Goal: Contribute content: Contribute content

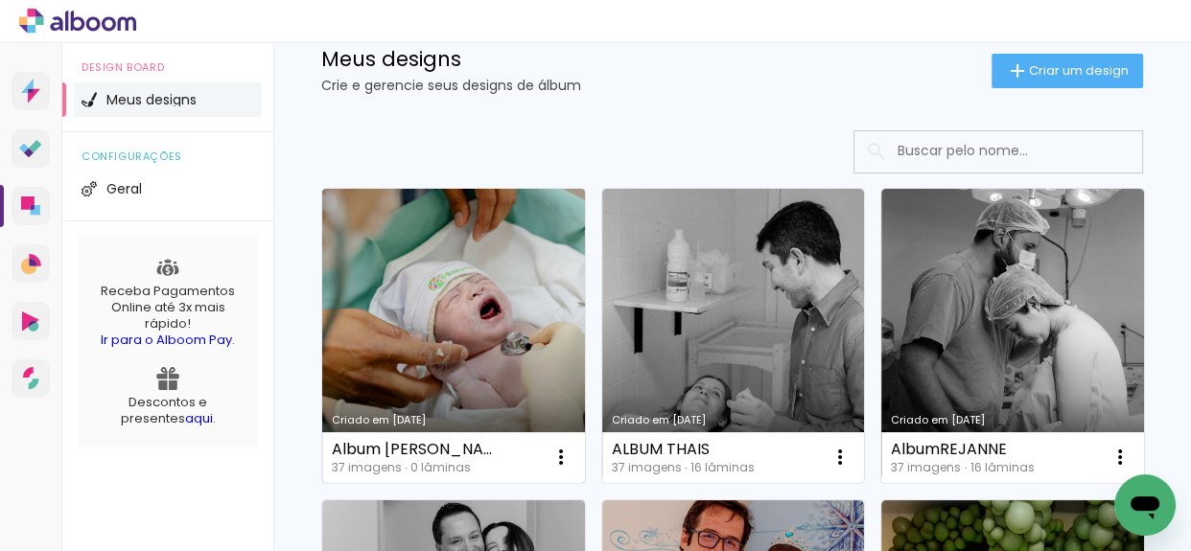
scroll to position [86, 0]
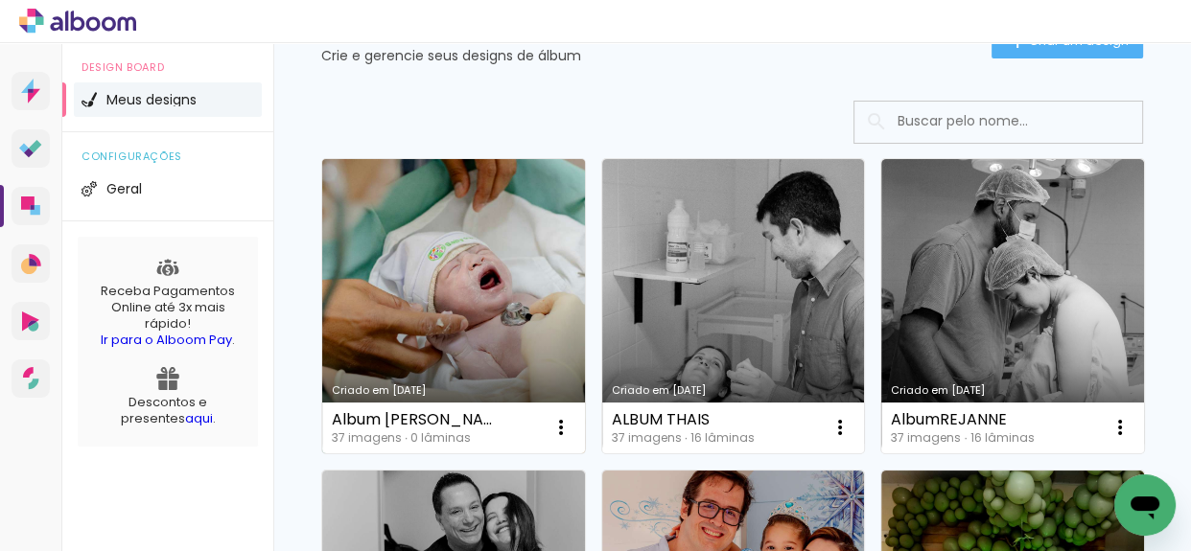
click at [463, 243] on link "Criado em [DATE]" at bounding box center [453, 306] width 263 height 294
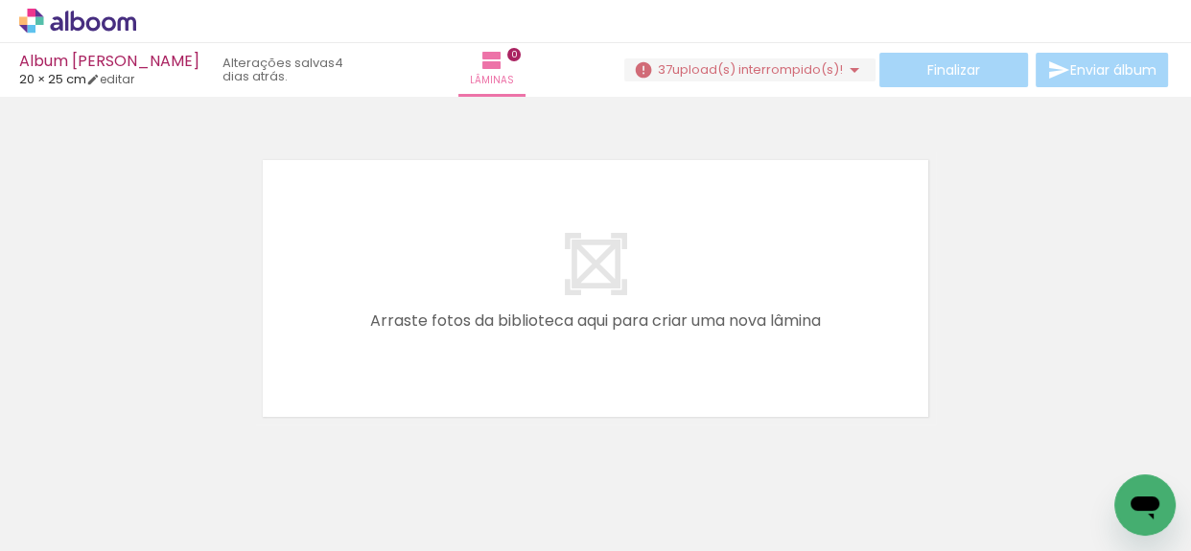
click at [157, 501] on iron-horizontal-list at bounding box center [138, 491] width 38 height 120
click at [1068, 454] on iron-icon at bounding box center [1071, 448] width 20 height 20
click at [1074, 445] on iron-icon at bounding box center [1070, 448] width 20 height 20
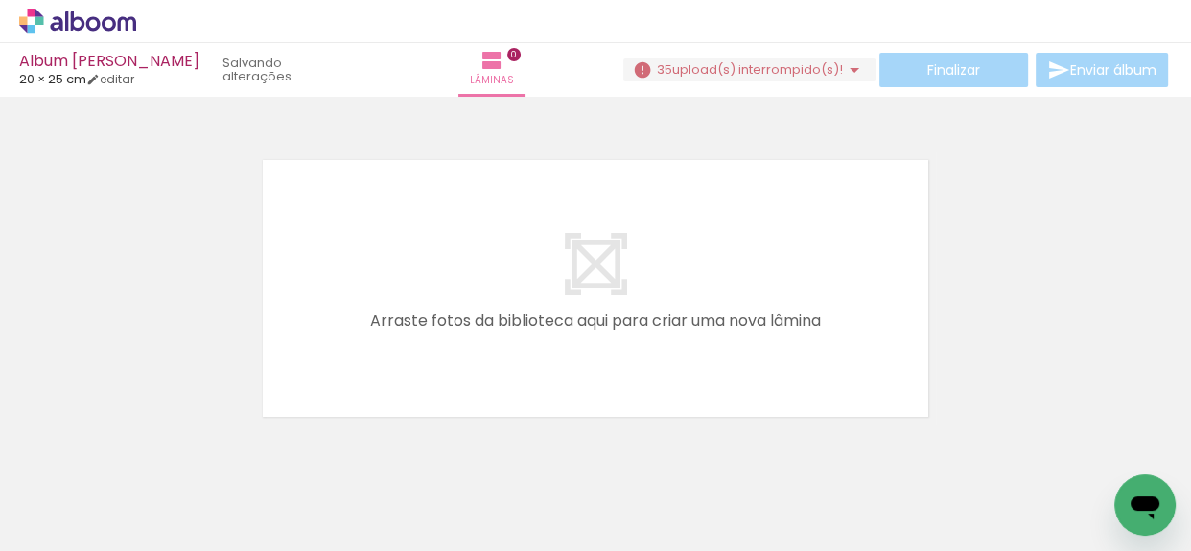
click at [1074, 445] on iron-icon at bounding box center [1070, 448] width 20 height 20
click at [1074, 445] on iron-icon at bounding box center [1071, 448] width 20 height 20
click at [1074, 445] on iron-icon at bounding box center [1070, 448] width 20 height 20
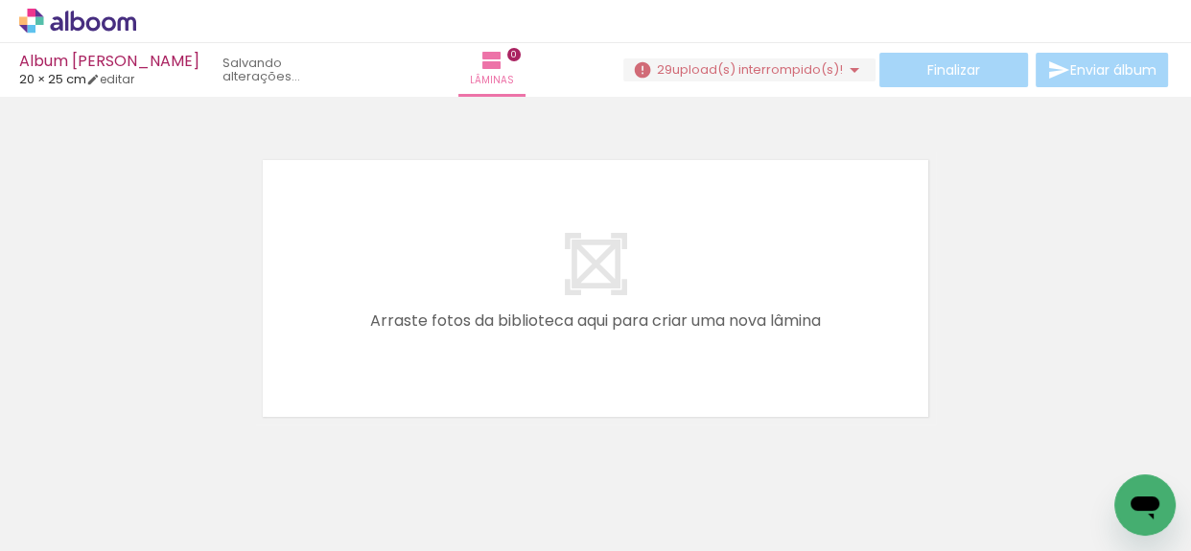
click at [1074, 445] on iron-icon at bounding box center [1070, 448] width 20 height 20
click at [1074, 445] on iron-icon at bounding box center [1071, 448] width 20 height 20
click at [1074, 445] on iron-icon at bounding box center [1070, 448] width 20 height 20
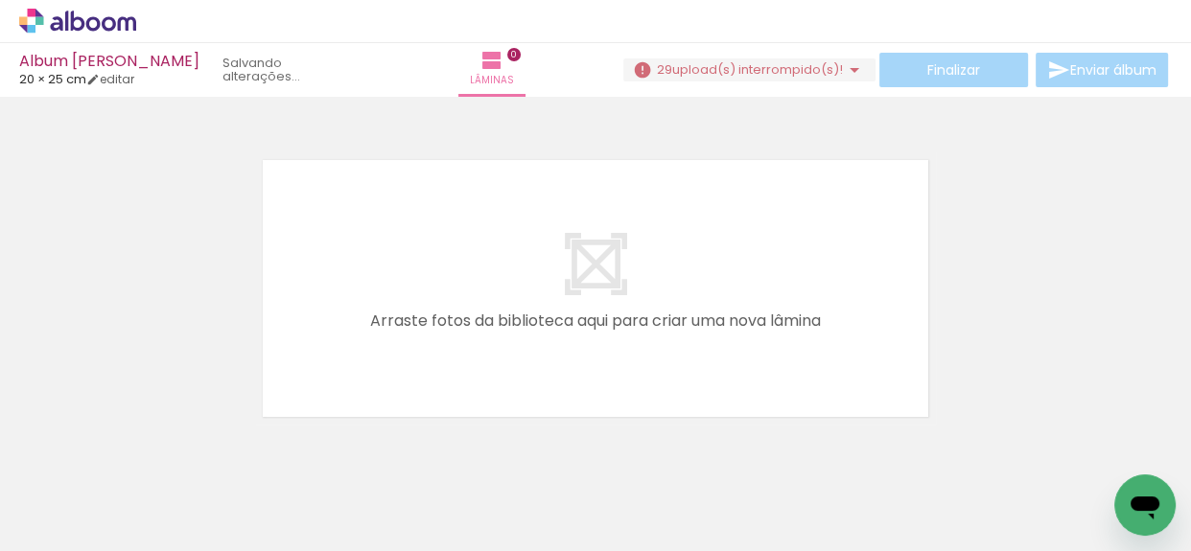
click at [1074, 445] on iron-icon at bounding box center [1070, 448] width 20 height 20
click at [1074, 445] on iron-icon at bounding box center [1071, 448] width 20 height 20
click at [1074, 445] on iron-icon at bounding box center [1070, 448] width 20 height 20
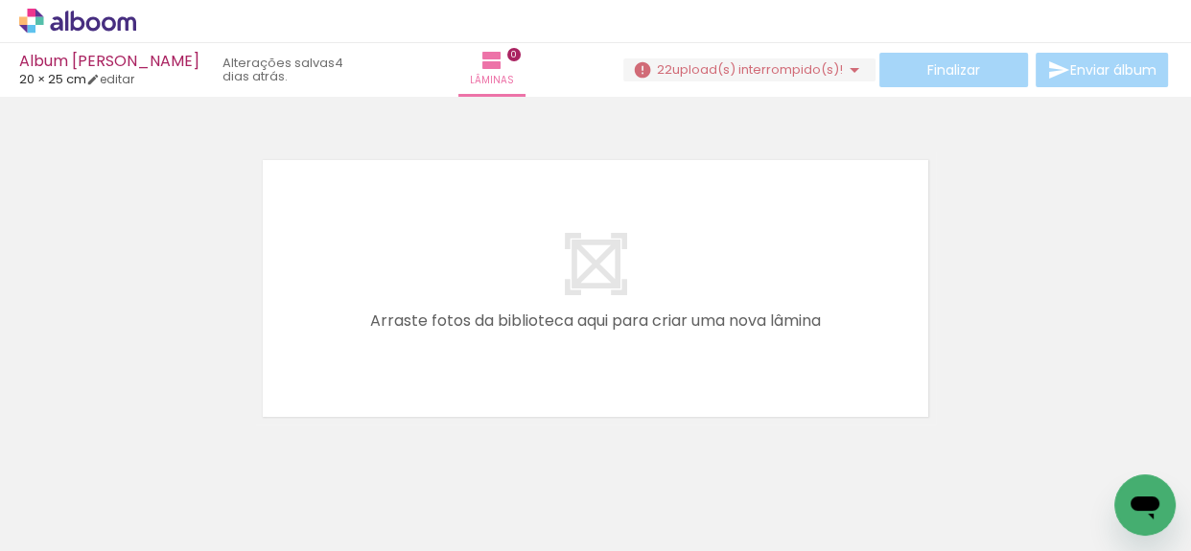
click at [1074, 445] on iron-icon at bounding box center [1070, 448] width 20 height 20
click at [1074, 445] on iron-icon at bounding box center [1071, 448] width 20 height 20
click at [1074, 445] on iron-icon at bounding box center [1075, 448] width 20 height 20
click at [1074, 445] on iron-icon at bounding box center [1070, 448] width 20 height 20
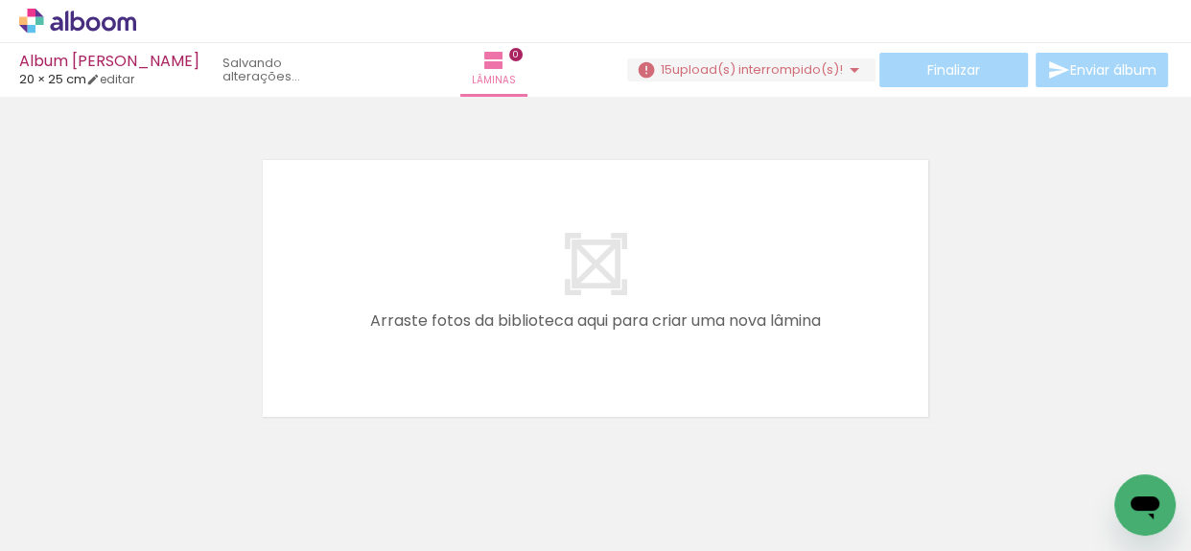
click at [1074, 445] on iron-icon at bounding box center [1075, 448] width 20 height 20
click at [1074, 445] on iron-icon at bounding box center [1070, 448] width 20 height 20
click at [1074, 445] on iron-icon at bounding box center [1071, 448] width 20 height 20
click at [1074, 445] on iron-icon at bounding box center [1070, 448] width 20 height 20
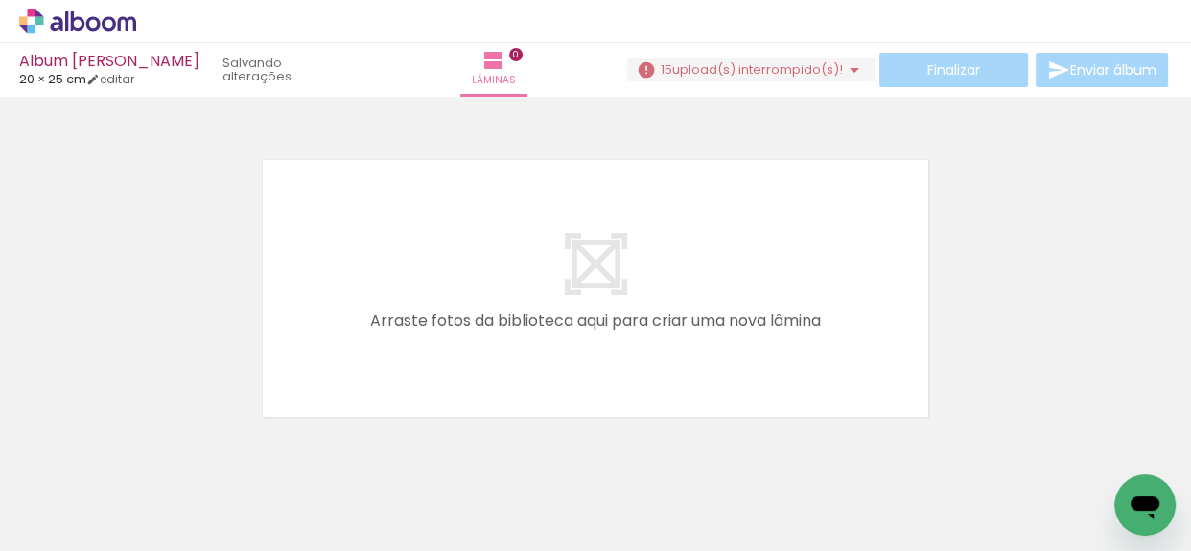
click at [1074, 445] on iron-icon at bounding box center [1070, 448] width 20 height 20
click at [157, 445] on iron-horizontal-list at bounding box center [138, 491] width 38 height 120
click at [154, 450] on iron-icon at bounding box center [150, 448] width 20 height 20
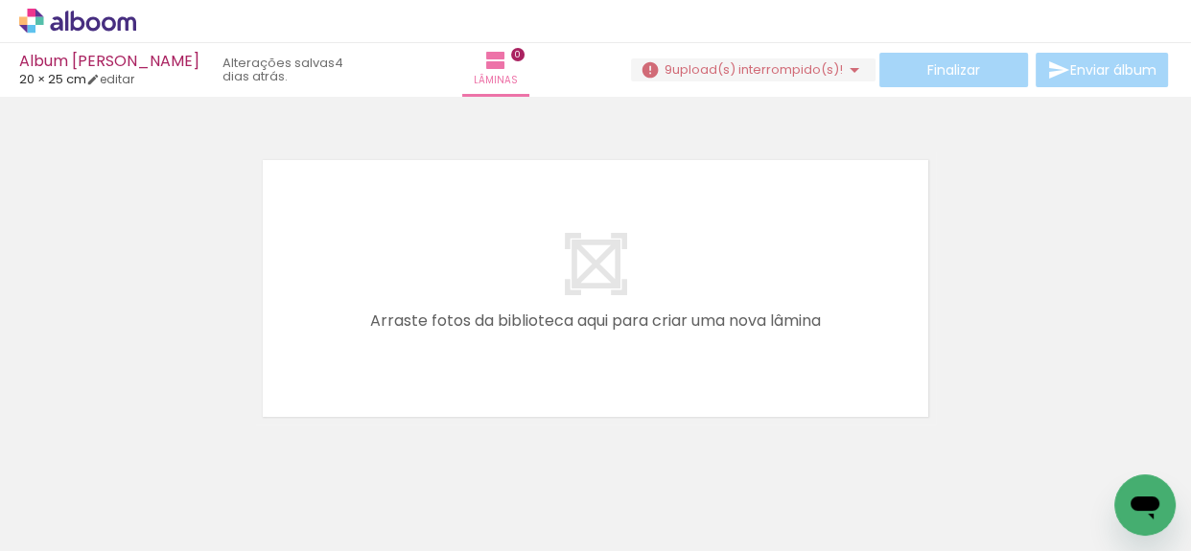
click at [154, 450] on iron-icon at bounding box center [150, 448] width 20 height 20
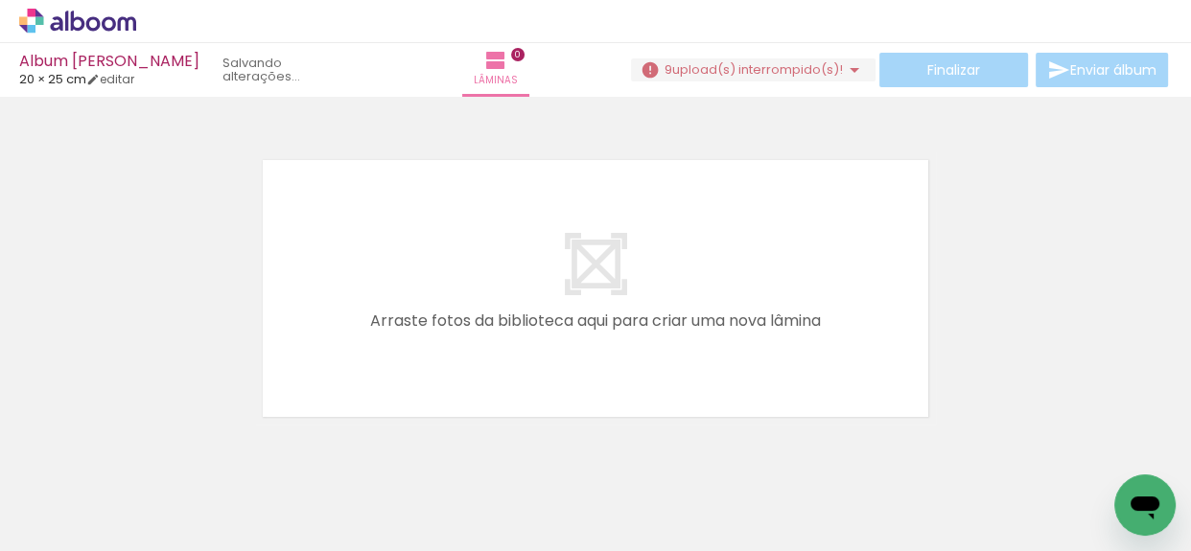
click at [154, 450] on iron-horizontal-list at bounding box center [138, 491] width 38 height 120
click at [157, 453] on iron-horizontal-list at bounding box center [138, 491] width 38 height 120
click at [157, 471] on iron-horizontal-list at bounding box center [138, 491] width 38 height 120
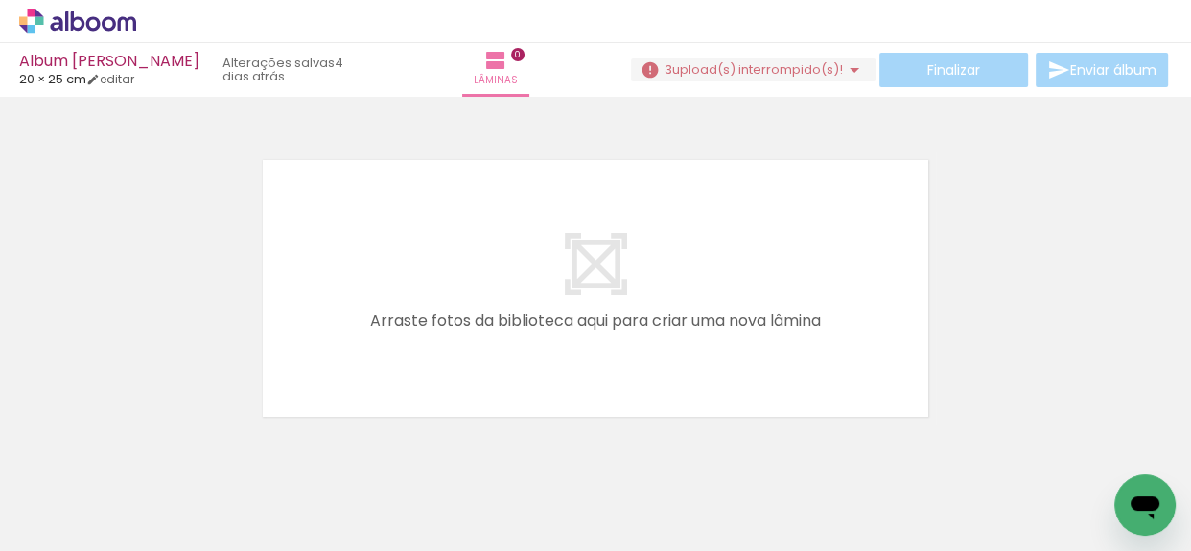
click at [157, 468] on iron-horizontal-list at bounding box center [138, 491] width 38 height 120
click at [77, 518] on span "Adicionar Fotos" at bounding box center [68, 525] width 58 height 21
click at [0, 0] on input "file" at bounding box center [0, 0] width 0 height 0
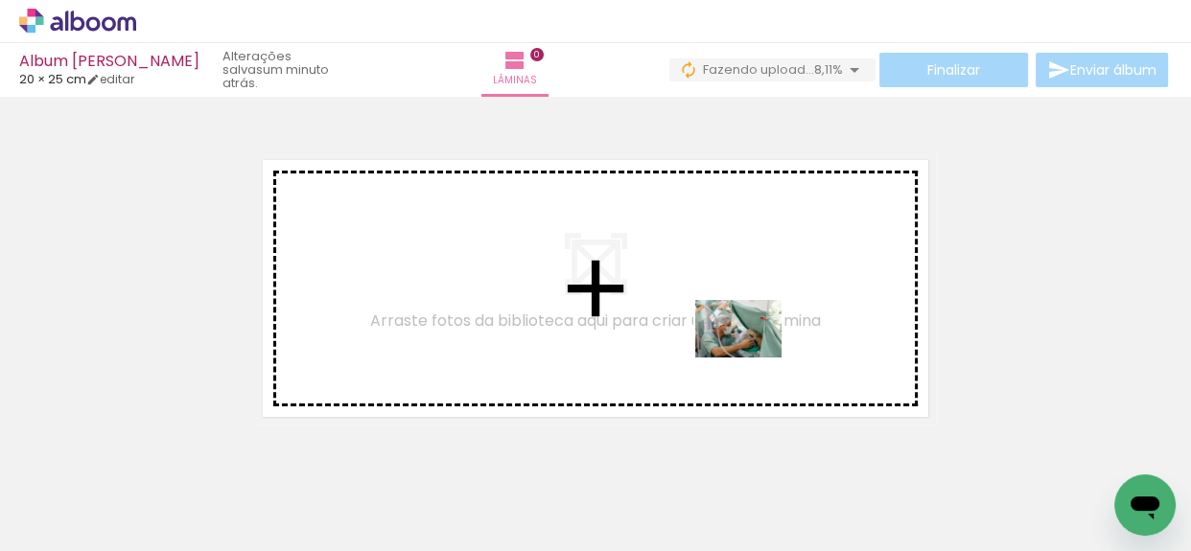
drag, startPoint x: 1004, startPoint y: 499, endPoint x: 753, endPoint y: 358, distance: 288.0
click at [753, 358] on quentale-workspace at bounding box center [595, 275] width 1191 height 551
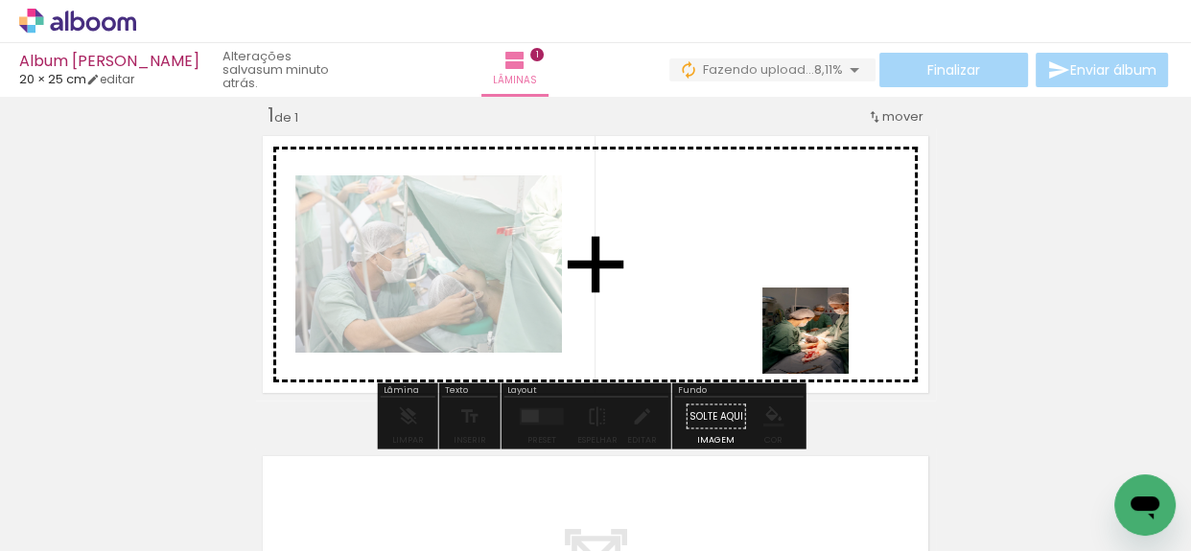
drag, startPoint x: 1098, startPoint y: 477, endPoint x: 820, endPoint y: 345, distance: 307.5
click at [820, 345] on quentale-workspace at bounding box center [595, 275] width 1191 height 551
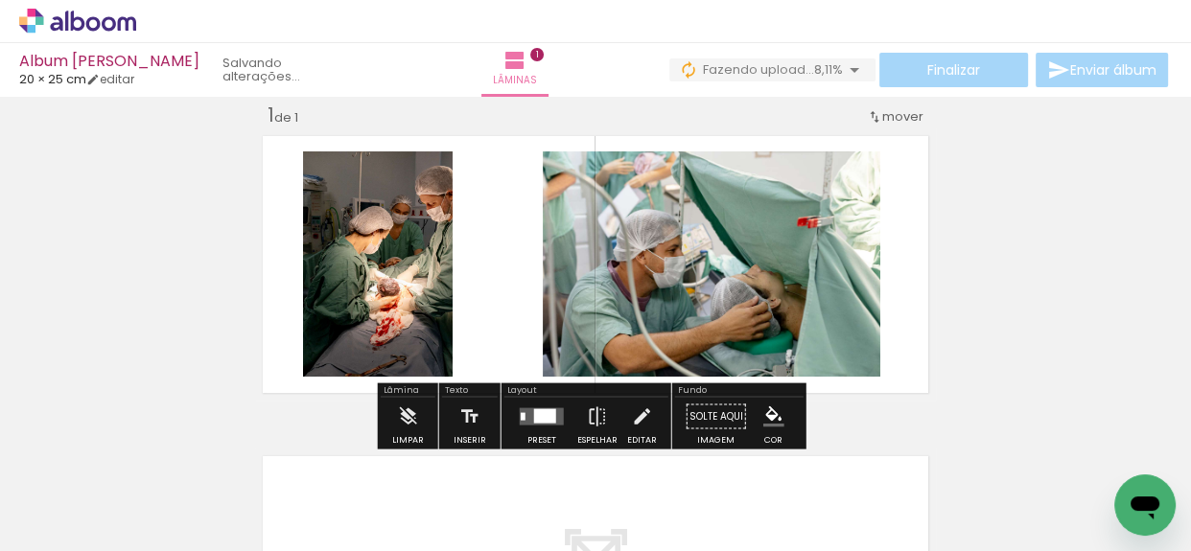
click at [543, 409] on div at bounding box center [545, 416] width 22 height 14
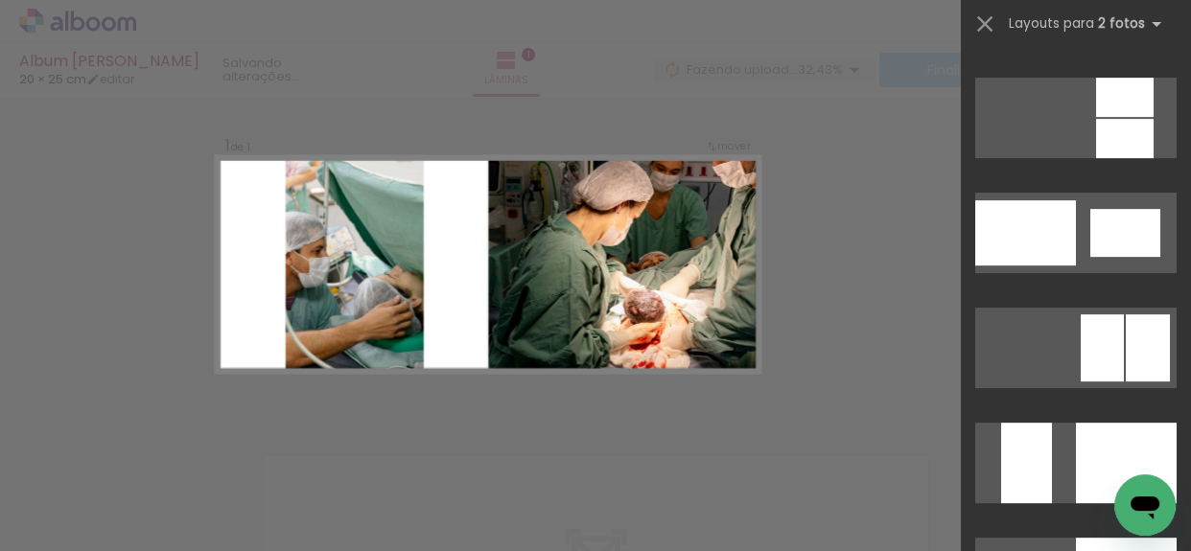
scroll to position [7321, 0]
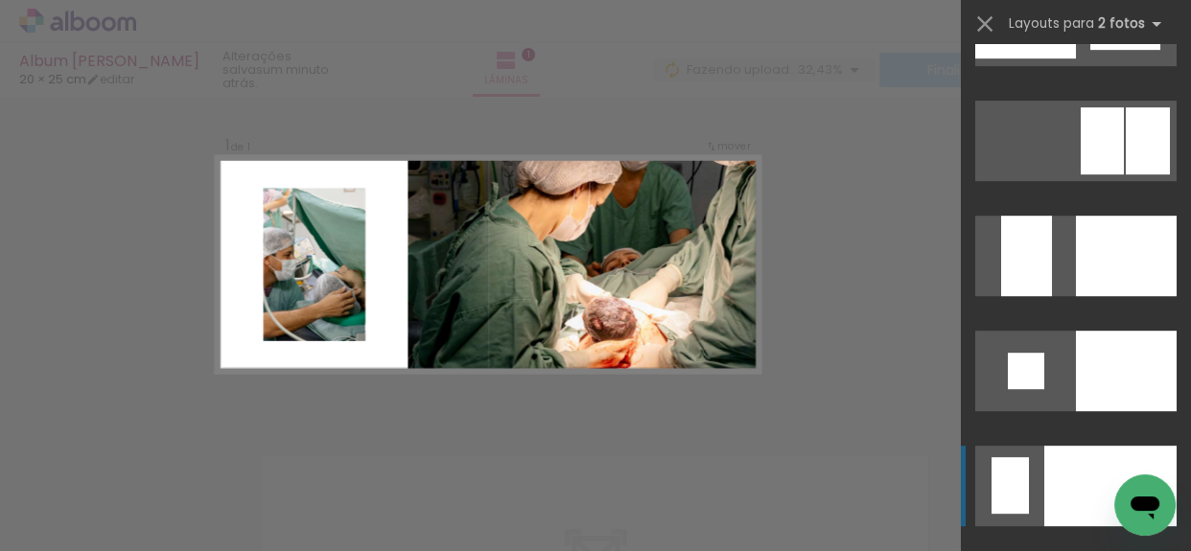
click at [1029, 474] on quentale-layouter at bounding box center [1075, 486] width 201 height 81
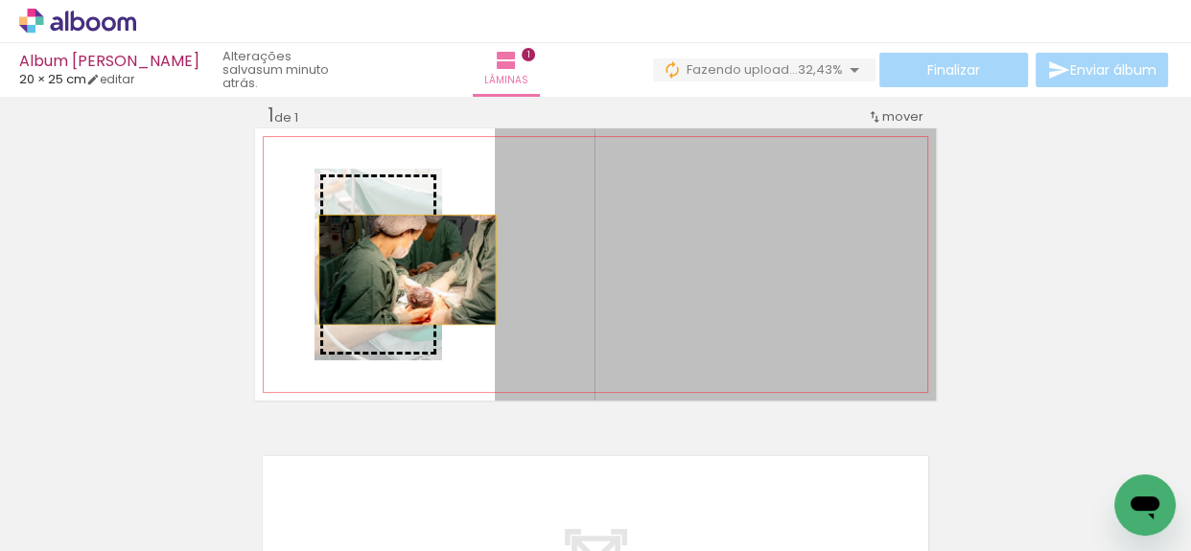
drag, startPoint x: 639, startPoint y: 268, endPoint x: 401, endPoint y: 269, distance: 237.8
click at [0, 0] on slot at bounding box center [0, 0] width 0 height 0
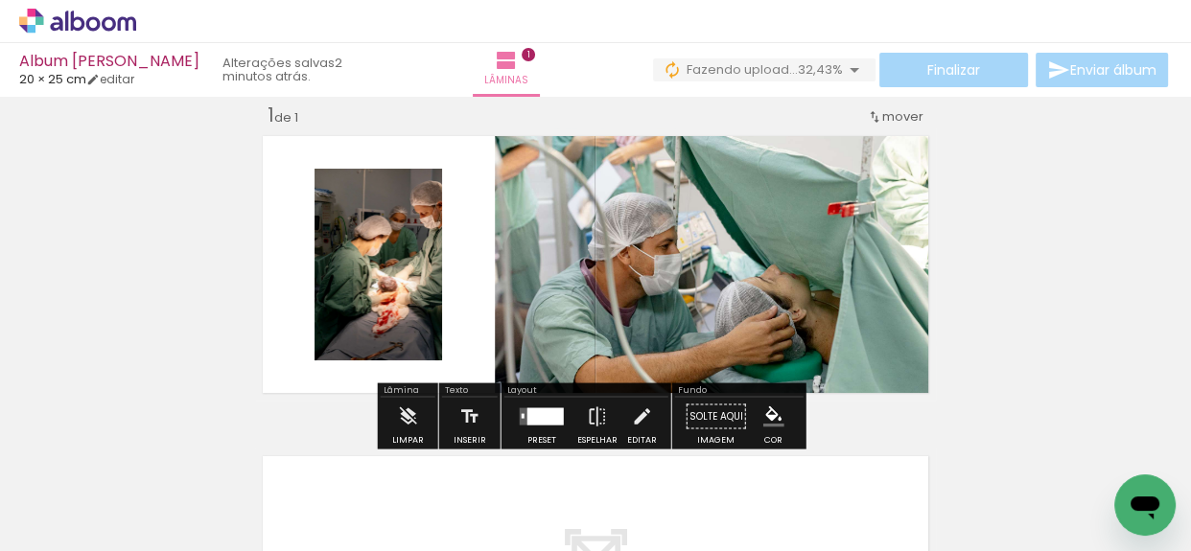
click at [1008, 267] on div "Inserir lâmina 1 de 1" at bounding box center [595, 400] width 1191 height 641
click at [468, 162] on quentale-layouter at bounding box center [595, 264] width 681 height 272
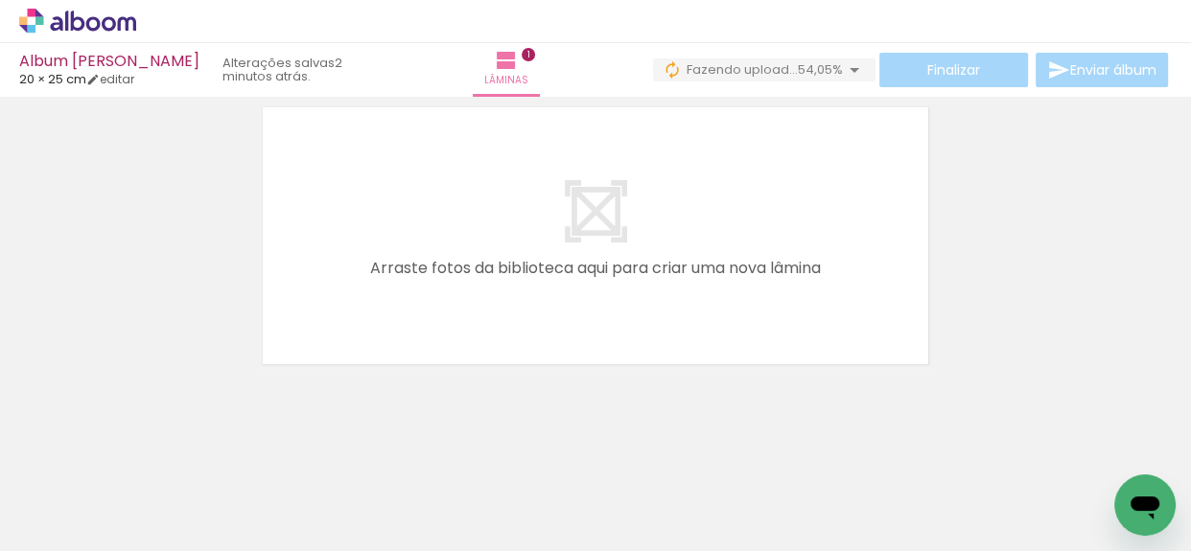
scroll to position [0, 0]
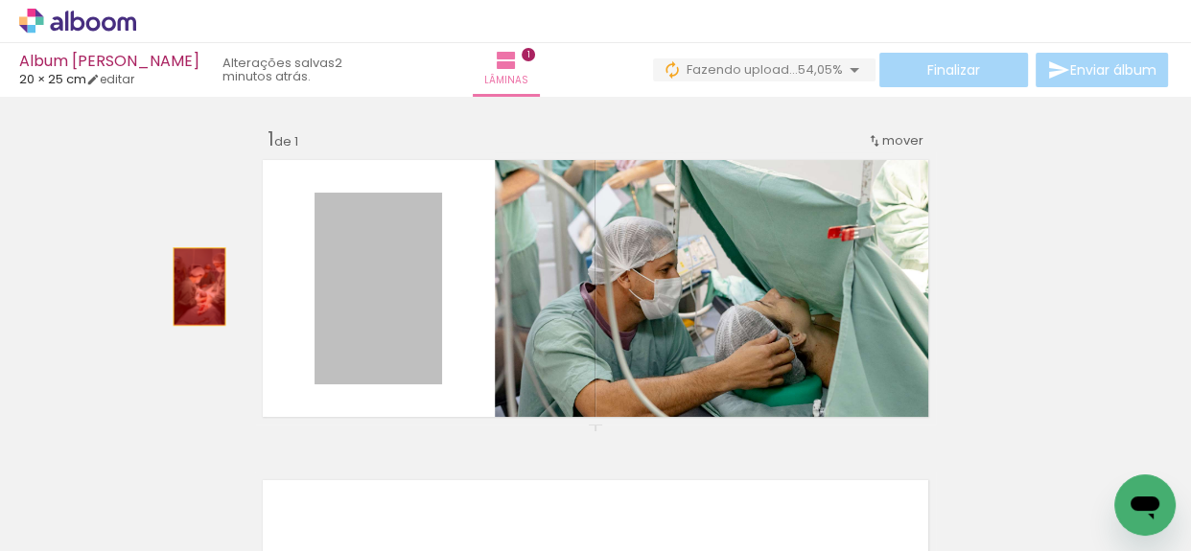
drag, startPoint x: 405, startPoint y: 278, endPoint x: 125, endPoint y: 287, distance: 280.1
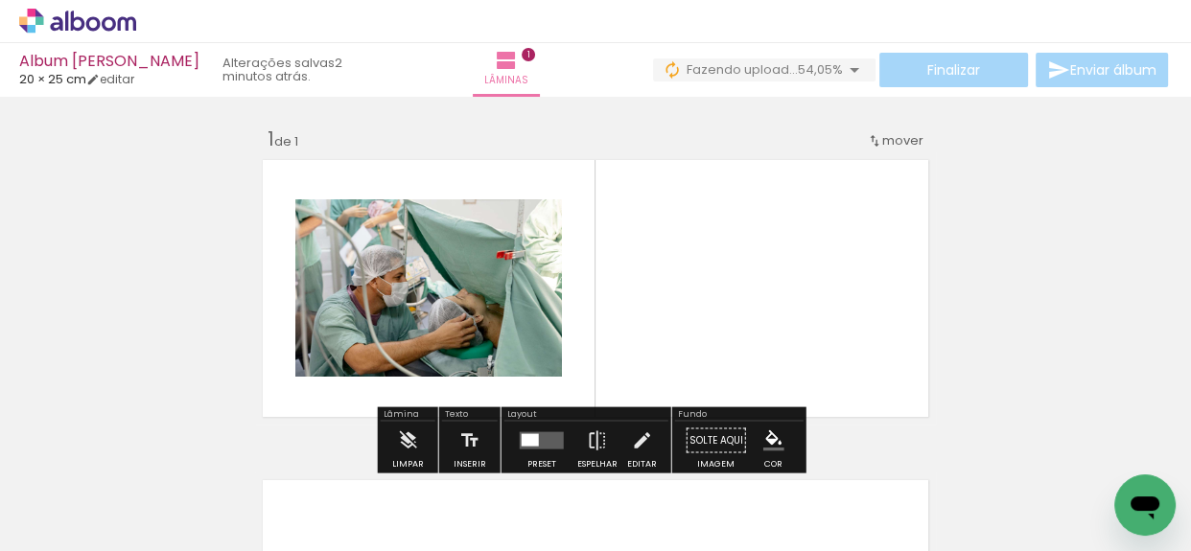
click at [552, 430] on div at bounding box center [542, 441] width 52 height 38
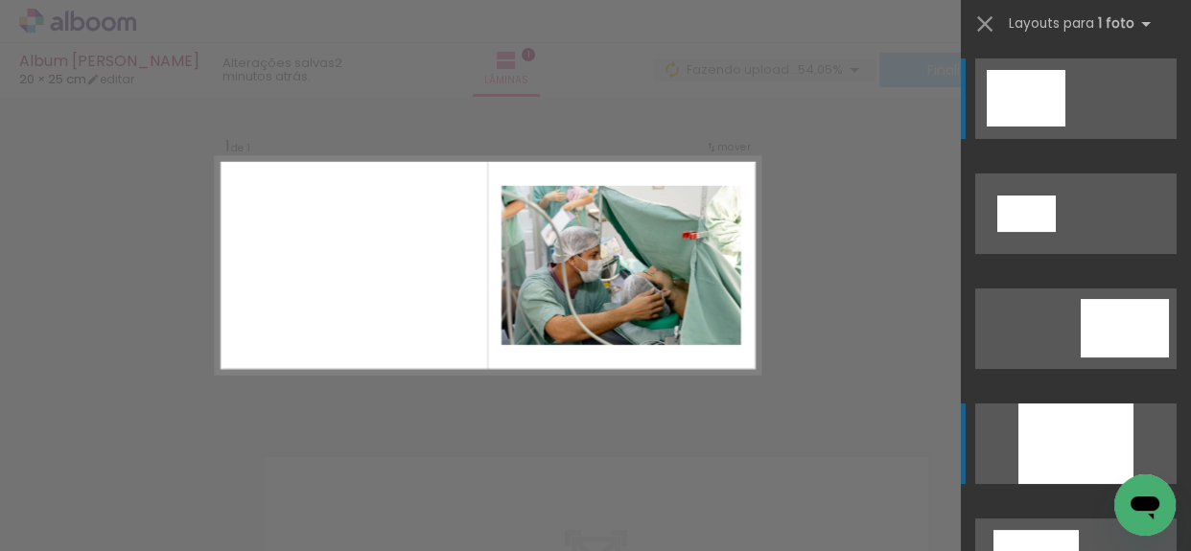
scroll to position [24, 0]
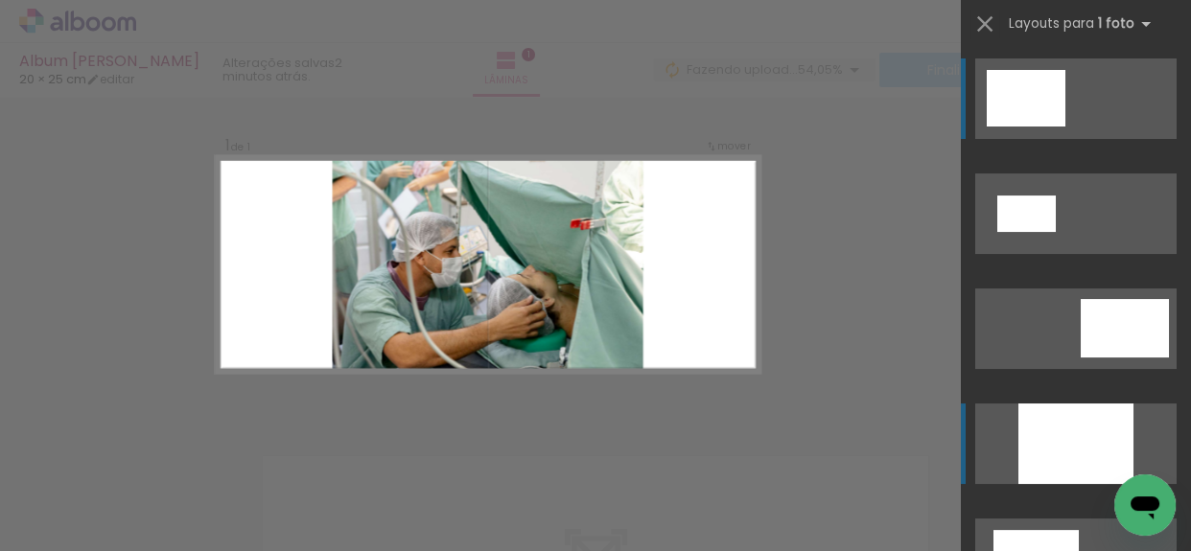
click at [1078, 422] on div at bounding box center [1075, 444] width 115 height 81
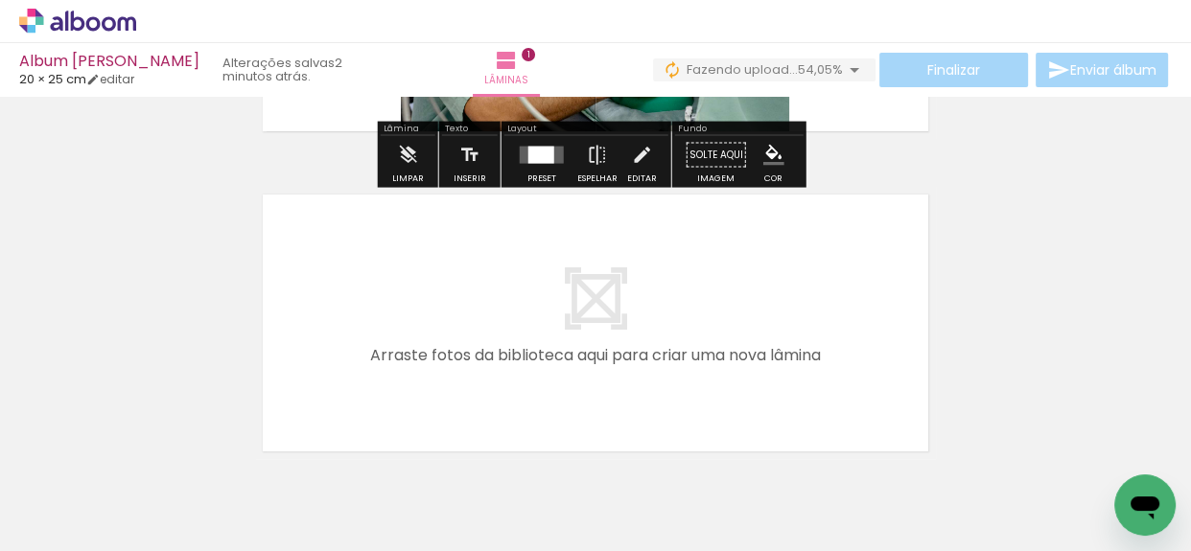
scroll to position [373, 0]
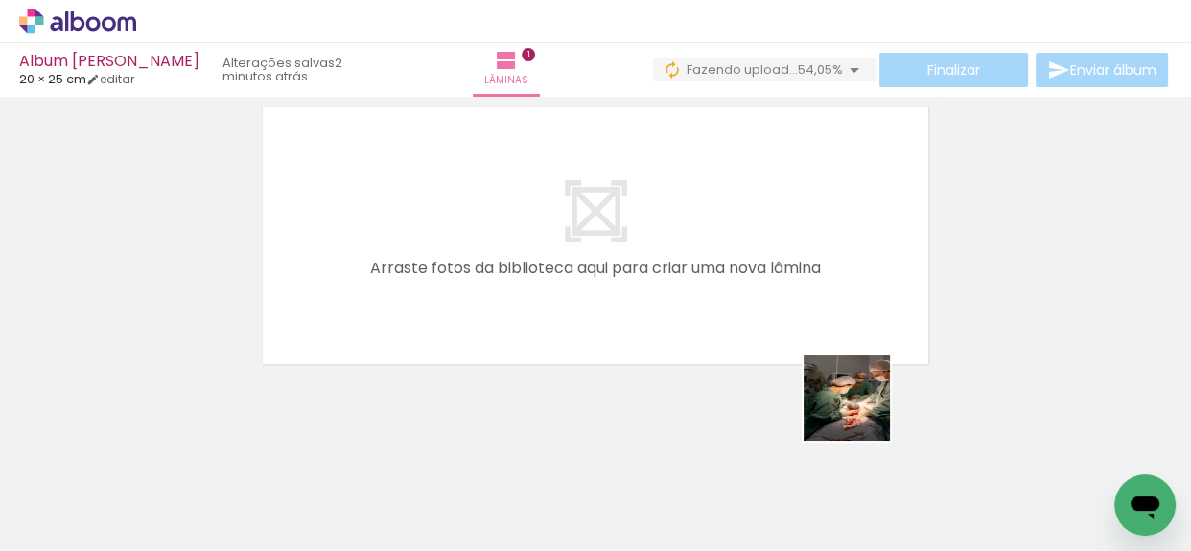
drag, startPoint x: 1102, startPoint y: 482, endPoint x: 712, endPoint y: 336, distance: 416.0
click at [712, 336] on quentale-workspace at bounding box center [595, 275] width 1191 height 551
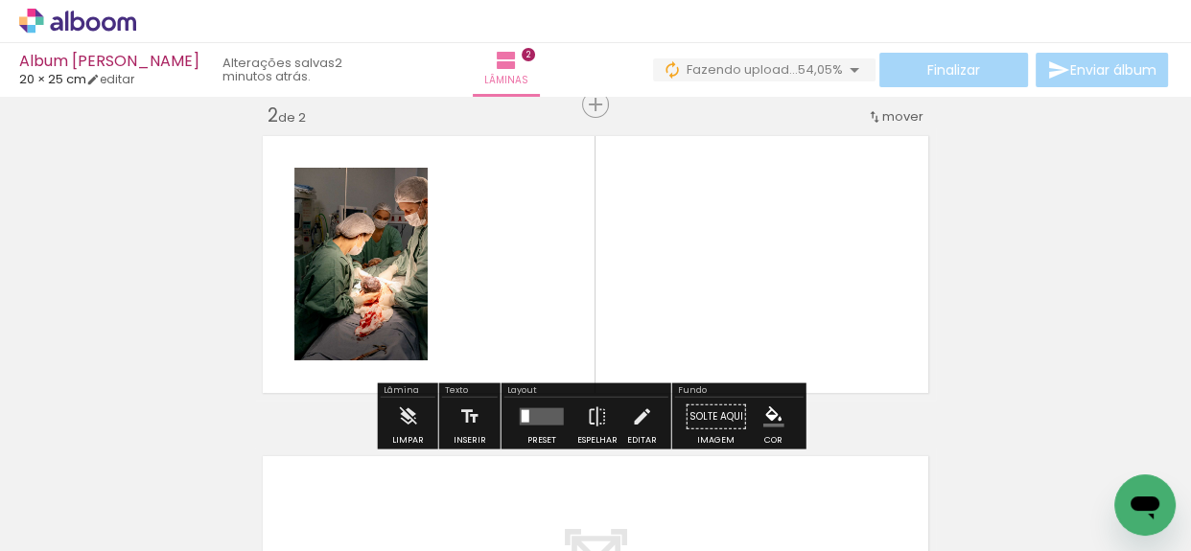
scroll to position [0, 0]
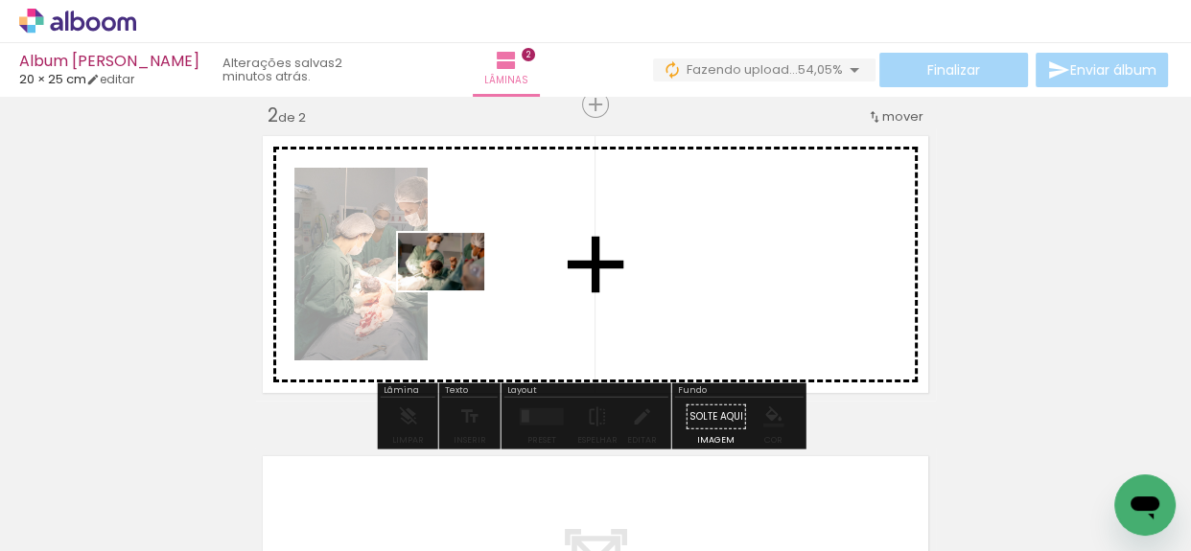
drag, startPoint x: 219, startPoint y: 501, endPoint x: 537, endPoint y: 290, distance: 382.4
click at [537, 290] on quentale-workspace at bounding box center [595, 275] width 1191 height 551
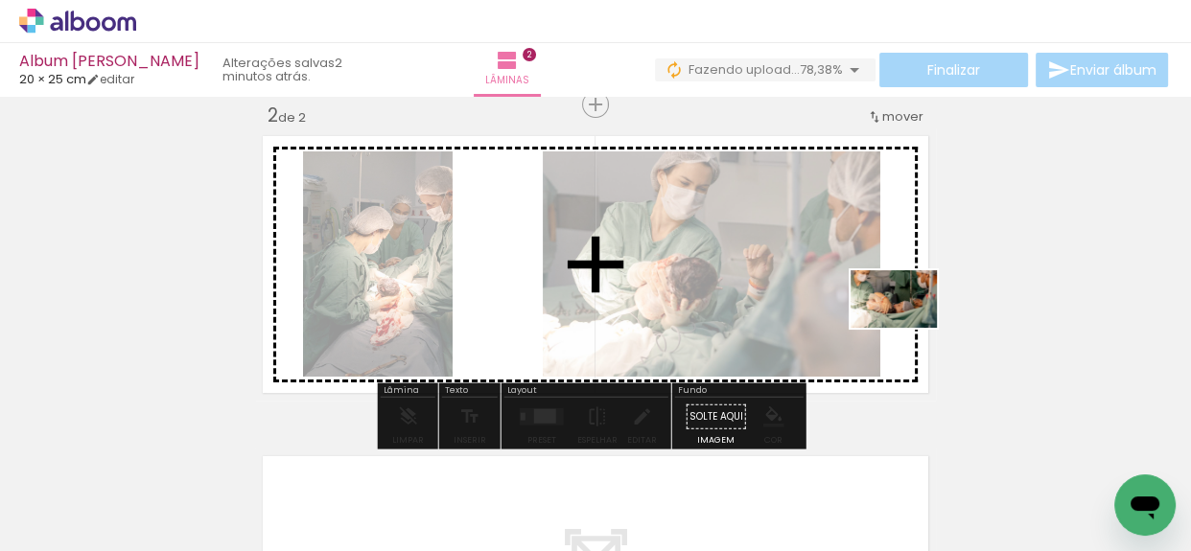
drag, startPoint x: 312, startPoint y: 500, endPoint x: 908, endPoint y: 328, distance: 620.6
click at [908, 328] on quentale-workspace at bounding box center [595, 275] width 1191 height 551
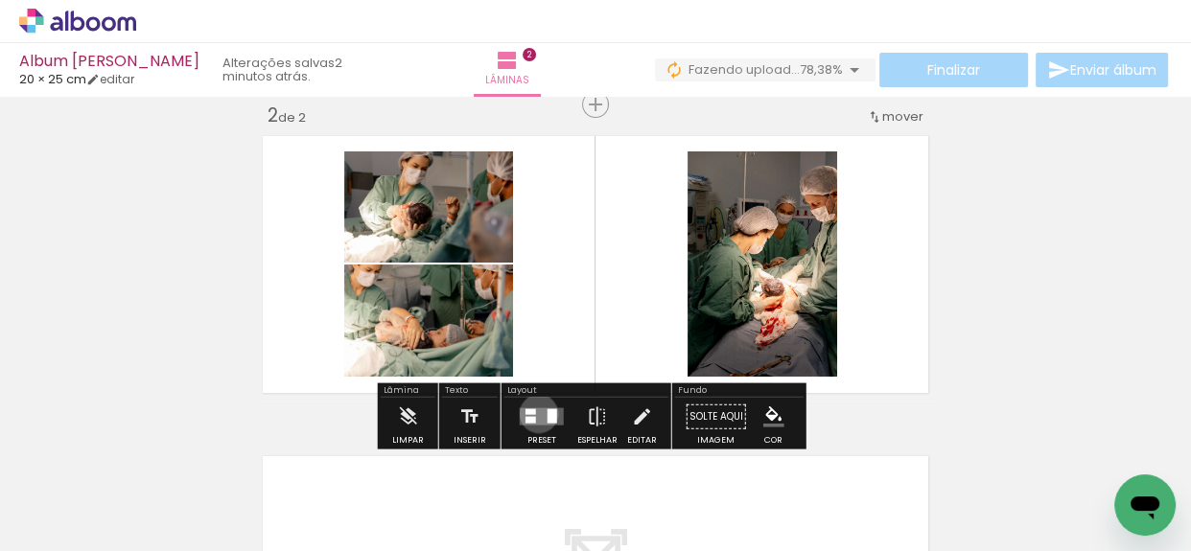
click at [532, 413] on quentale-layouter at bounding box center [542, 416] width 44 height 17
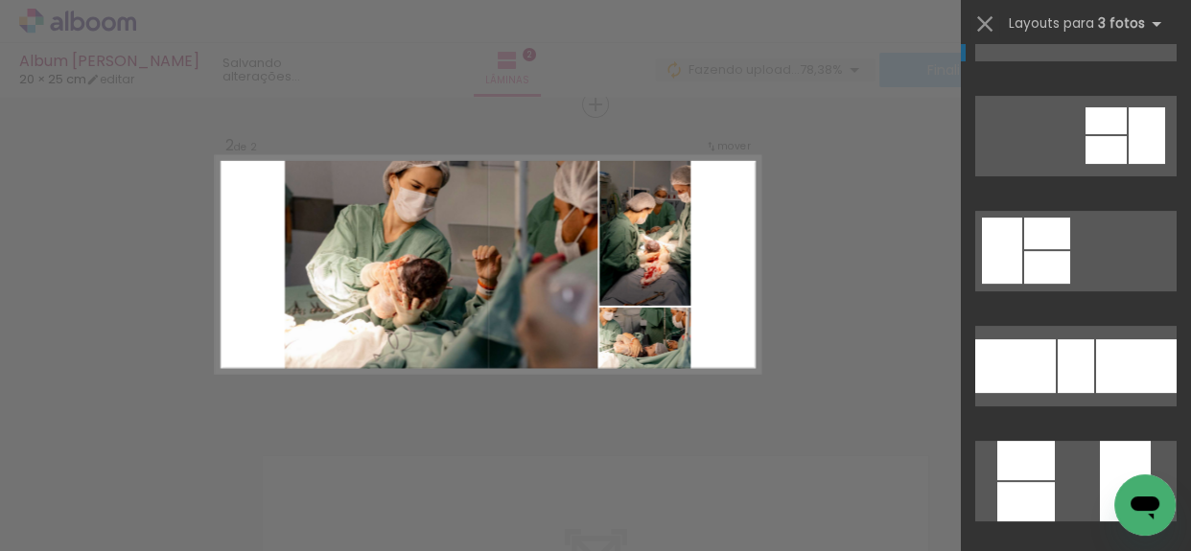
scroll to position [697, 0]
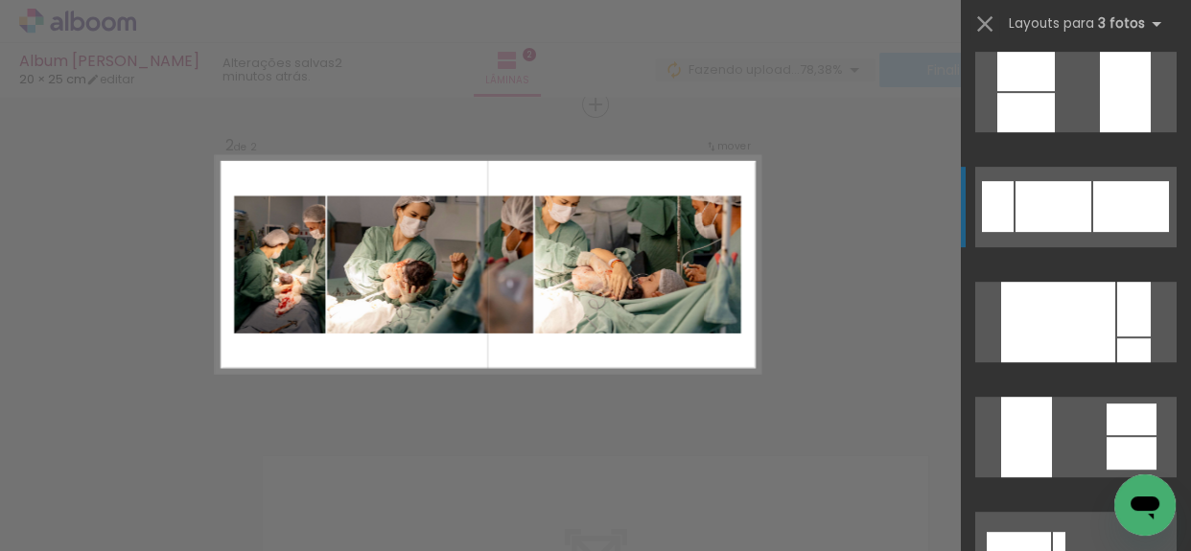
click at [1063, 200] on div at bounding box center [1053, 206] width 76 height 51
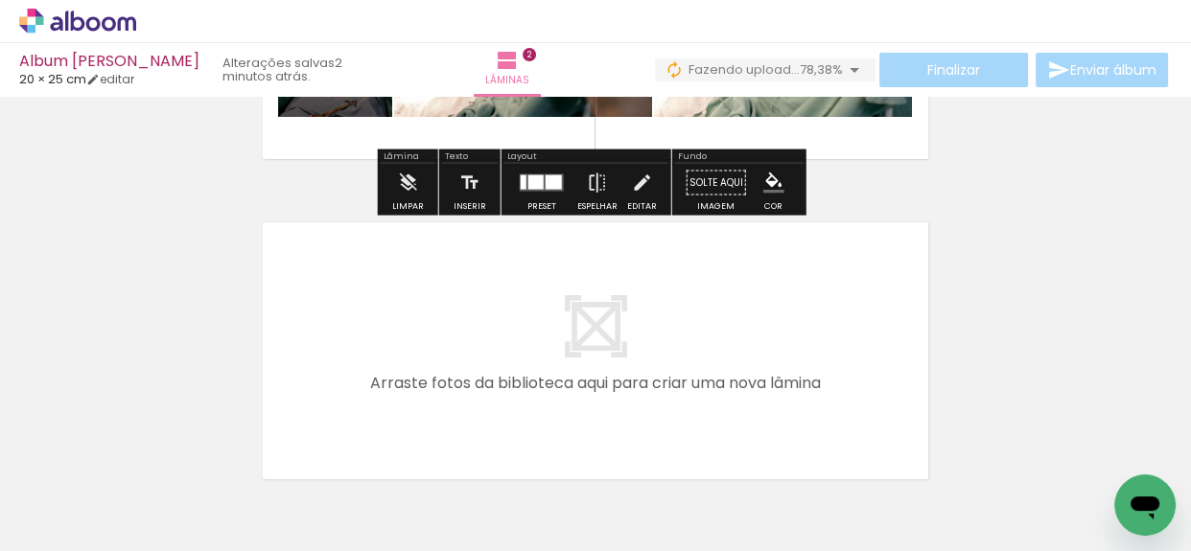
scroll to position [605, 0]
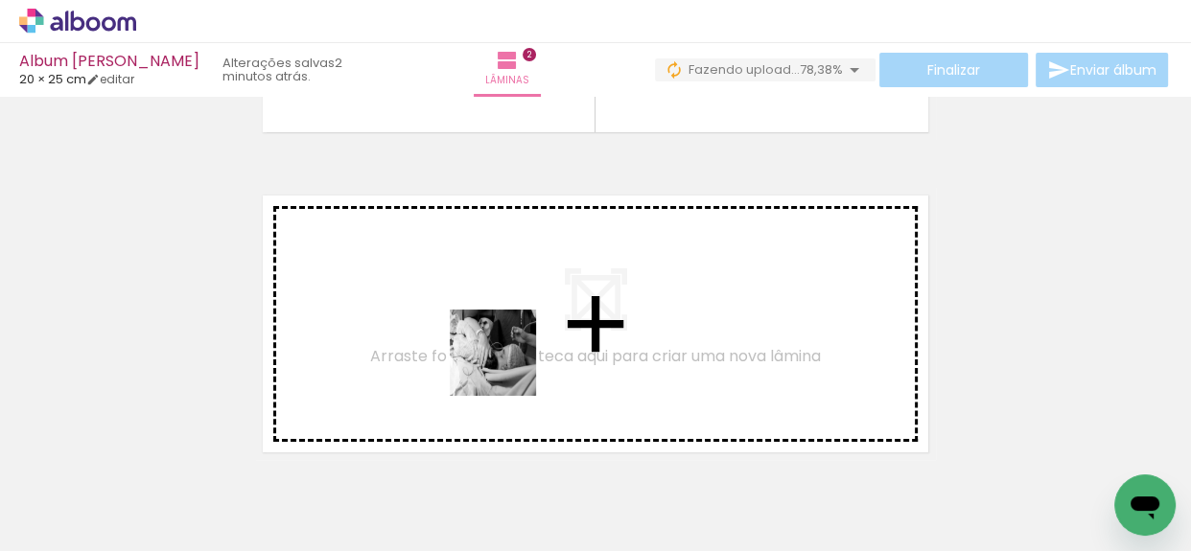
drag, startPoint x: 424, startPoint y: 495, endPoint x: 518, endPoint y: 350, distance: 172.6
click at [518, 350] on quentale-workspace at bounding box center [595, 275] width 1191 height 551
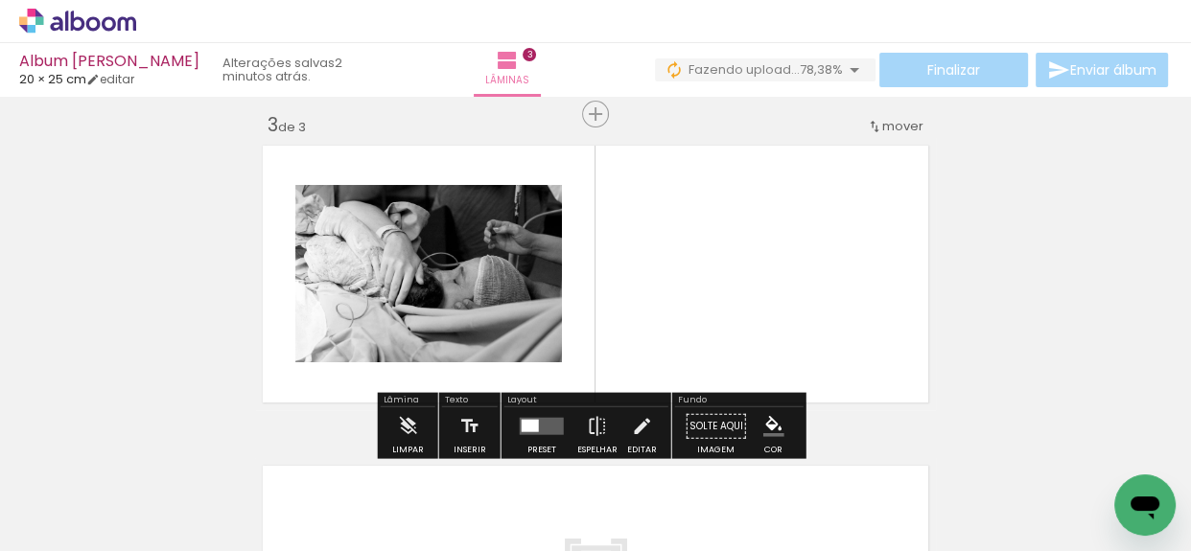
scroll to position [664, 0]
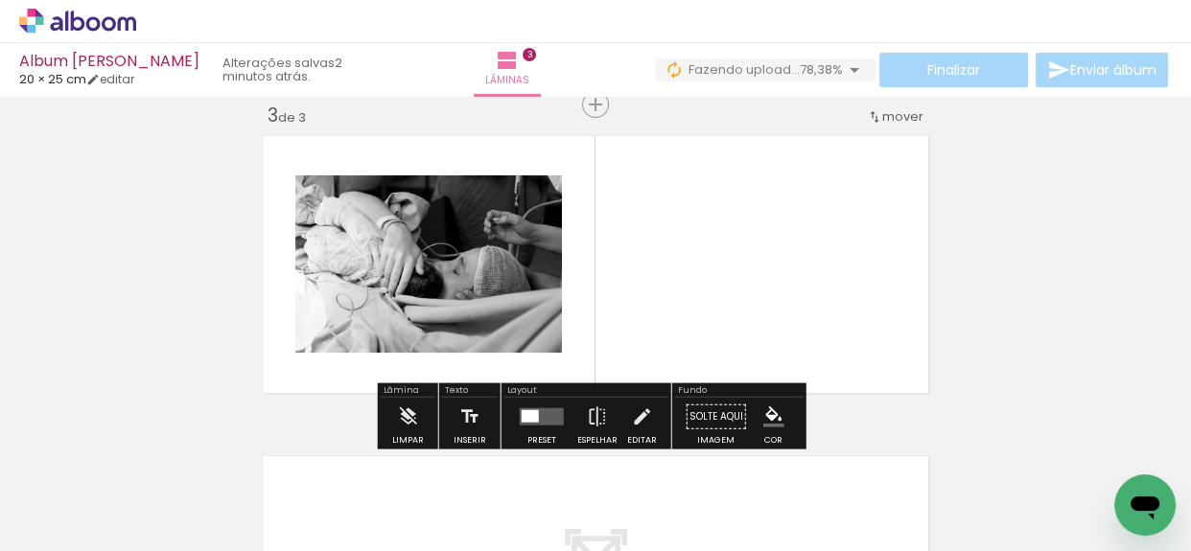
drag, startPoint x: 547, startPoint y: 410, endPoint x: 557, endPoint y: 409, distance: 10.6
click at [547, 410] on quentale-layouter at bounding box center [542, 416] width 44 height 17
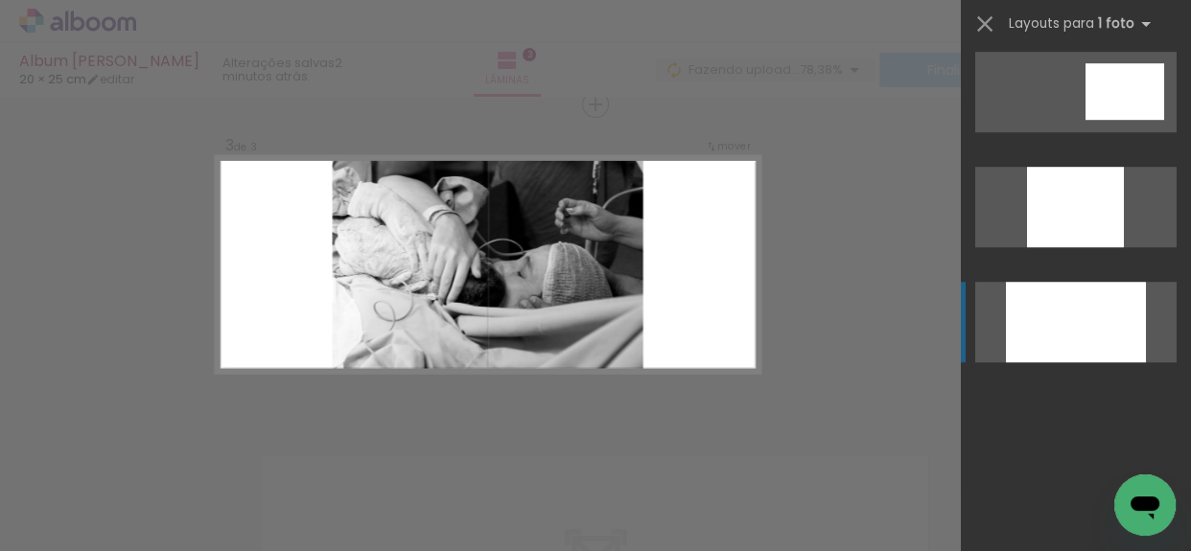
scroll to position [1045, 0]
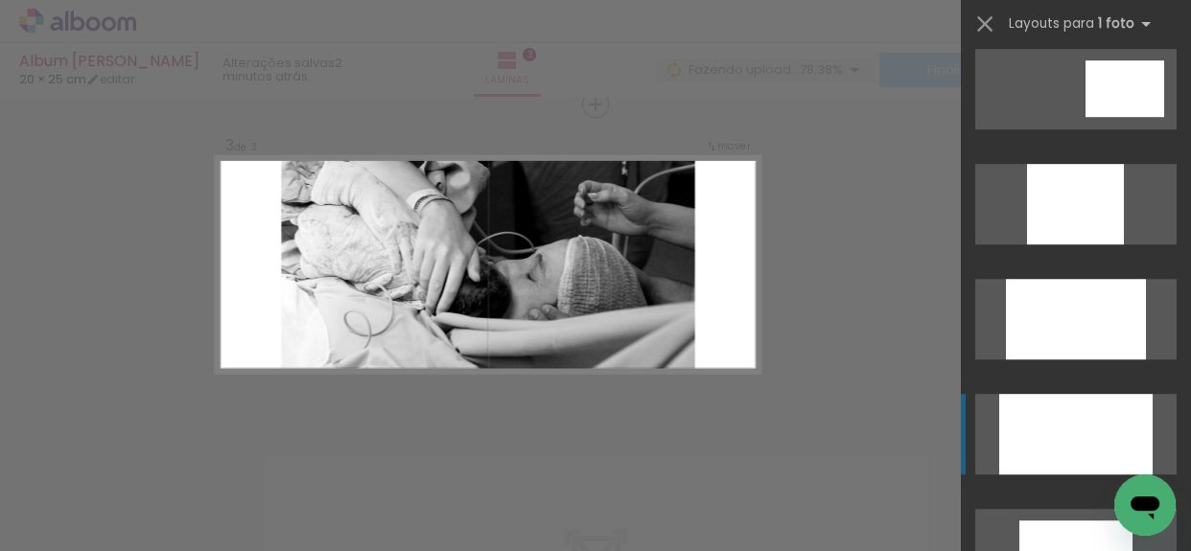
click at [1054, 411] on div at bounding box center [1075, 434] width 153 height 81
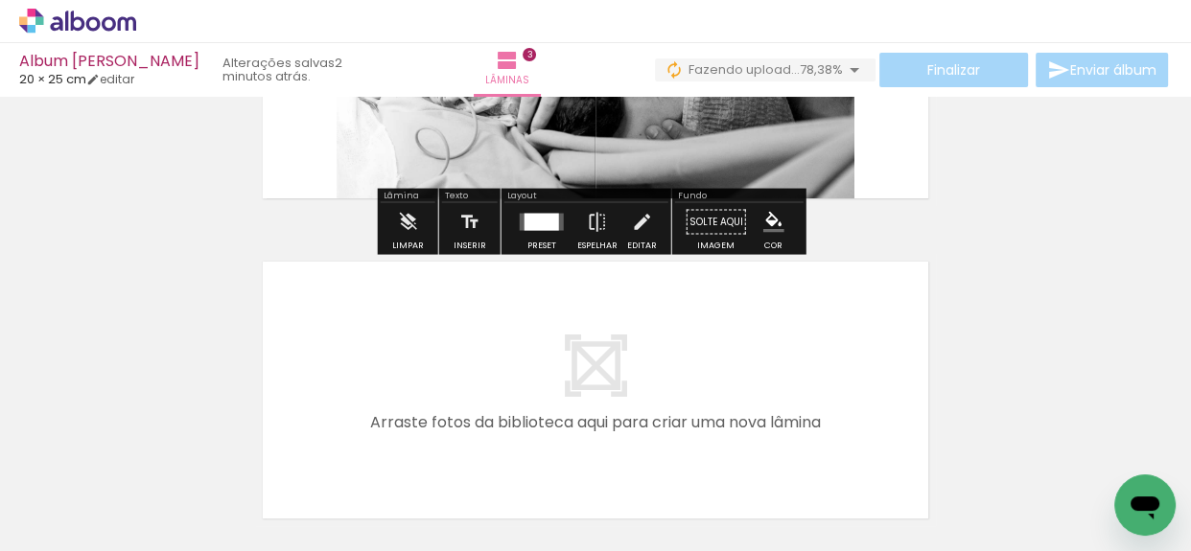
scroll to position [1013, 0]
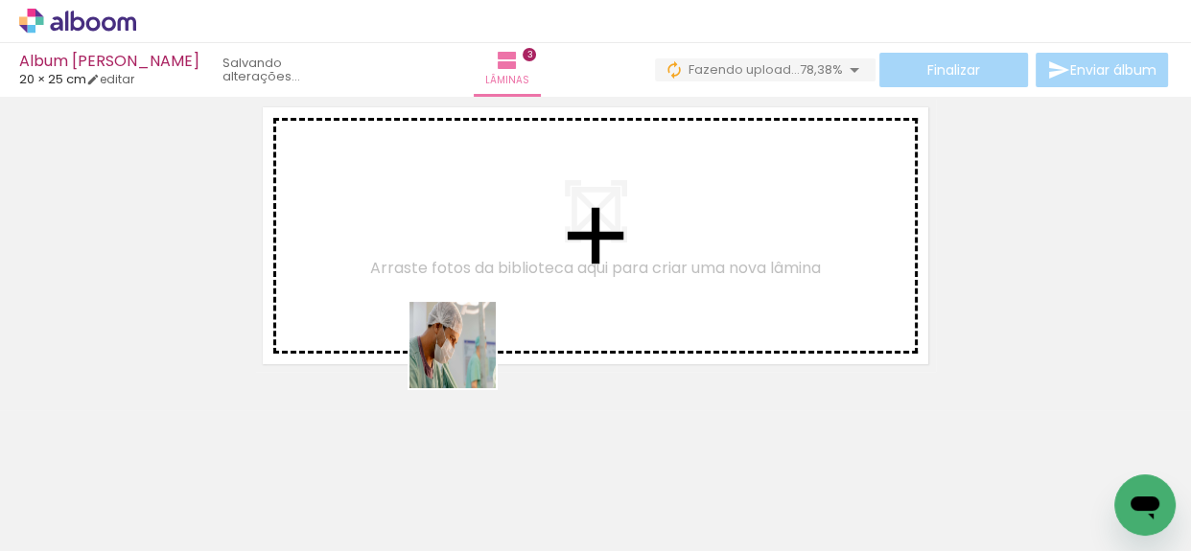
drag, startPoint x: 635, startPoint y: 500, endPoint x: 451, endPoint y: 343, distance: 242.1
click at [451, 343] on quentale-workspace at bounding box center [595, 275] width 1191 height 551
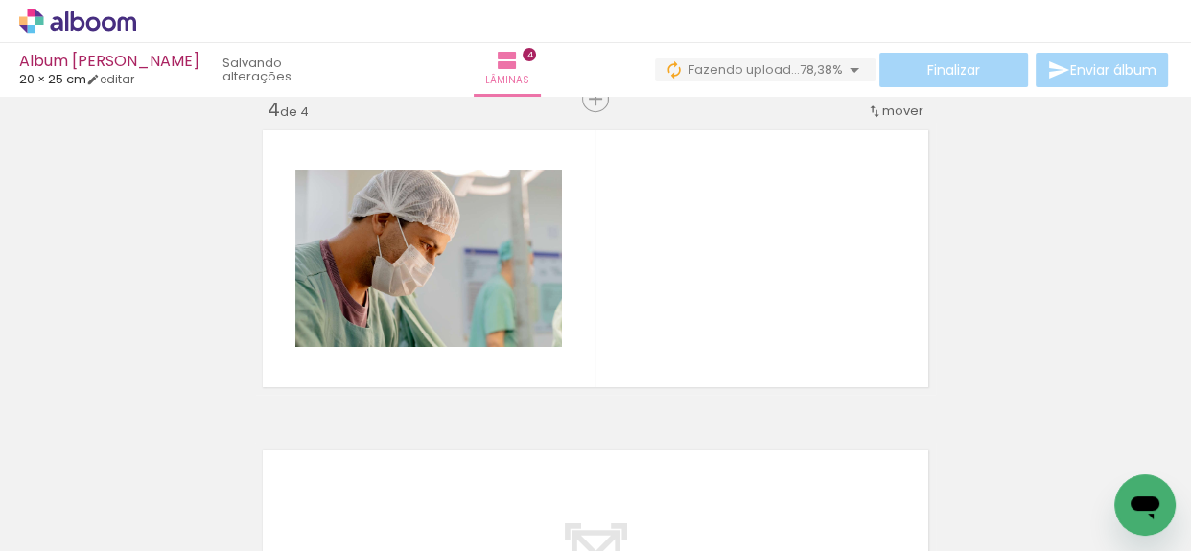
scroll to position [985, 0]
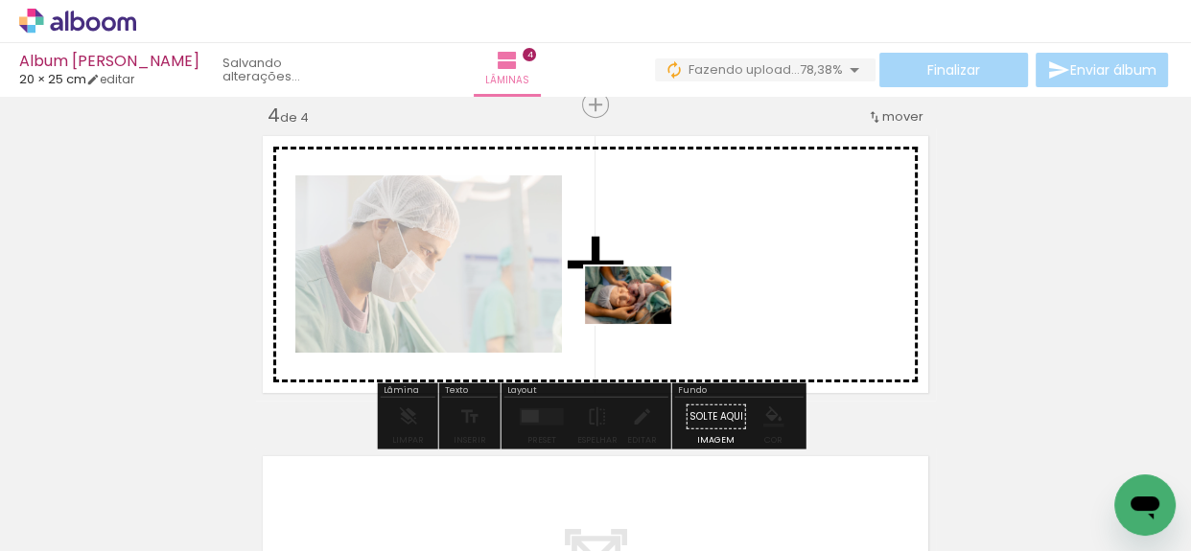
drag, startPoint x: 533, startPoint y: 490, endPoint x: 645, endPoint y: 321, distance: 202.6
click at [645, 321] on quentale-workspace at bounding box center [595, 275] width 1191 height 551
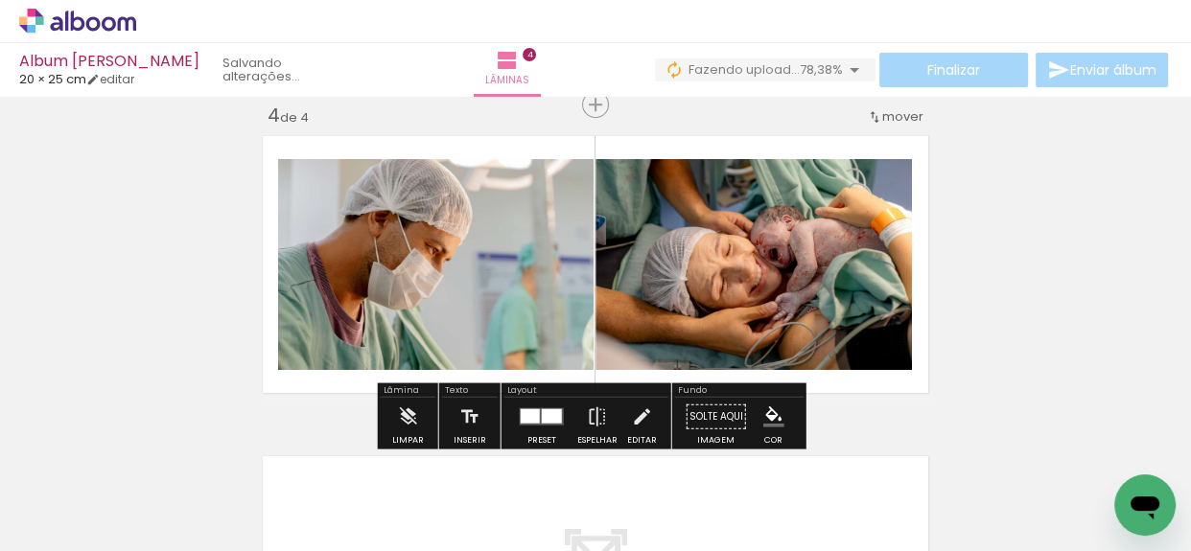
click at [521, 412] on div at bounding box center [530, 416] width 19 height 14
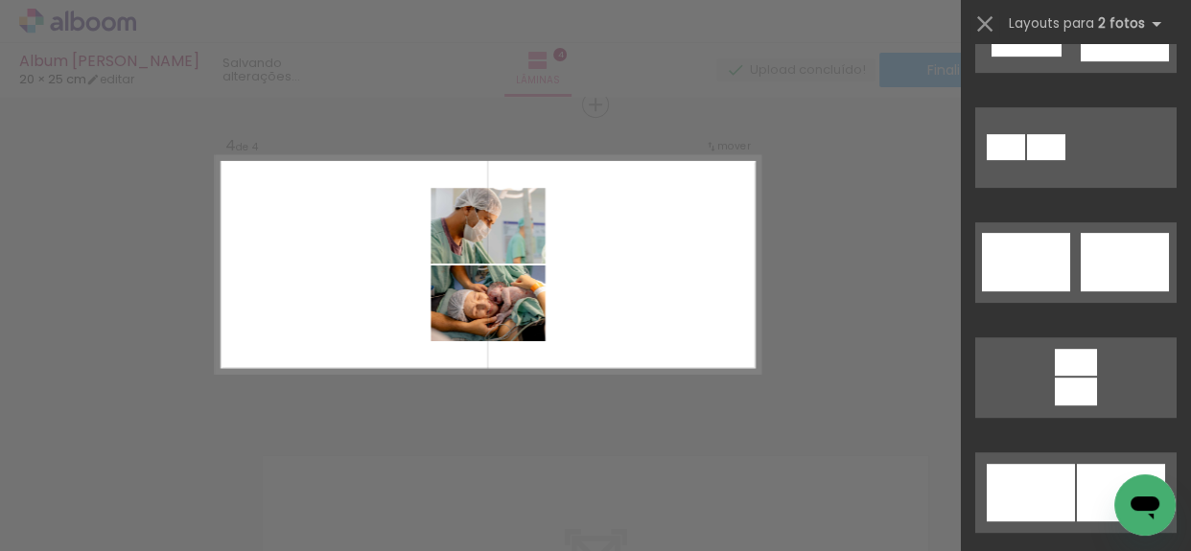
scroll to position [697, 0]
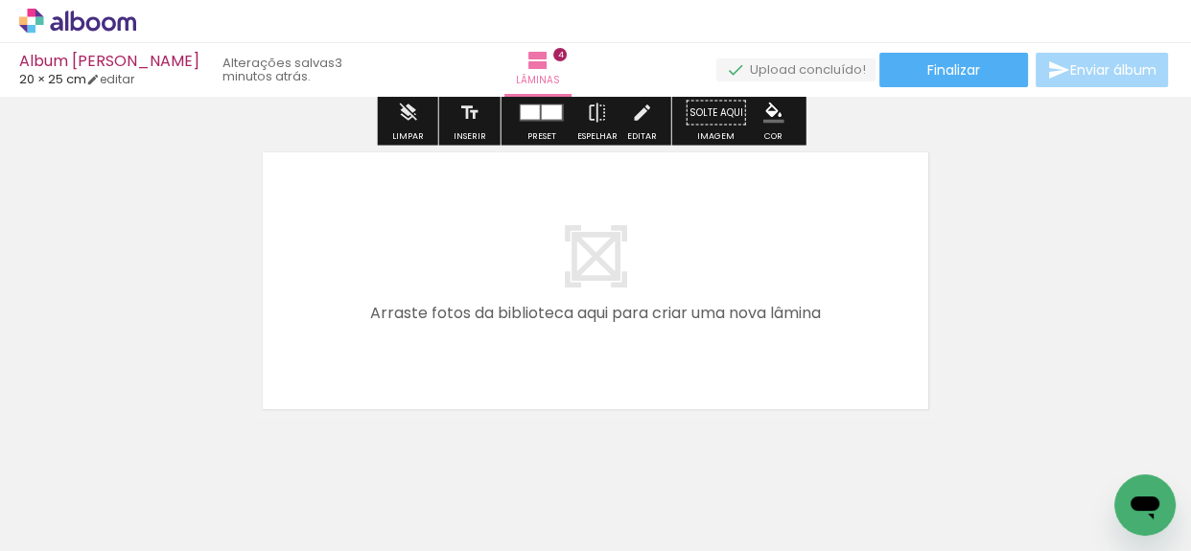
scroll to position [1333, 0]
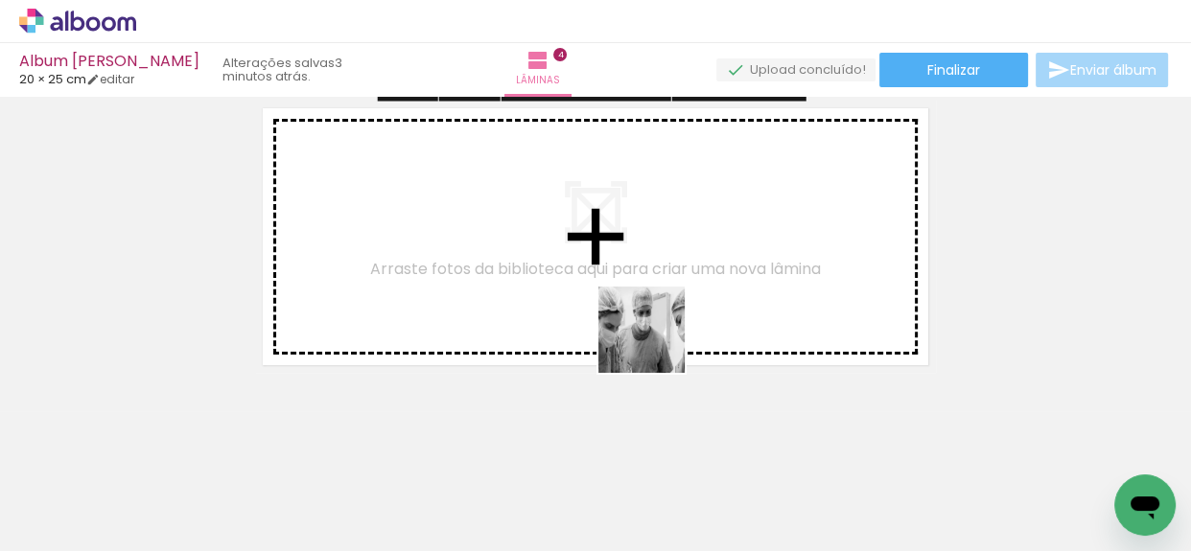
drag, startPoint x: 736, startPoint y: 479, endPoint x: 620, endPoint y: 289, distance: 223.3
click at [620, 289] on quentale-workspace at bounding box center [595, 275] width 1191 height 551
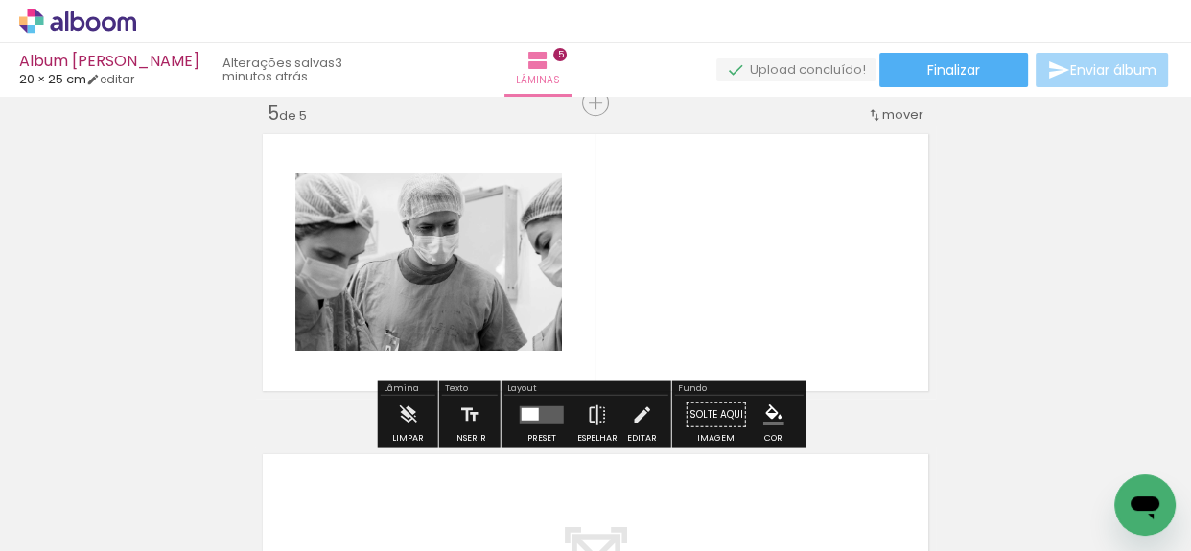
scroll to position [1304, 0]
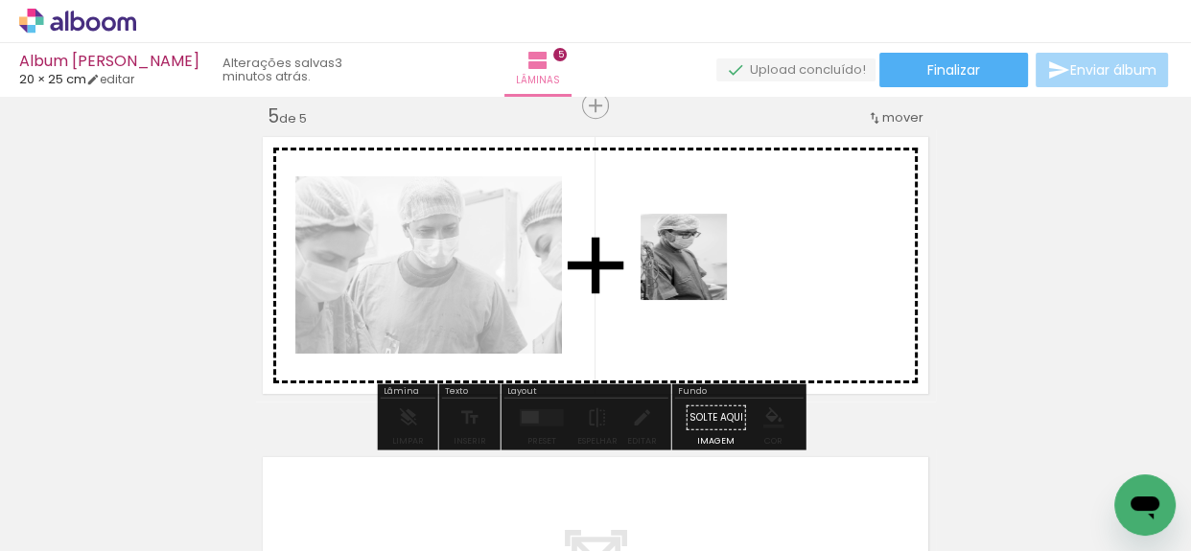
drag, startPoint x: 939, startPoint y: 494, endPoint x: 690, endPoint y: 262, distance: 339.9
click at [690, 262] on quentale-workspace at bounding box center [595, 275] width 1191 height 551
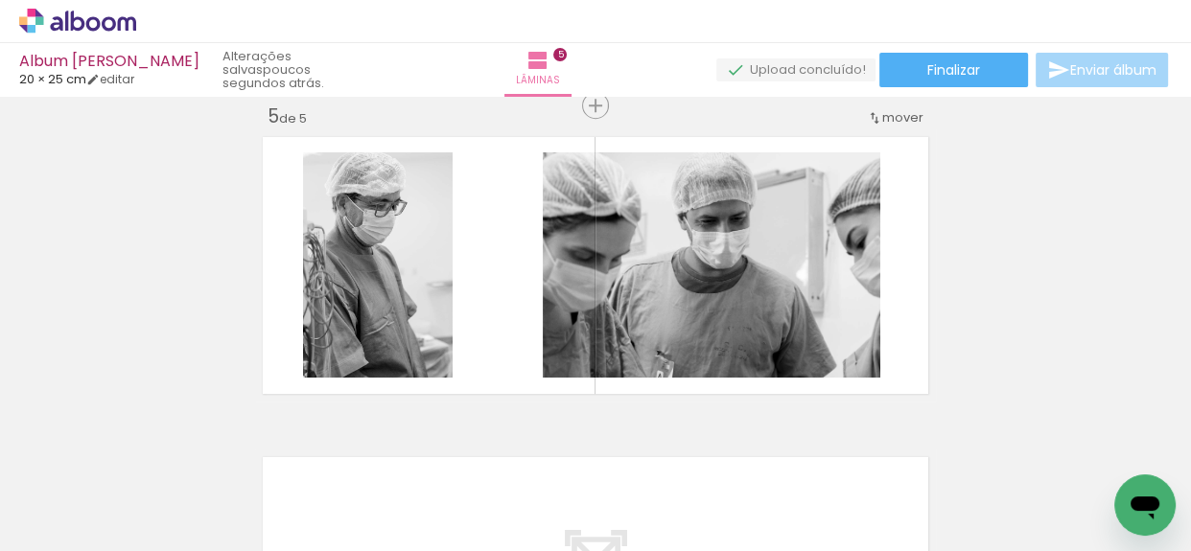
scroll to position [0, 297]
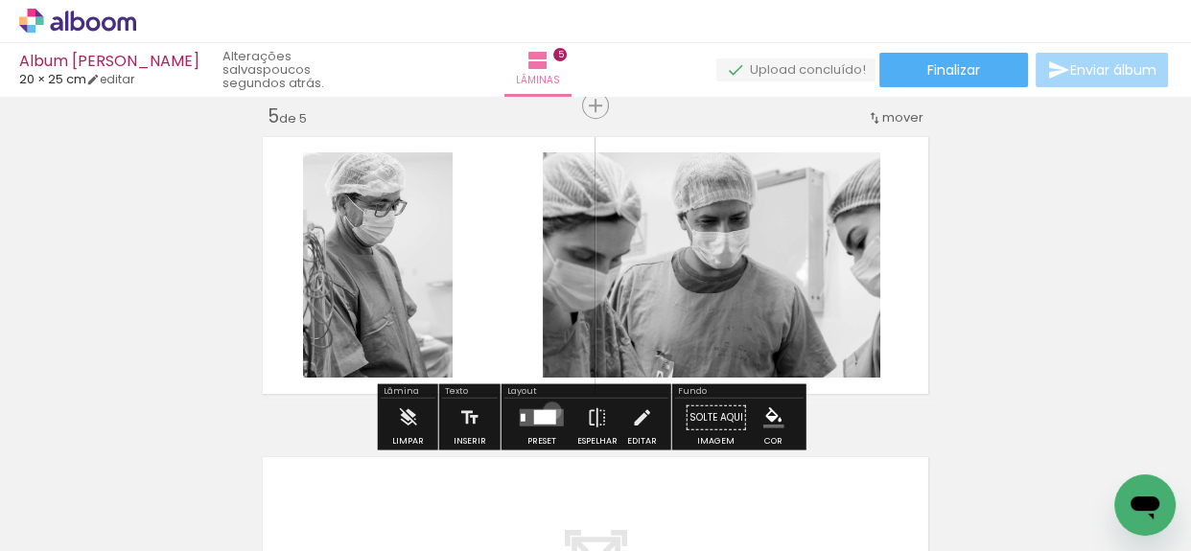
click at [547, 410] on div at bounding box center [545, 417] width 22 height 14
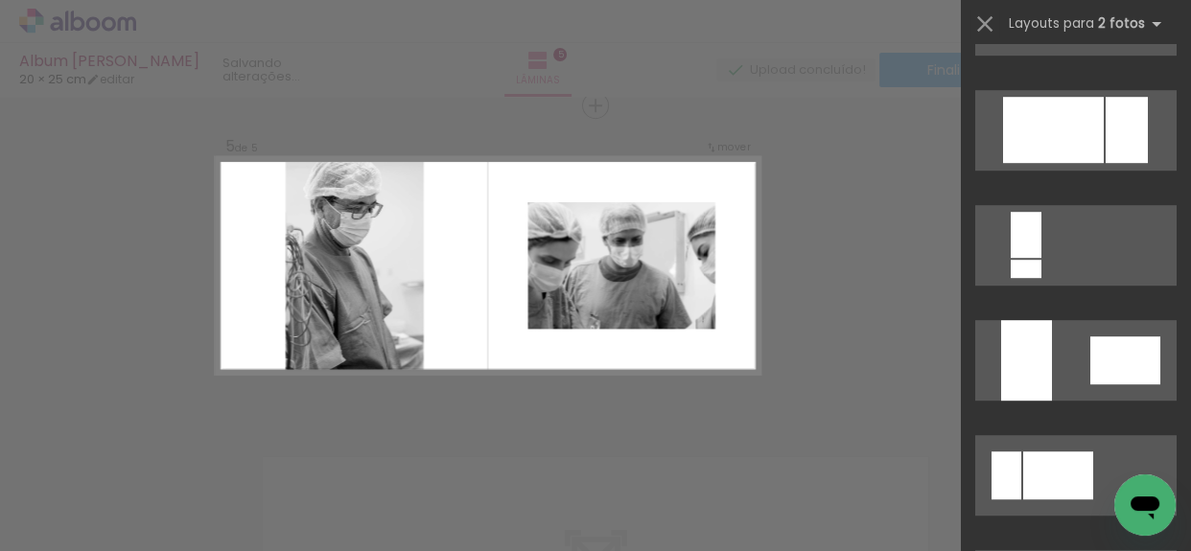
scroll to position [872, 0]
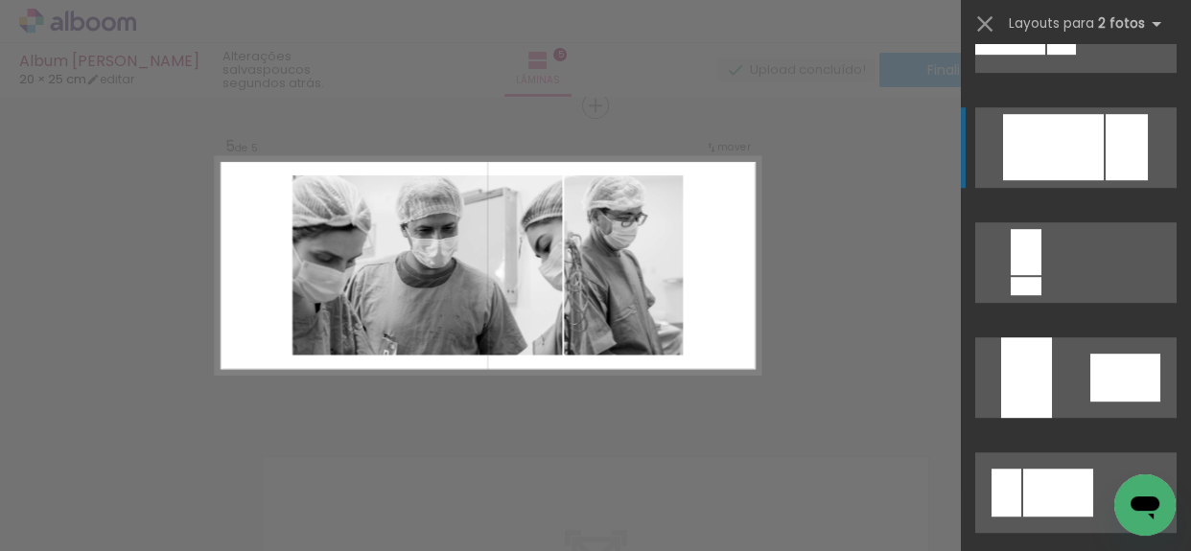
click at [1074, 166] on div at bounding box center [1053, 147] width 101 height 66
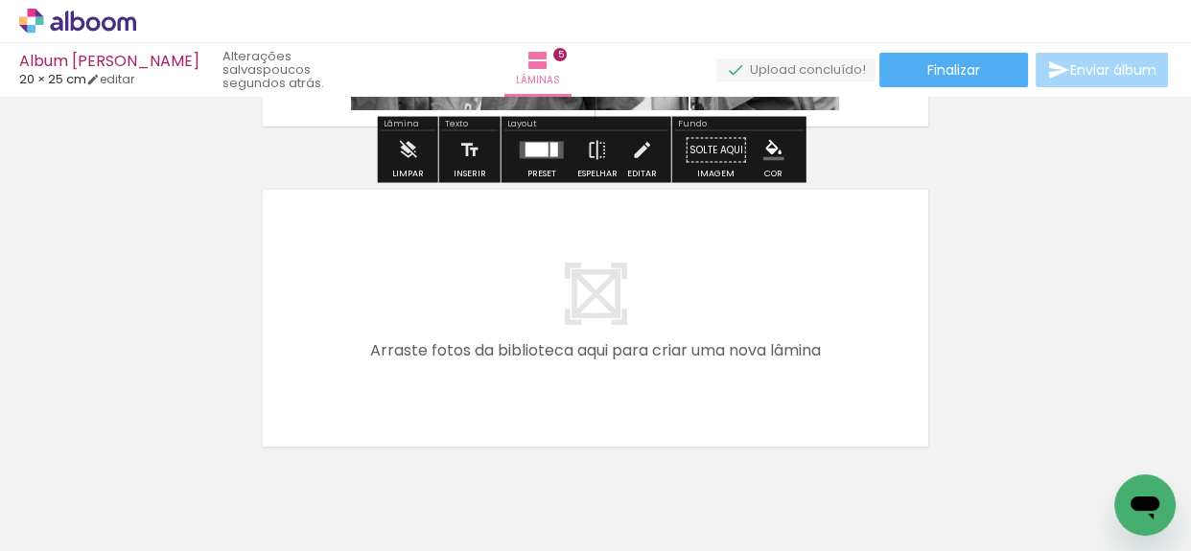
scroll to position [1653, 0]
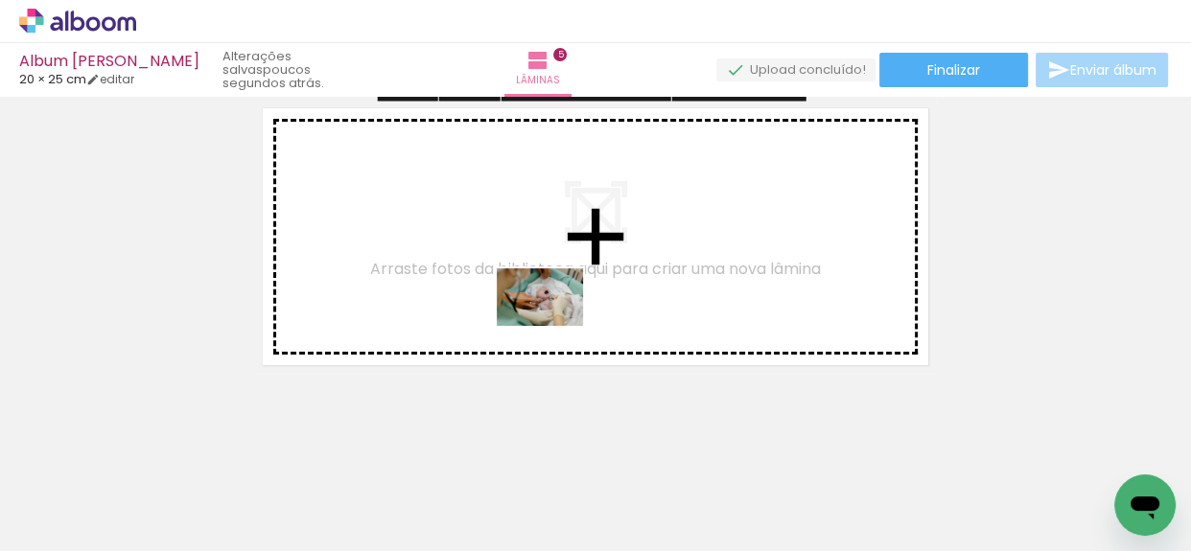
drag, startPoint x: 547, startPoint y: 504, endPoint x: 554, endPoint y: 319, distance: 185.2
click at [554, 319] on quentale-workspace at bounding box center [595, 275] width 1191 height 551
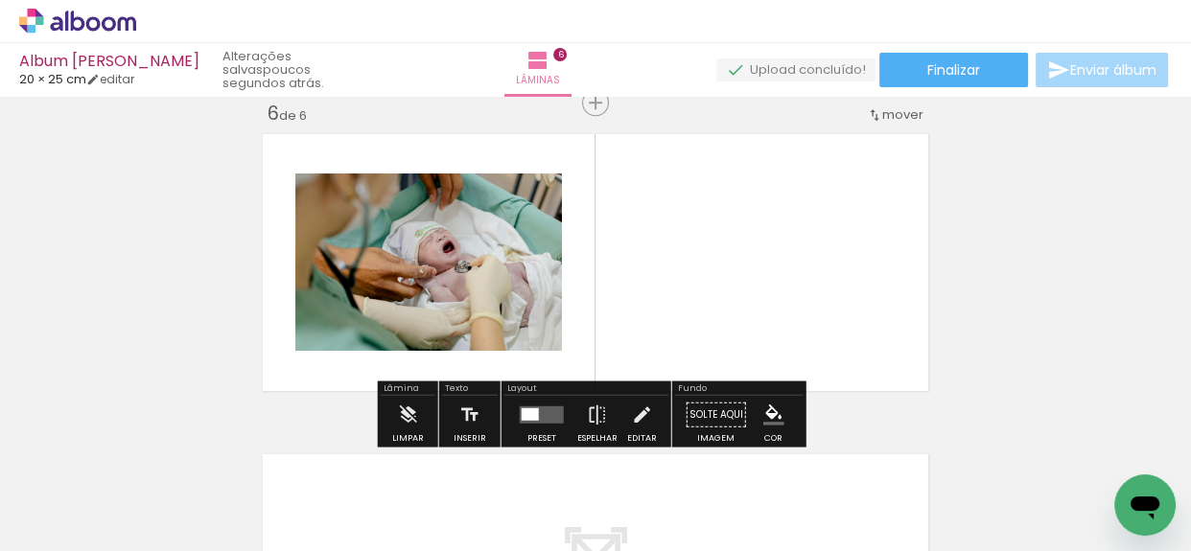
scroll to position [1625, 0]
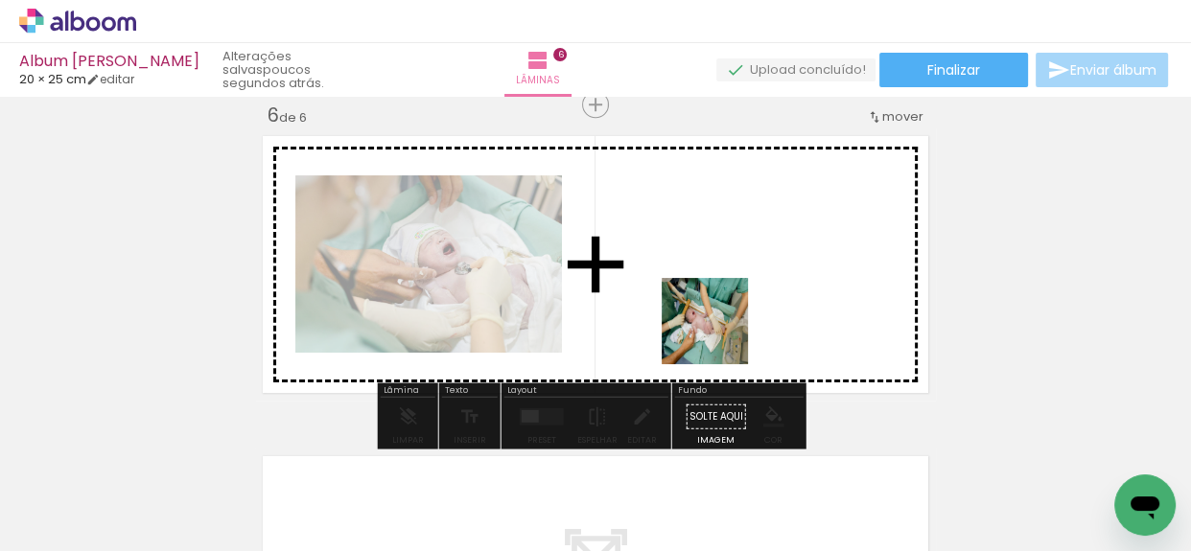
drag, startPoint x: 755, startPoint y: 510, endPoint x: 716, endPoint y: 322, distance: 191.8
click at [716, 322] on quentale-workspace at bounding box center [595, 275] width 1191 height 551
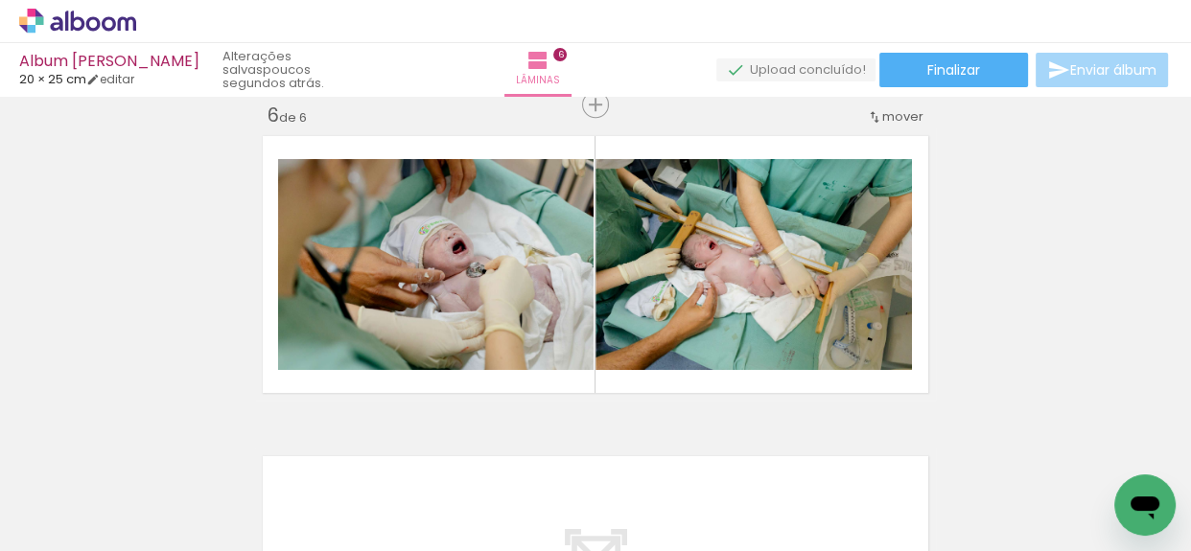
scroll to position [0, 691]
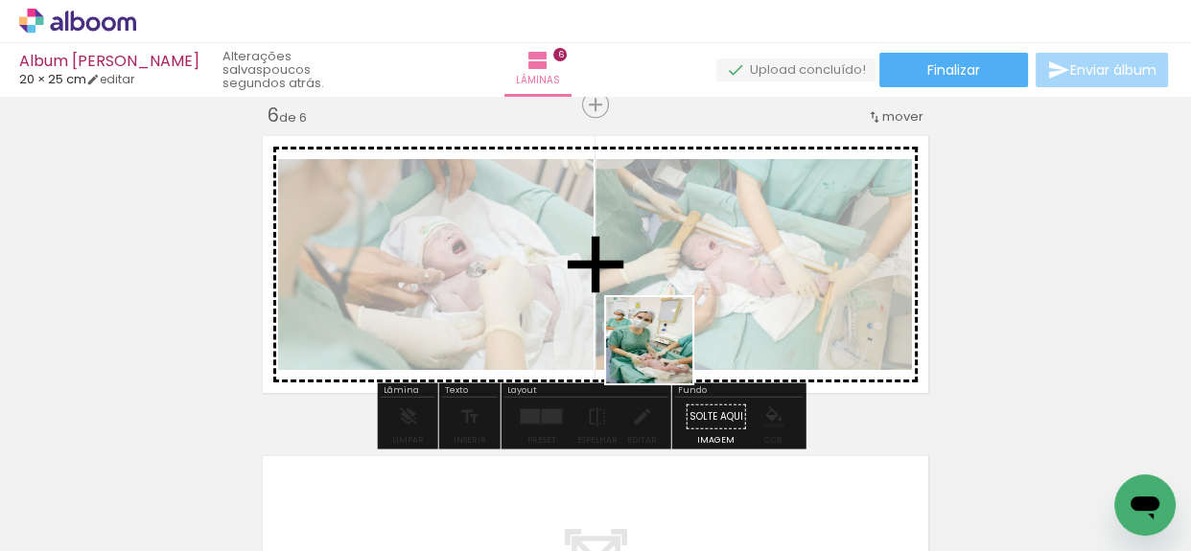
drag, startPoint x: 585, startPoint y: 504, endPoint x: 667, endPoint y: 343, distance: 181.0
click at [667, 343] on quentale-workspace at bounding box center [595, 275] width 1191 height 551
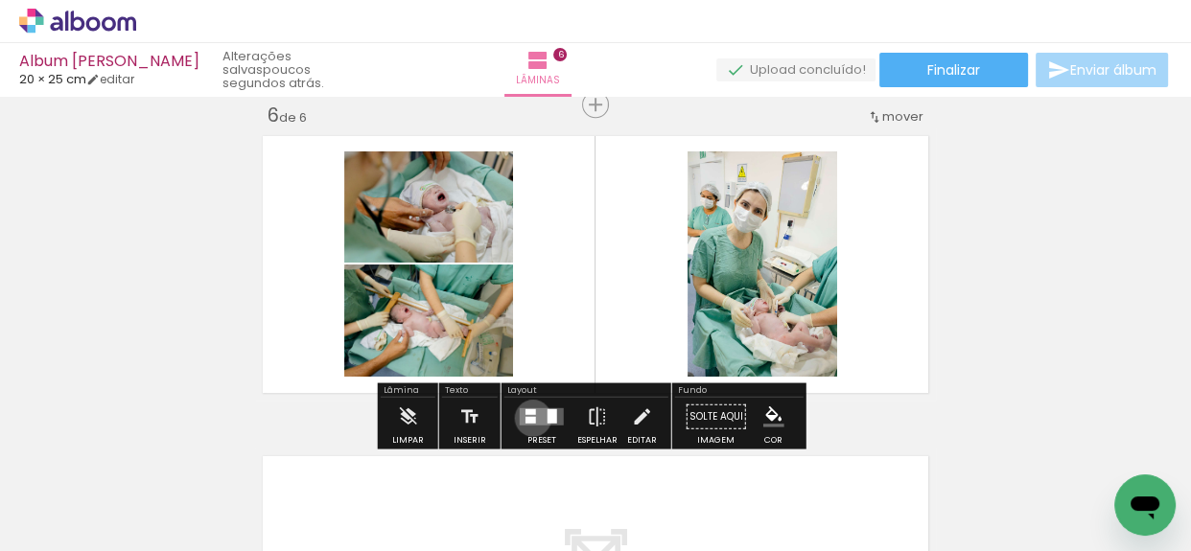
click at [528, 417] on div at bounding box center [530, 420] width 11 height 7
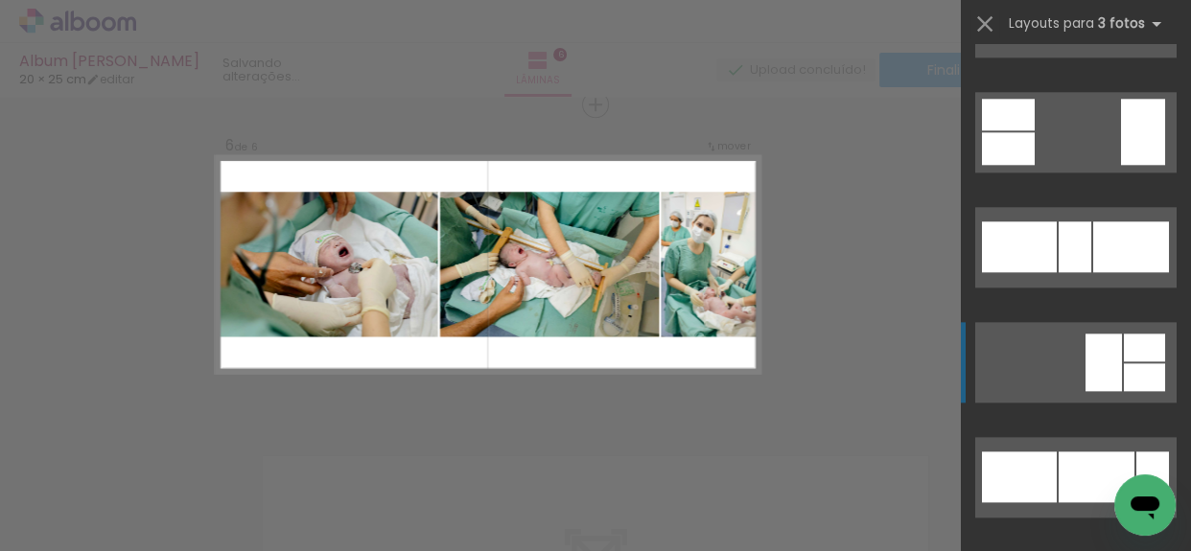
scroll to position [2178, 0]
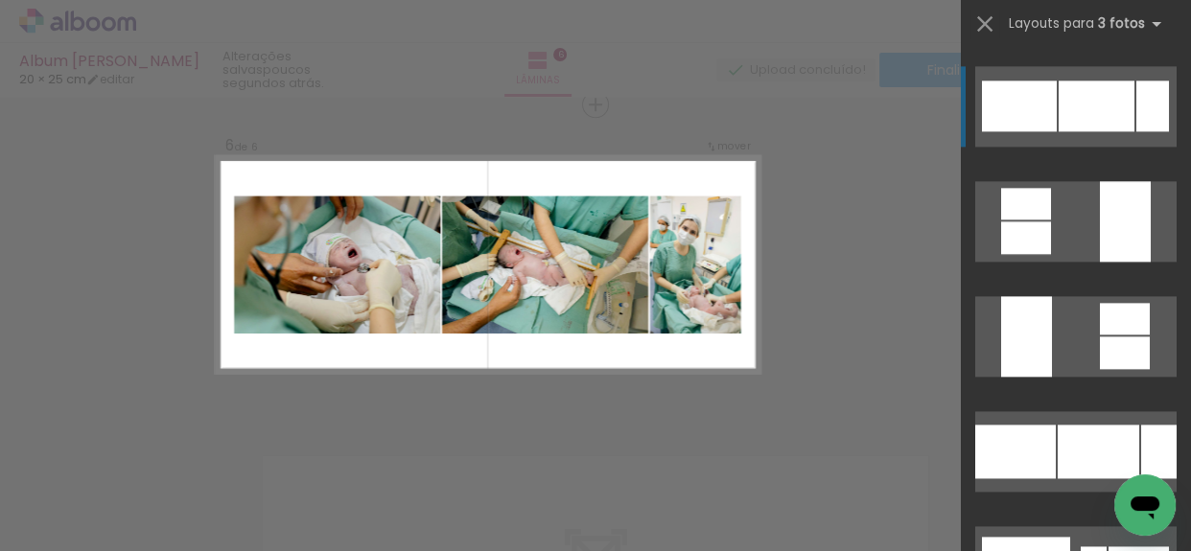
click at [1064, 120] on div at bounding box center [1097, 106] width 76 height 51
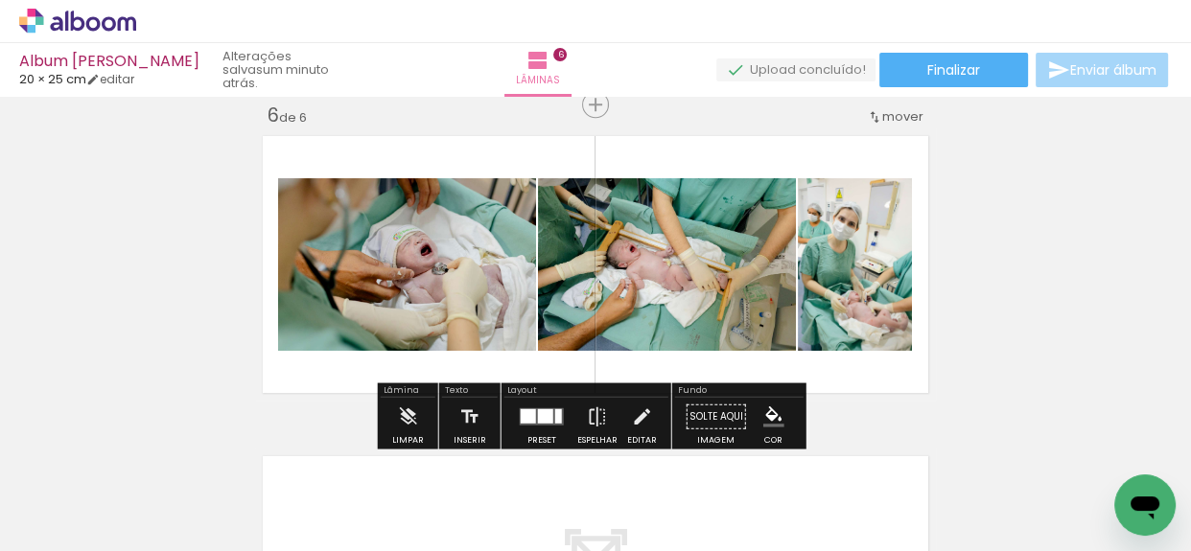
click at [414, 292] on quentale-photo at bounding box center [407, 264] width 258 height 173
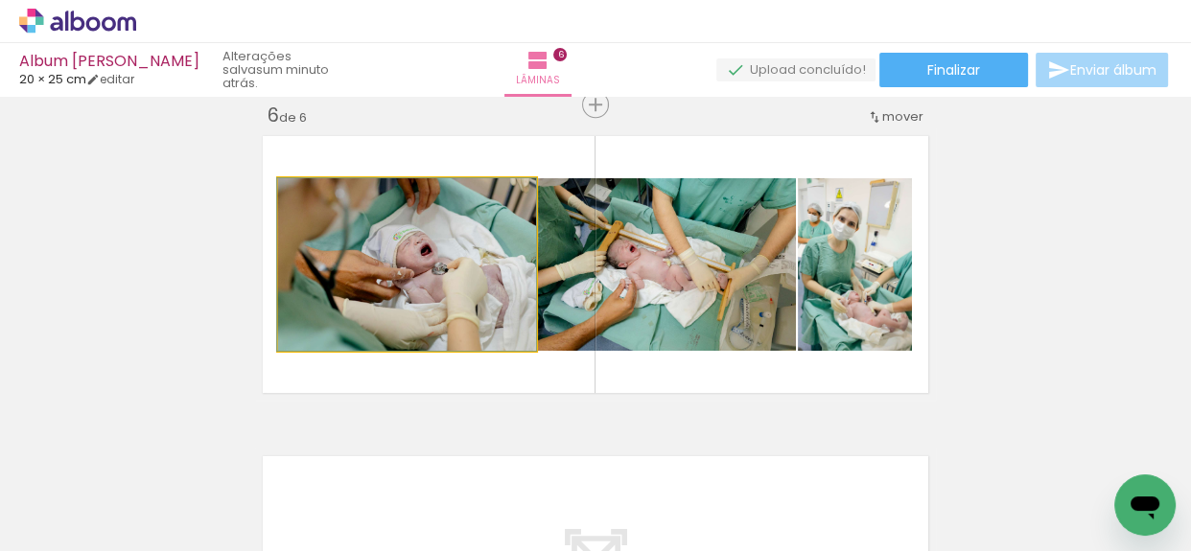
click at [414, 292] on quentale-photo at bounding box center [407, 264] width 258 height 173
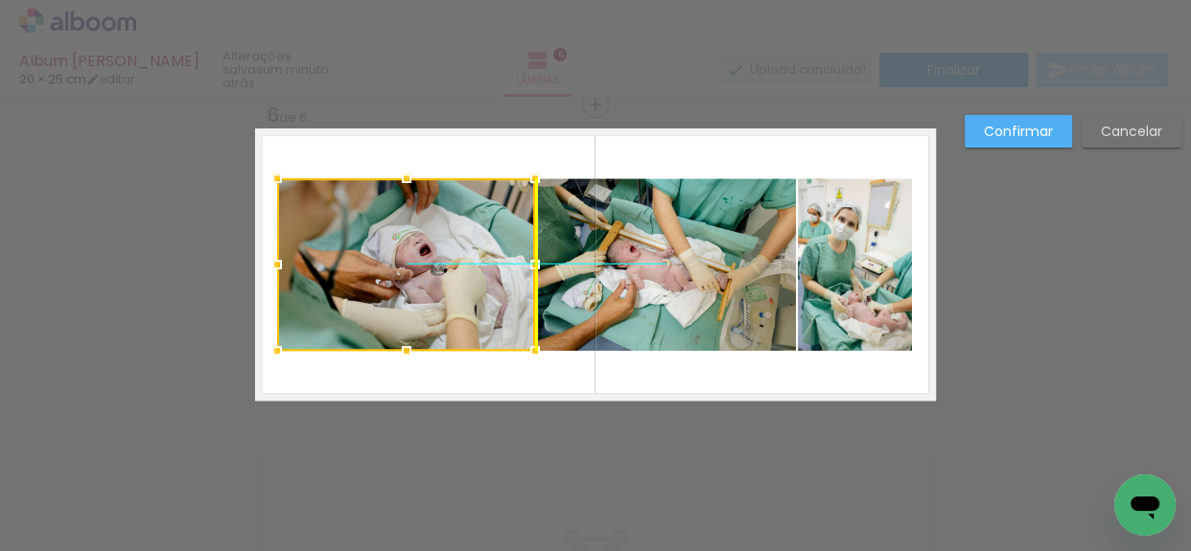
drag, startPoint x: 432, startPoint y: 274, endPoint x: 402, endPoint y: 257, distance: 35.2
click at [402, 257] on div at bounding box center [406, 264] width 258 height 173
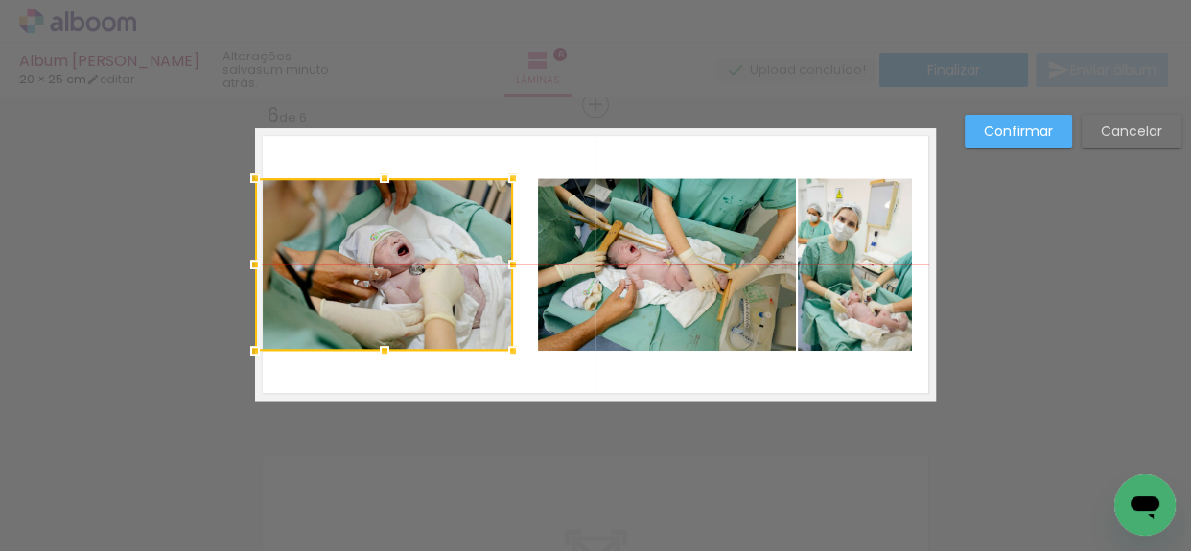
drag, startPoint x: 432, startPoint y: 254, endPoint x: 393, endPoint y: 243, distance: 41.0
click at [393, 243] on div at bounding box center [384, 264] width 258 height 173
click at [585, 263] on quentale-photo at bounding box center [667, 264] width 258 height 173
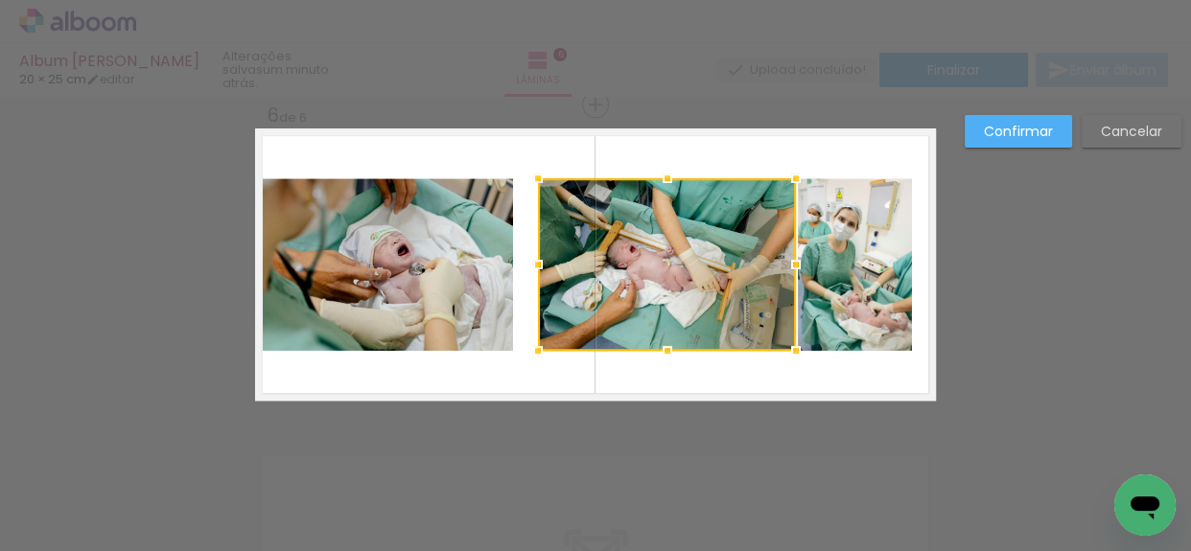
click at [585, 263] on div at bounding box center [667, 264] width 258 height 173
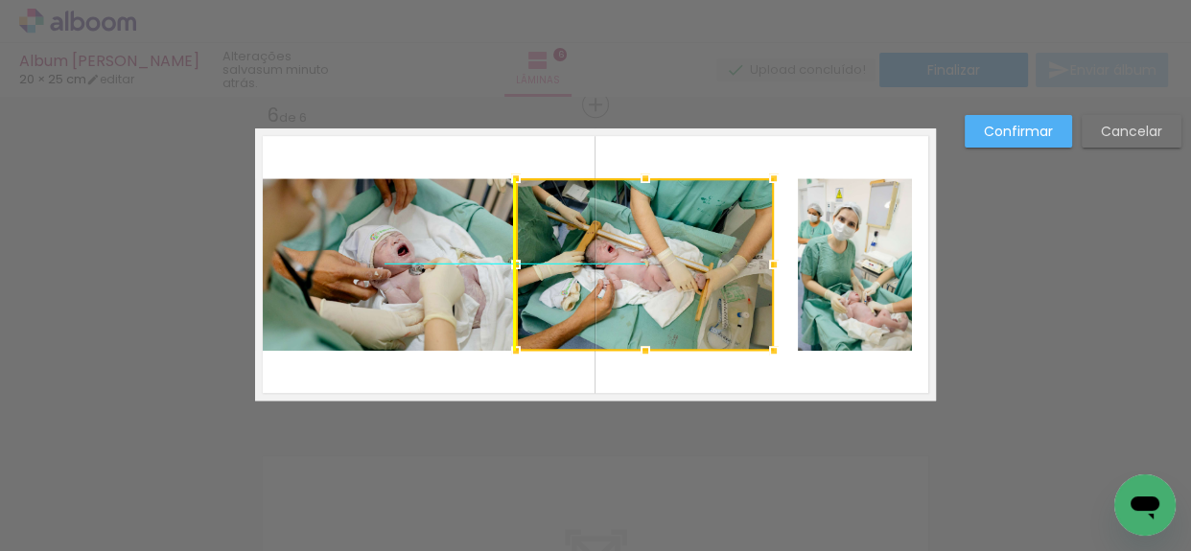
drag, startPoint x: 613, startPoint y: 258, endPoint x: 582, endPoint y: 254, distance: 30.9
click at [582, 254] on div at bounding box center [645, 264] width 258 height 173
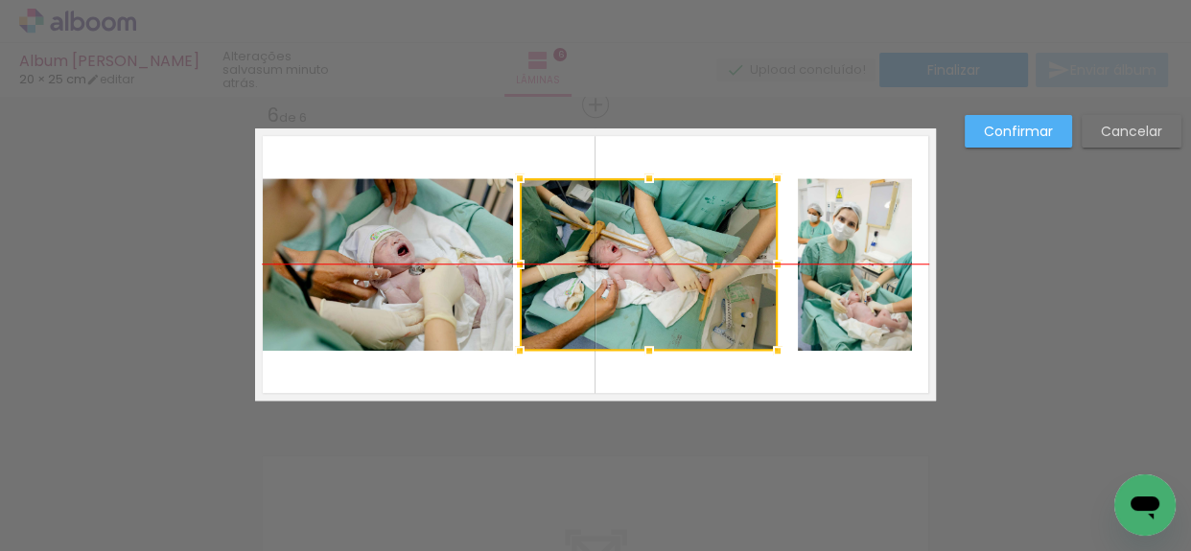
click at [642, 268] on div at bounding box center [649, 264] width 258 height 173
click at [875, 268] on quentale-photo at bounding box center [855, 264] width 114 height 173
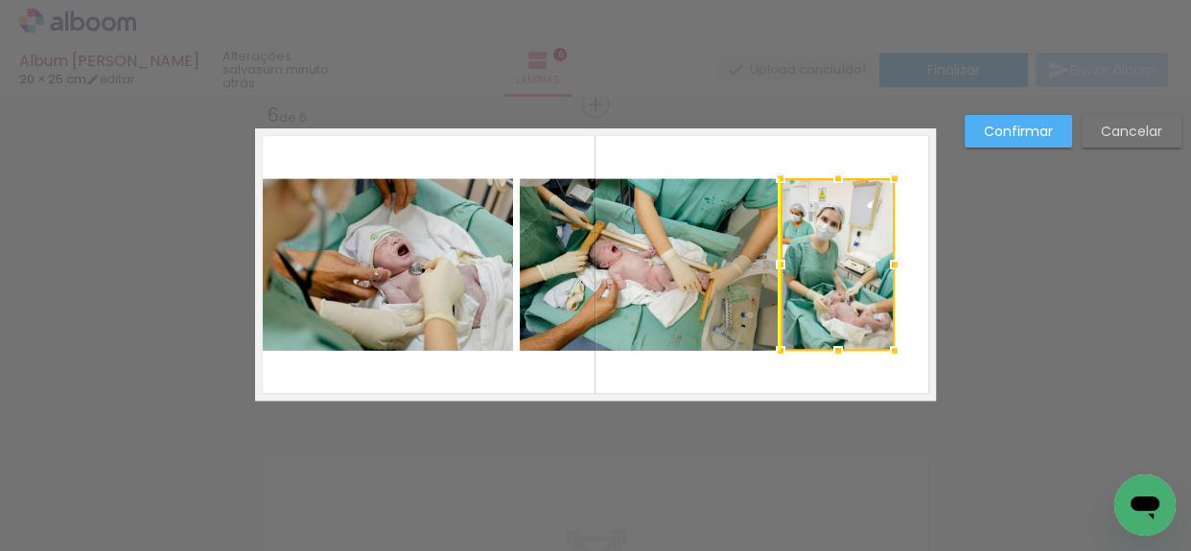
drag, startPoint x: 840, startPoint y: 259, endPoint x: 824, endPoint y: 257, distance: 16.4
click at [824, 257] on div at bounding box center [837, 264] width 114 height 173
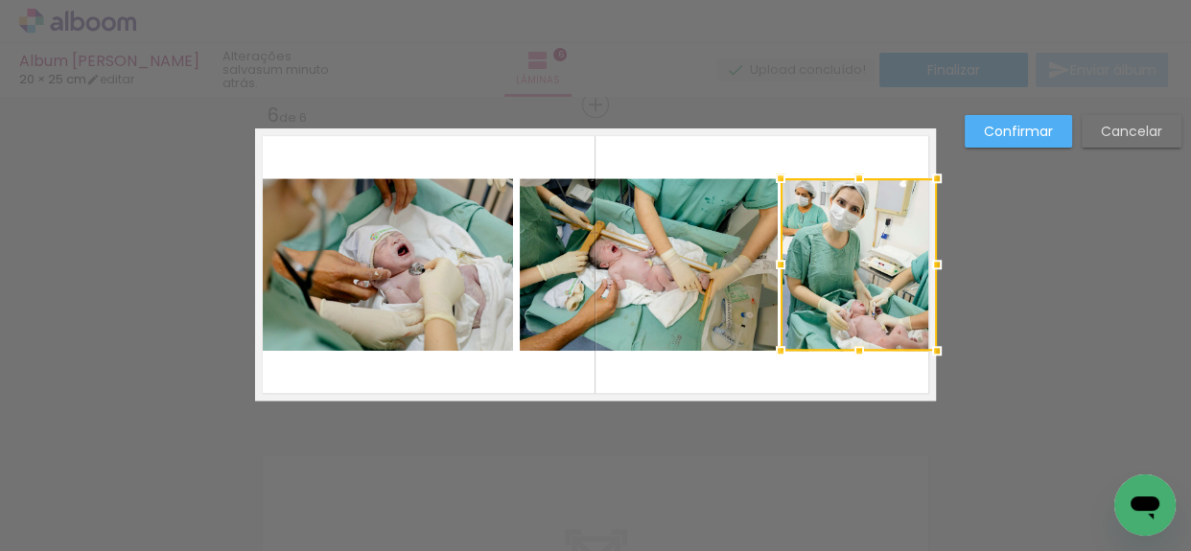
drag, startPoint x: 889, startPoint y: 267, endPoint x: 921, endPoint y: 267, distance: 32.6
click at [921, 267] on div at bounding box center [937, 264] width 38 height 38
click at [0, 0] on slot "Confirmar" at bounding box center [0, 0] width 0 height 0
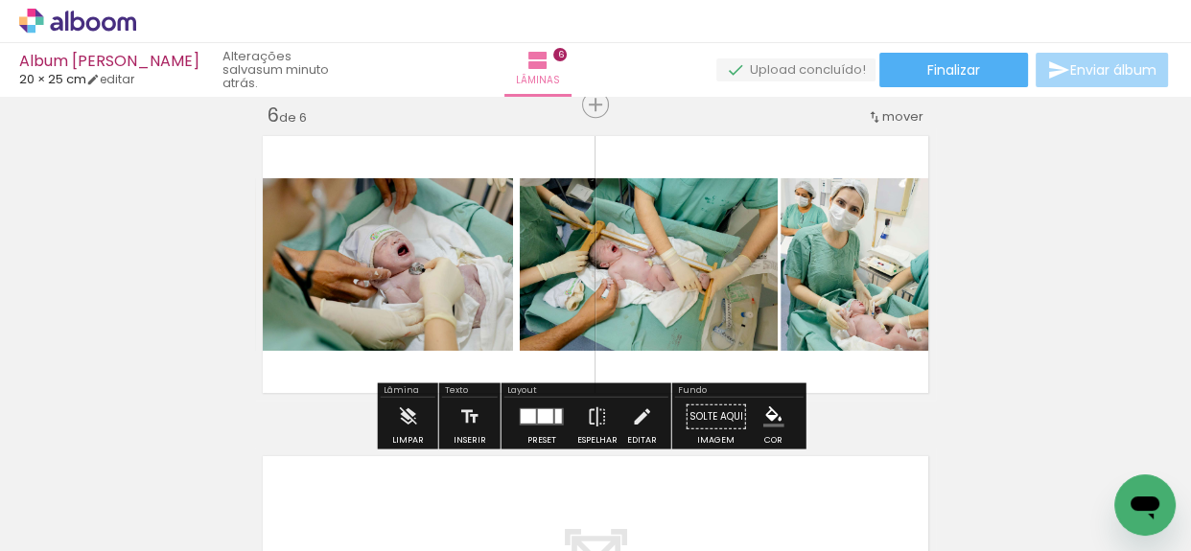
click at [756, 257] on quentale-photo at bounding box center [649, 264] width 258 height 173
click at [757, 262] on quentale-photo at bounding box center [649, 264] width 258 height 173
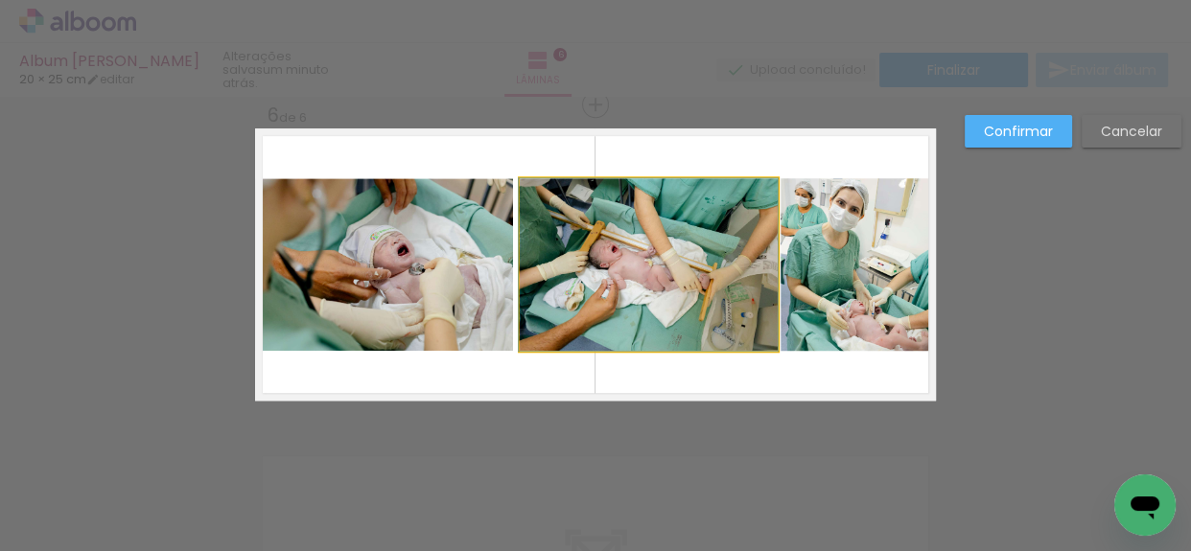
click at [760, 263] on quentale-photo at bounding box center [649, 264] width 258 height 173
click at [780, 178] on div at bounding box center [857, 178] width 155 height 0
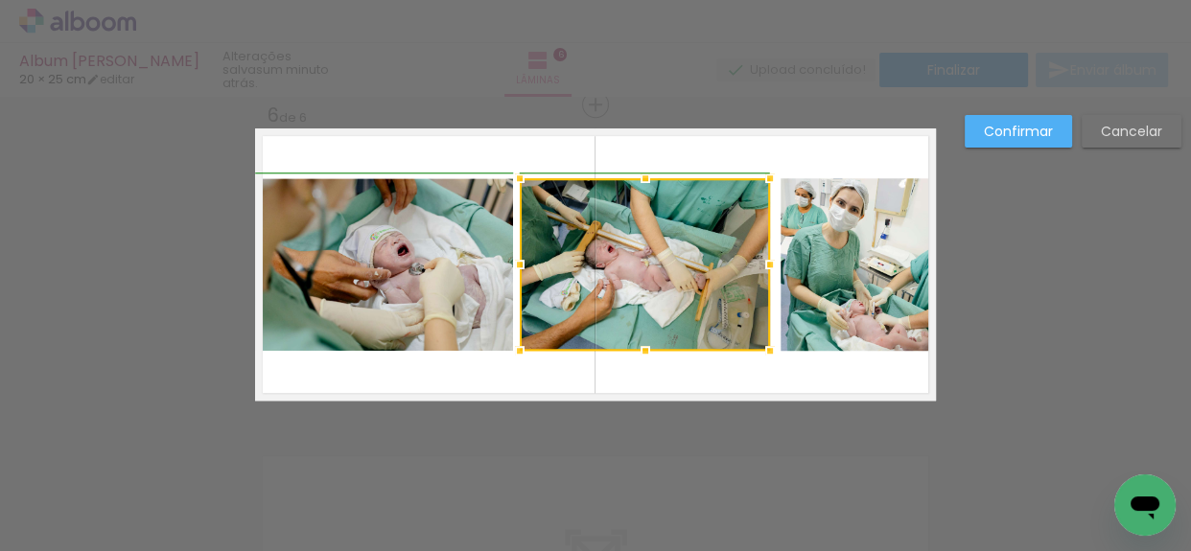
click at [769, 261] on div at bounding box center [770, 264] width 38 height 38
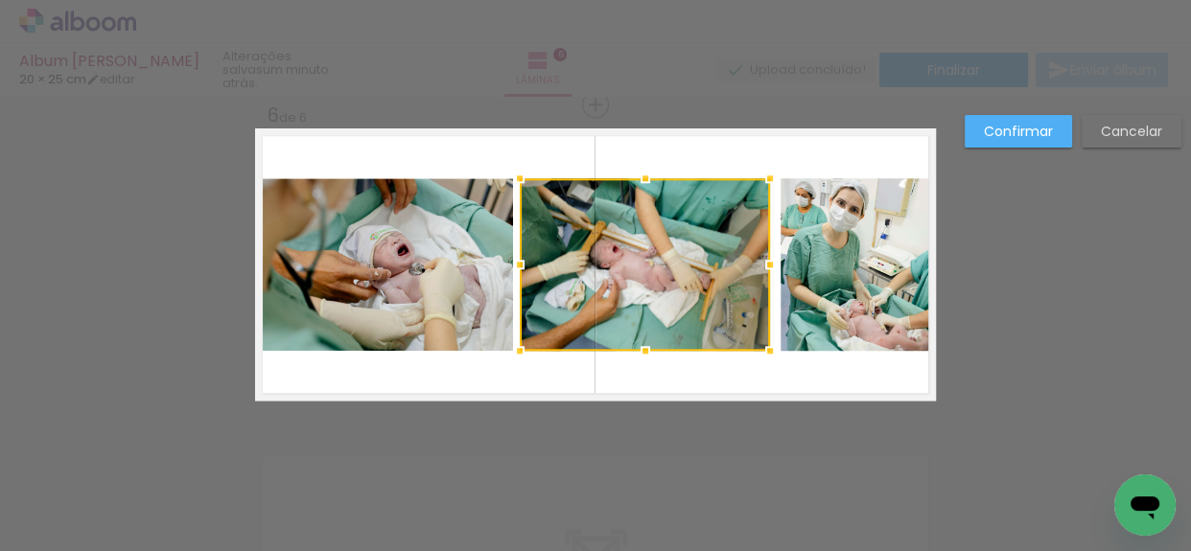
click at [763, 380] on quentale-layouter at bounding box center [595, 264] width 681 height 272
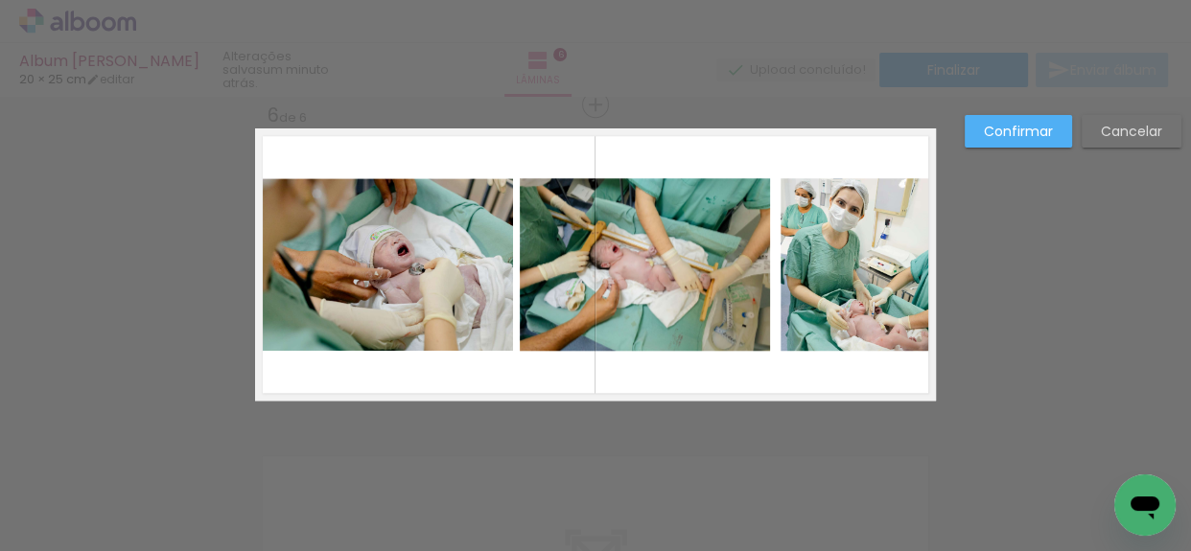
click at [720, 282] on quentale-photo at bounding box center [645, 264] width 250 height 173
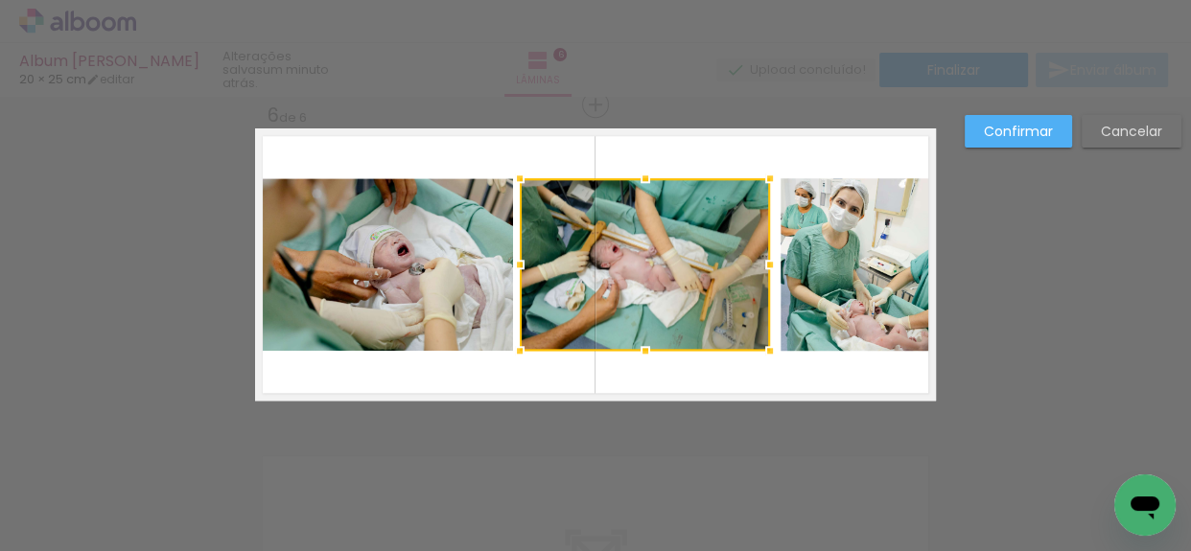
click at [0, 0] on slot "Confirmar" at bounding box center [0, 0] width 0 height 0
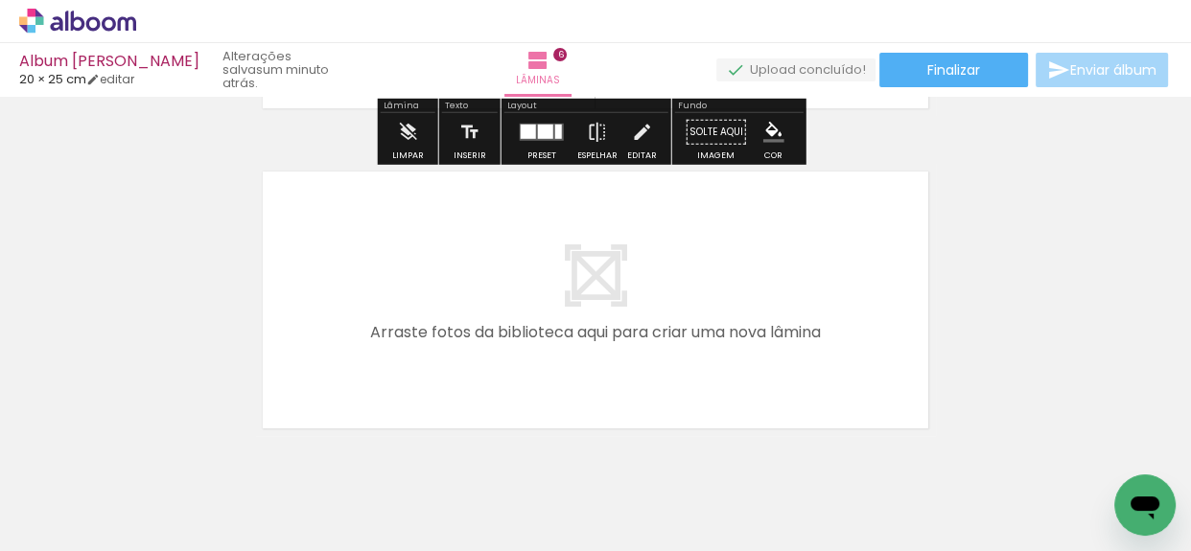
scroll to position [1974, 0]
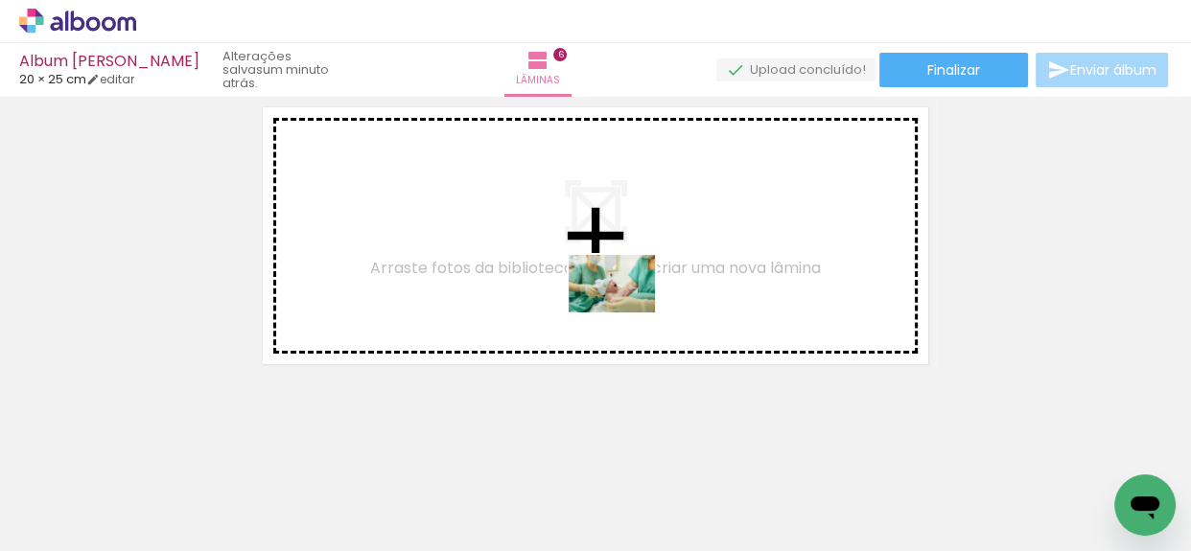
drag, startPoint x: 701, startPoint y: 504, endPoint x: 626, endPoint y: 313, distance: 205.8
click at [626, 313] on quentale-workspace at bounding box center [595, 275] width 1191 height 551
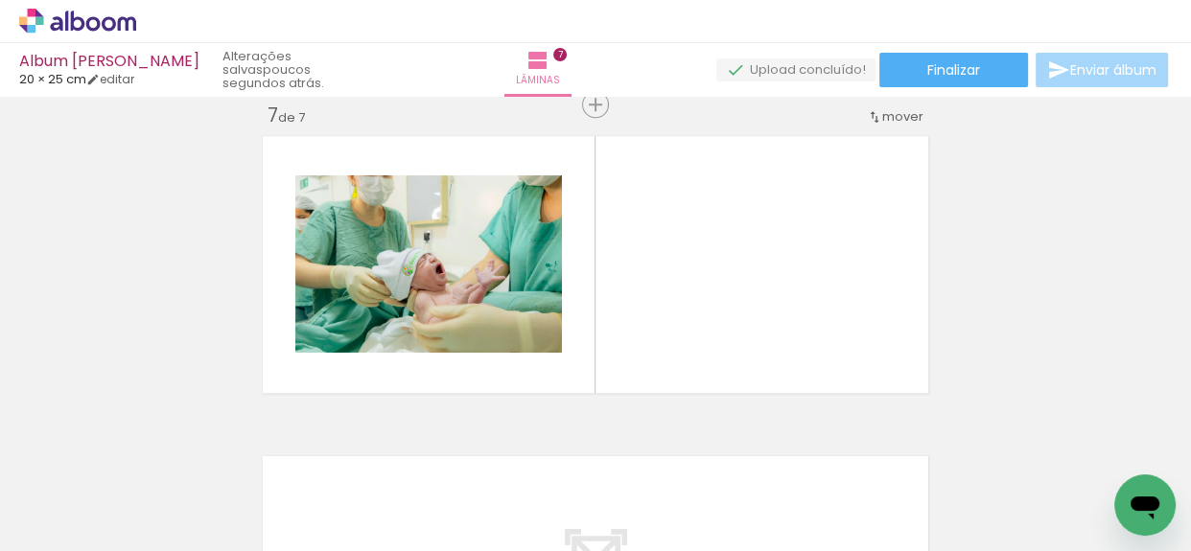
scroll to position [0, 2405]
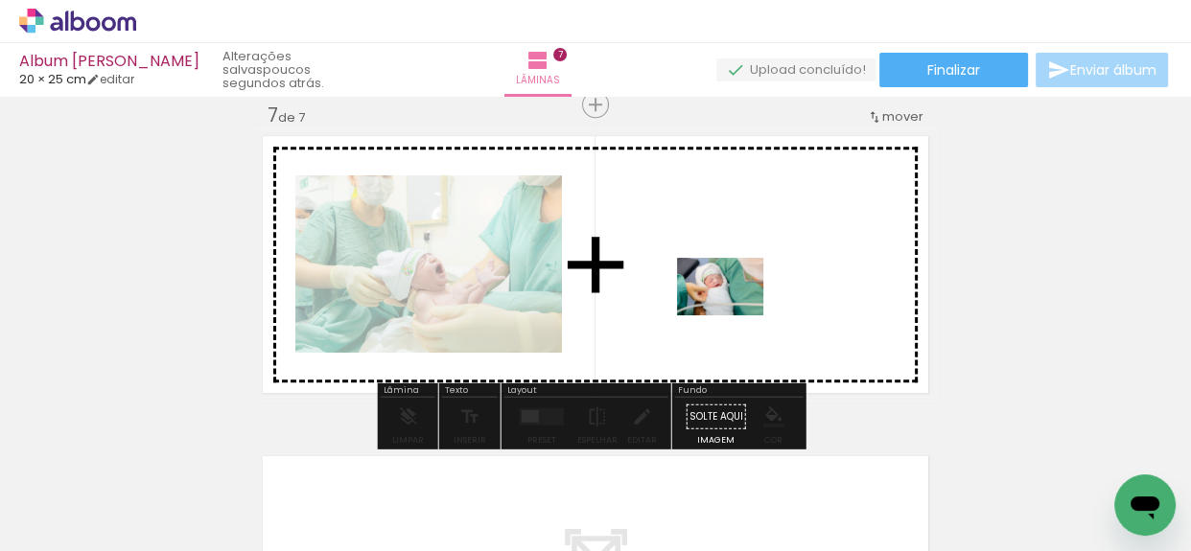
drag, startPoint x: 708, startPoint y: 505, endPoint x: 734, endPoint y: 315, distance: 191.7
click at [734, 315] on quentale-workspace at bounding box center [595, 275] width 1191 height 551
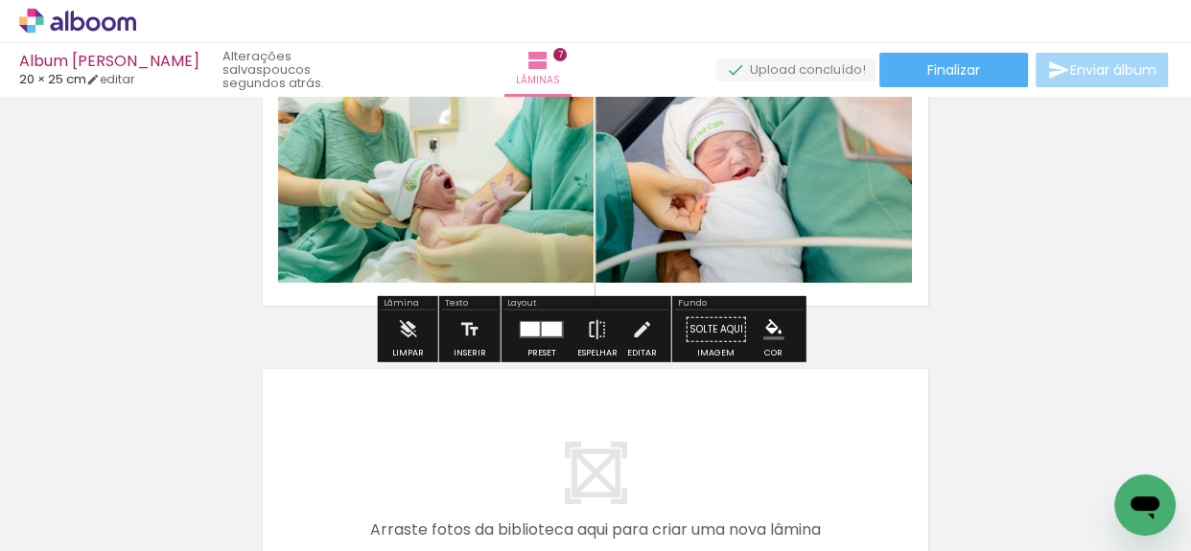
scroll to position [2033, 0]
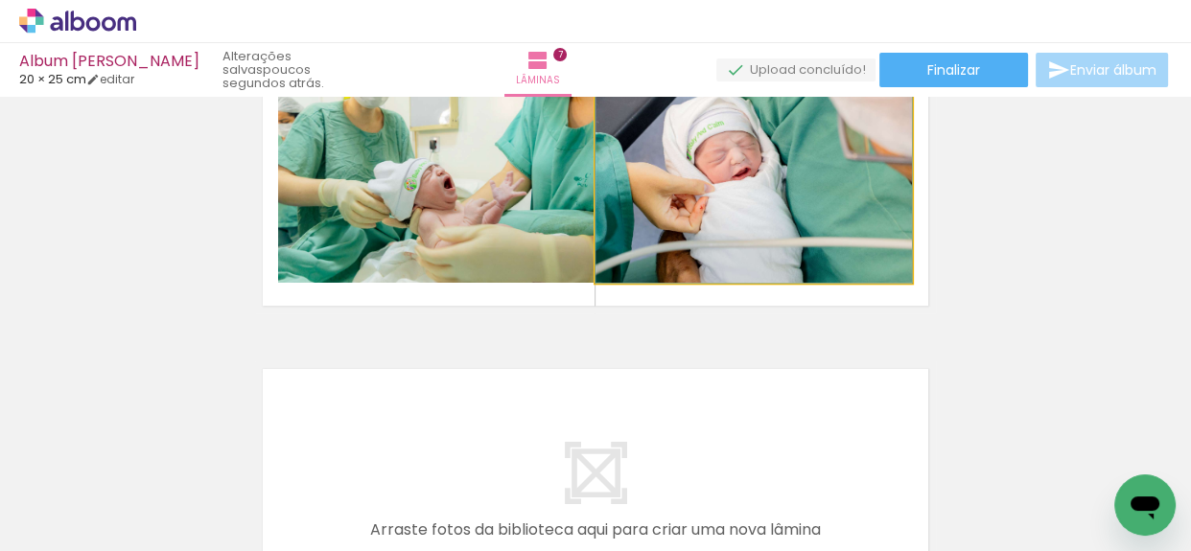
drag, startPoint x: 805, startPoint y: 201, endPoint x: 1097, endPoint y: 264, distance: 298.1
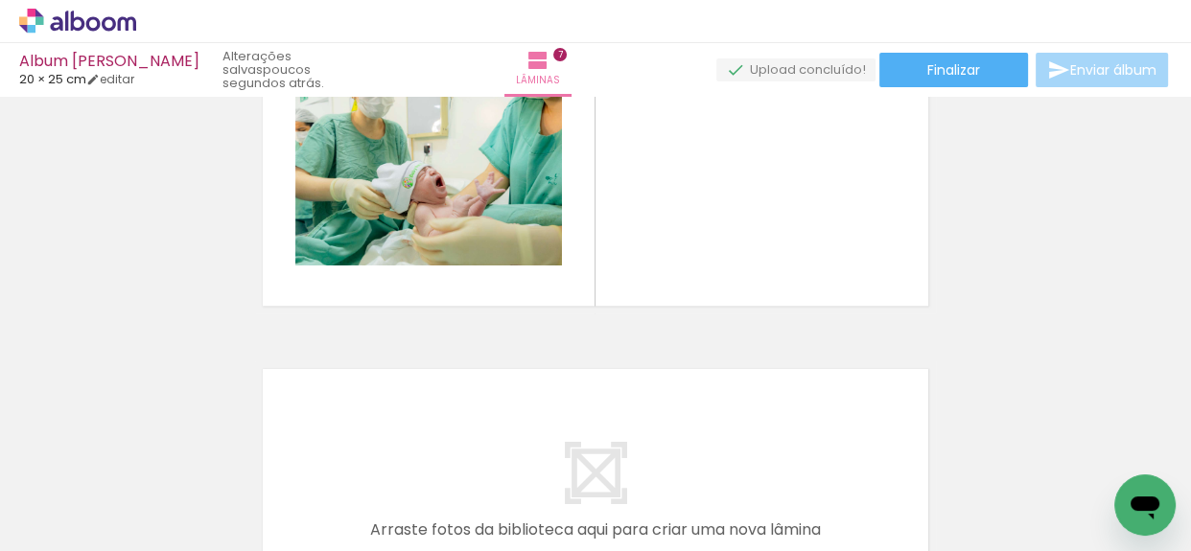
scroll to position [0, 1013]
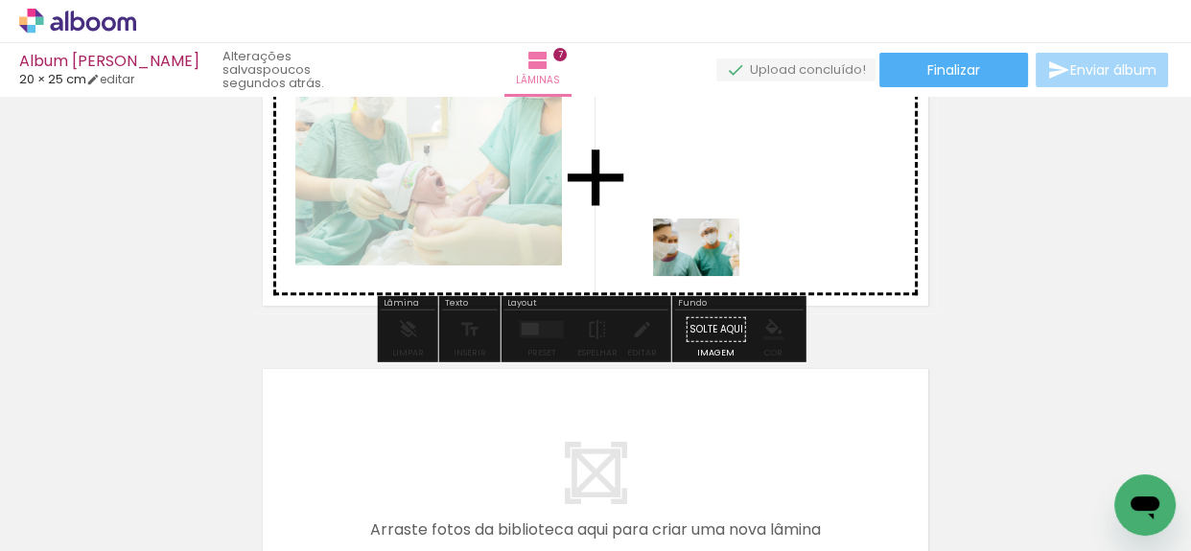
drag, startPoint x: 687, startPoint y: 496, endPoint x: 710, endPoint y: 257, distance: 239.8
click at [710, 257] on quentale-workspace at bounding box center [595, 275] width 1191 height 551
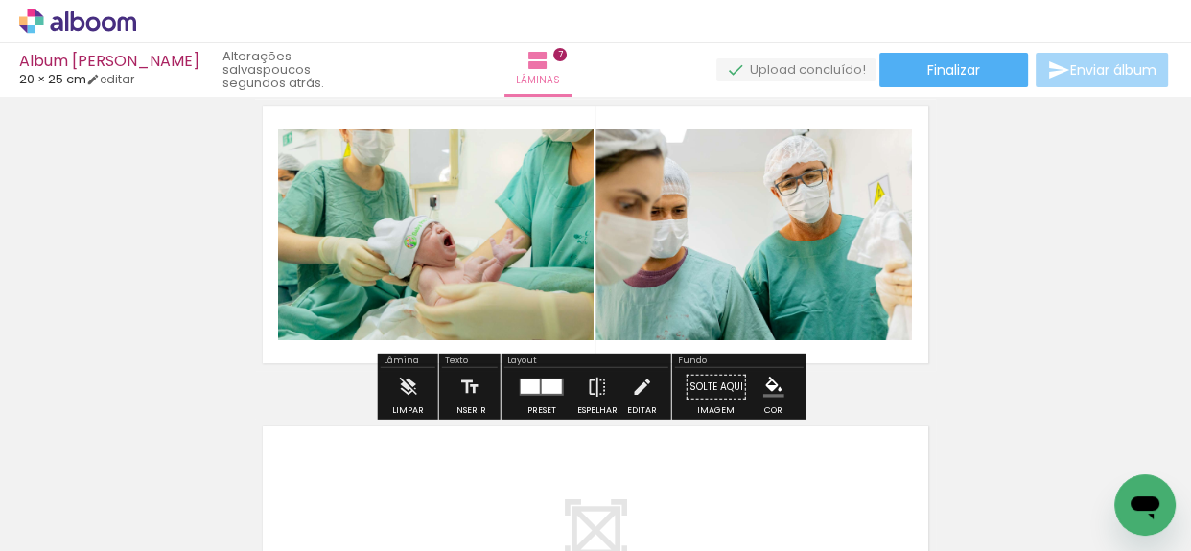
scroll to position [1945, 0]
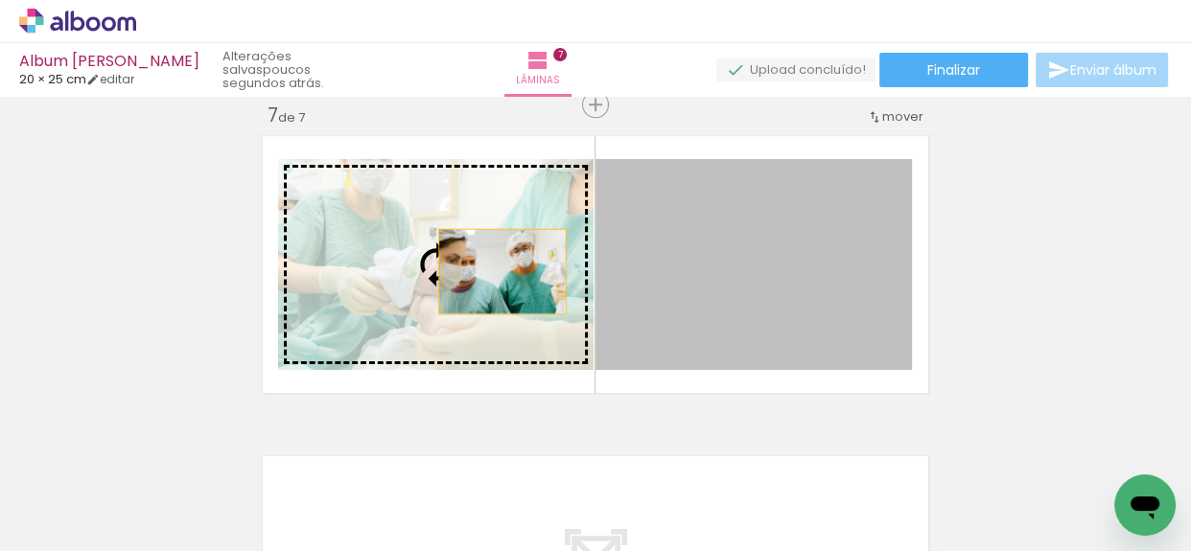
drag, startPoint x: 815, startPoint y: 270, endPoint x: 496, endPoint y: 271, distance: 319.3
click at [0, 0] on slot at bounding box center [0, 0] width 0 height 0
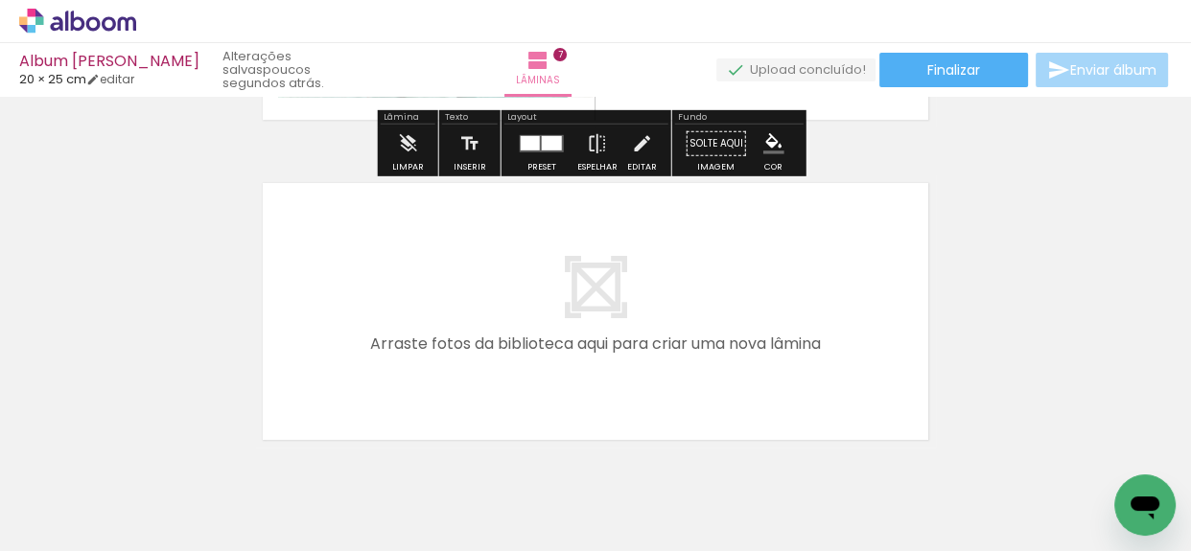
scroll to position [2293, 0]
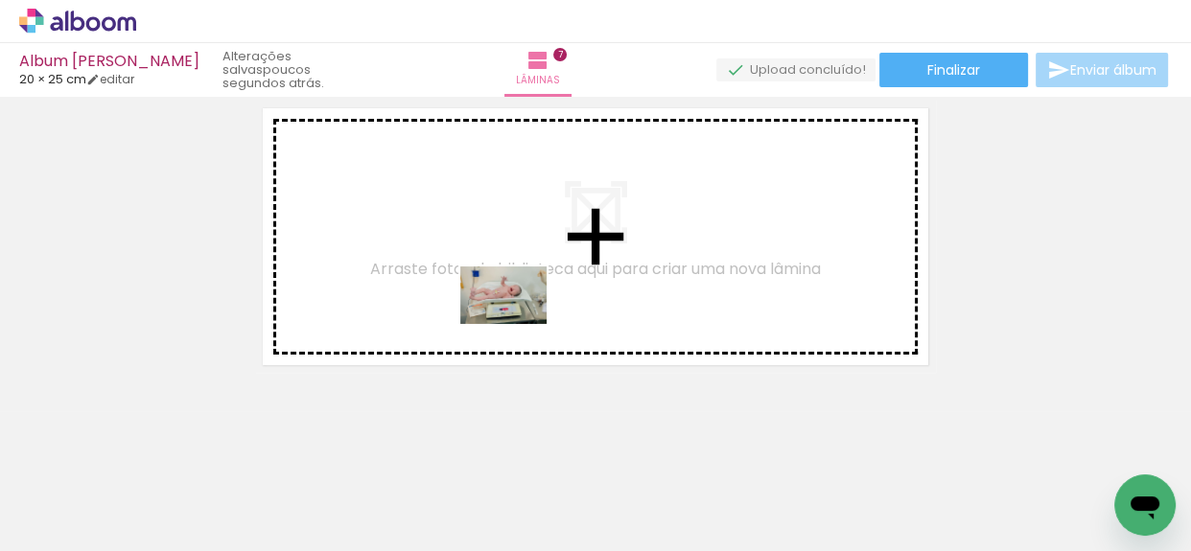
drag, startPoint x: 474, startPoint y: 505, endPoint x: 518, endPoint y: 324, distance: 186.5
click at [518, 324] on quentale-workspace at bounding box center [595, 275] width 1191 height 551
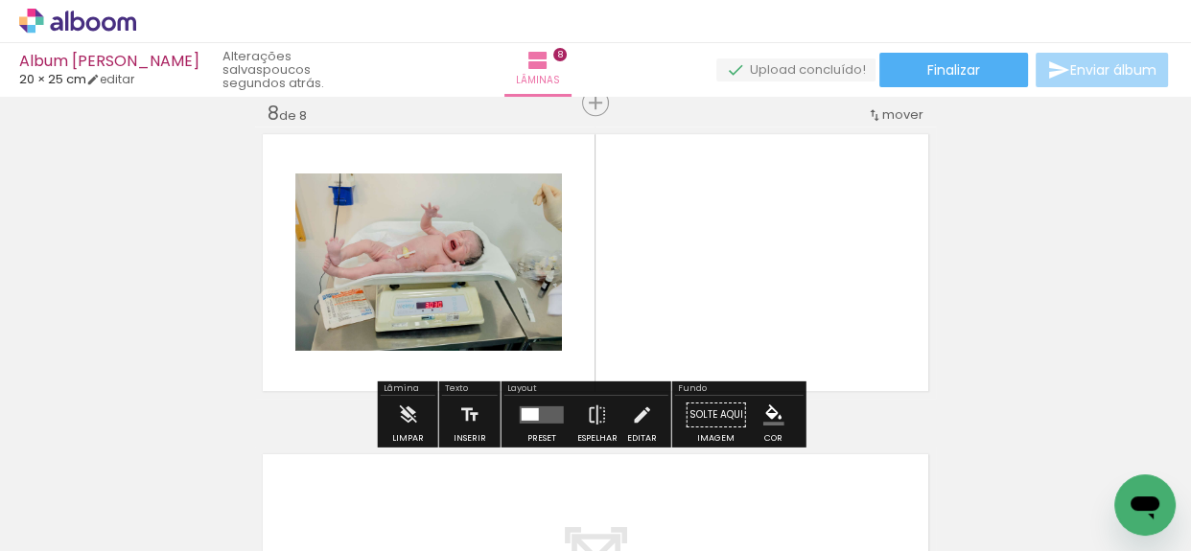
scroll to position [2266, 0]
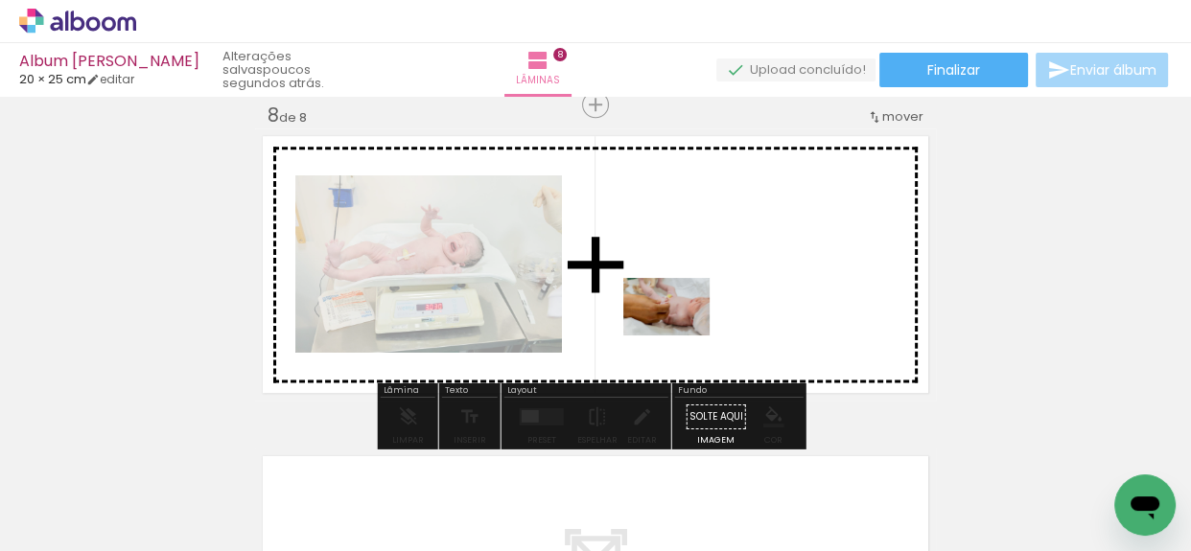
drag, startPoint x: 581, startPoint y: 505, endPoint x: 681, endPoint y: 332, distance: 200.2
click at [681, 332] on quentale-workspace at bounding box center [595, 275] width 1191 height 551
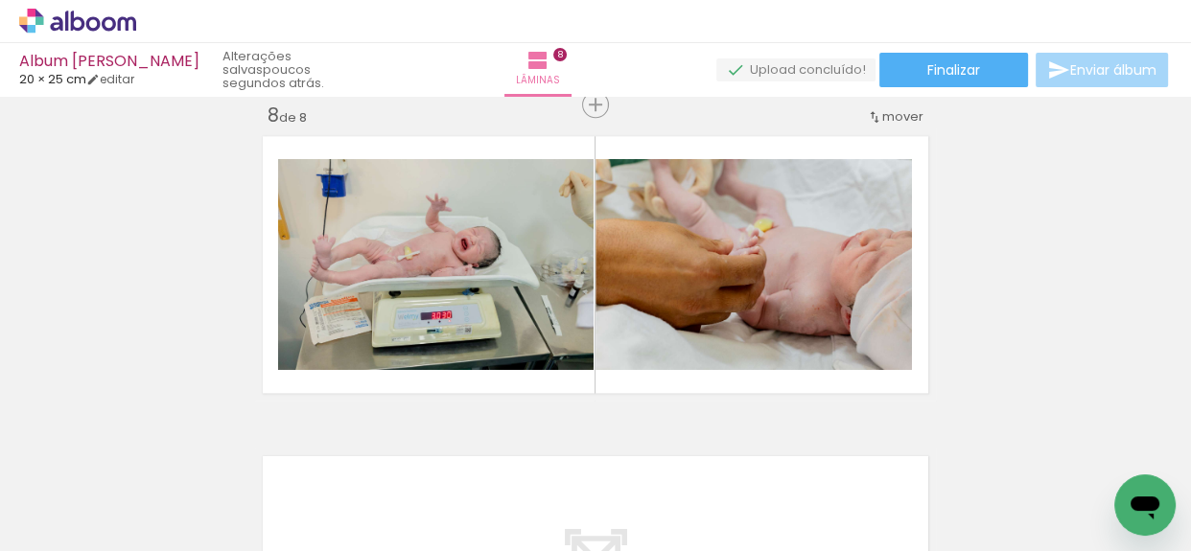
scroll to position [0, 892]
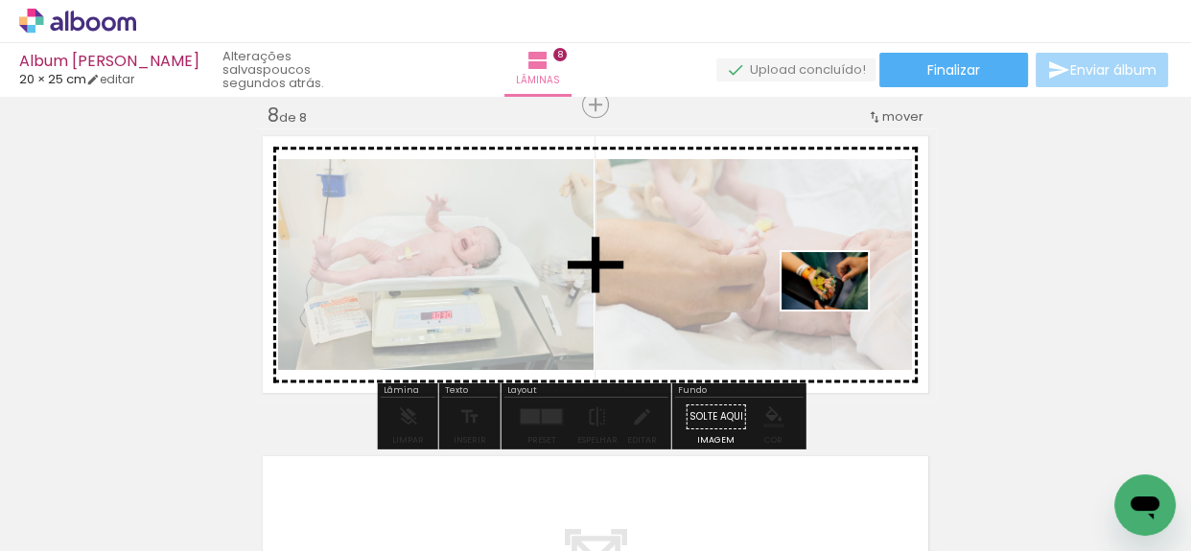
drag, startPoint x: 290, startPoint y: 510, endPoint x: 862, endPoint y: 304, distance: 608.4
click at [862, 304] on quentale-workspace at bounding box center [595, 275] width 1191 height 551
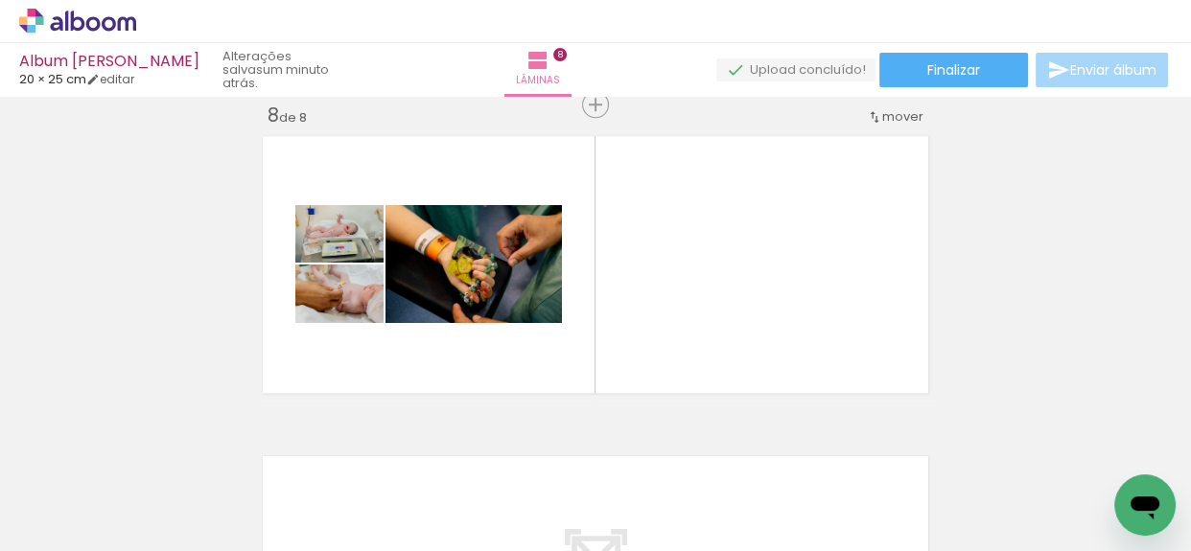
scroll to position [0, 2752]
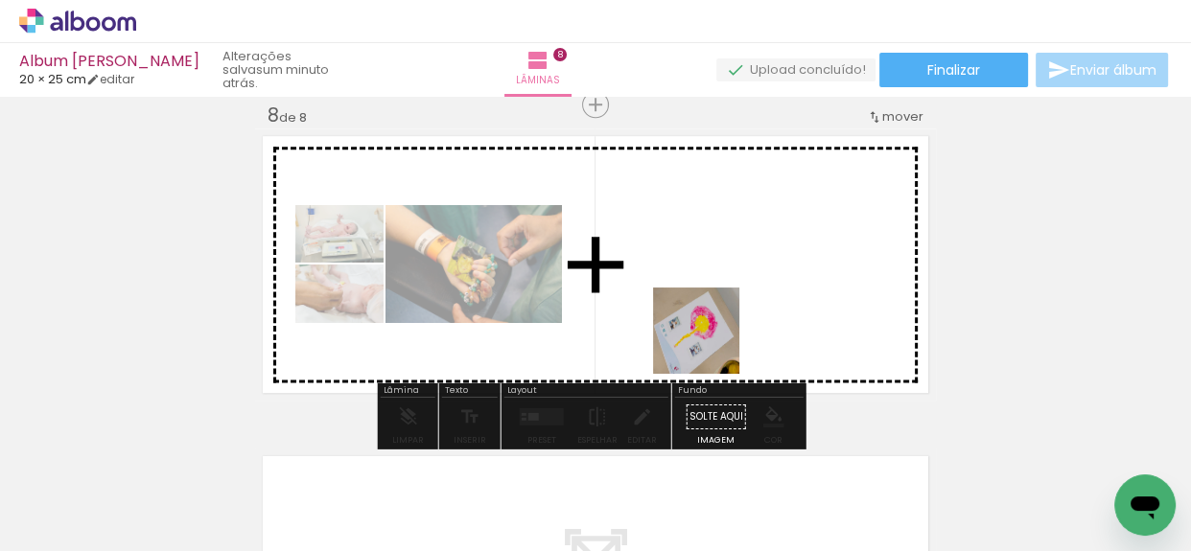
drag, startPoint x: 681, startPoint y: 506, endPoint x: 713, endPoint y: 305, distance: 204.0
click at [713, 305] on quentale-workspace at bounding box center [595, 275] width 1191 height 551
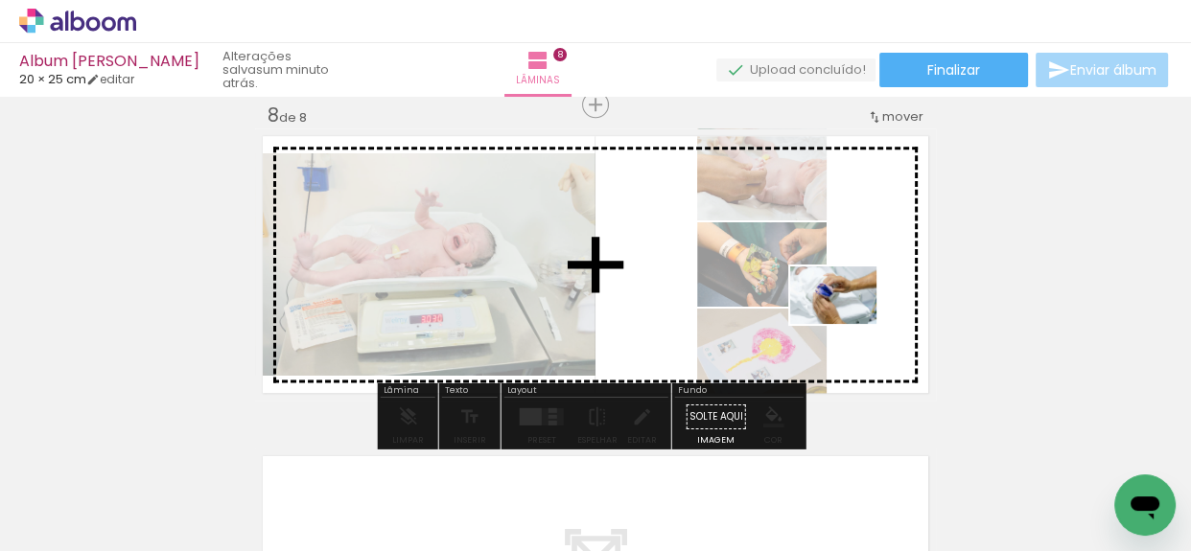
drag, startPoint x: 987, startPoint y: 495, endPoint x: 847, endPoint y: 321, distance: 223.0
click at [847, 321] on quentale-workspace at bounding box center [595, 275] width 1191 height 551
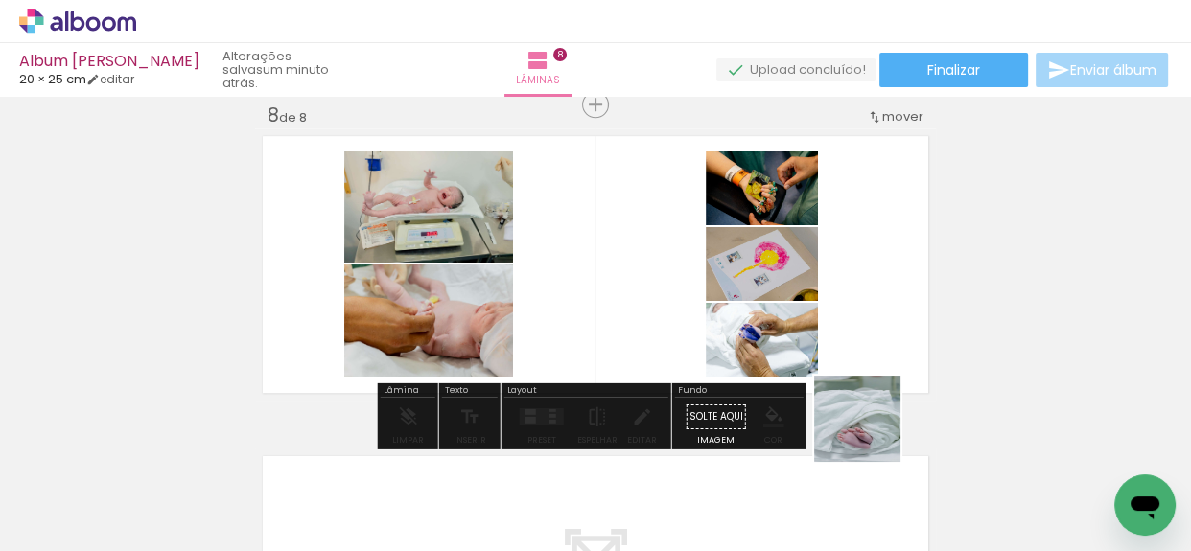
drag, startPoint x: 900, startPoint y: 503, endPoint x: 789, endPoint y: 303, distance: 229.2
click at [789, 303] on quentale-workspace at bounding box center [595, 275] width 1191 height 551
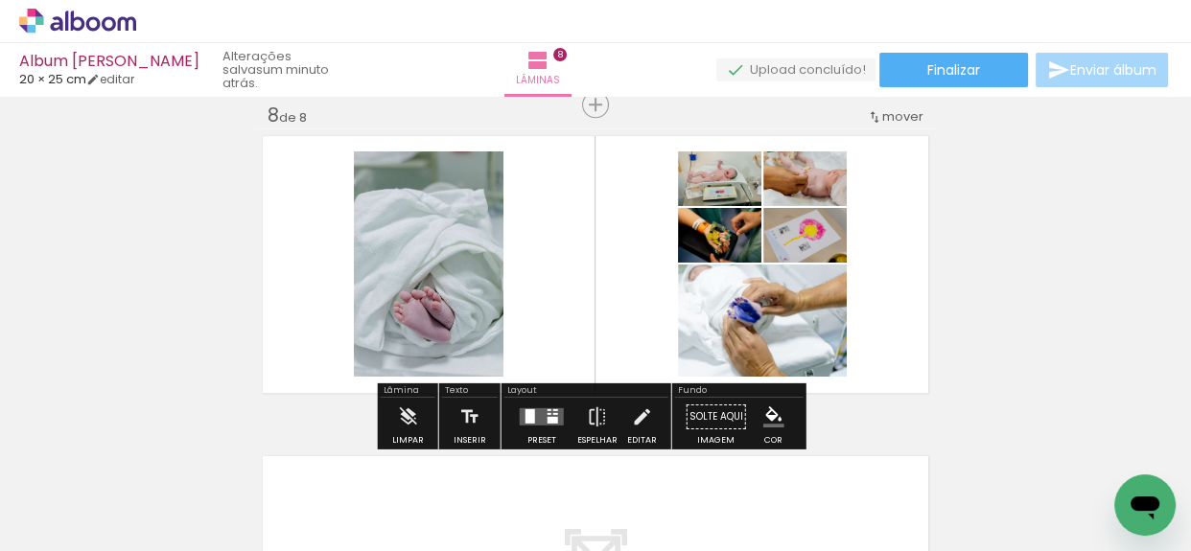
click at [553, 412] on div at bounding box center [555, 413] width 5 height 2
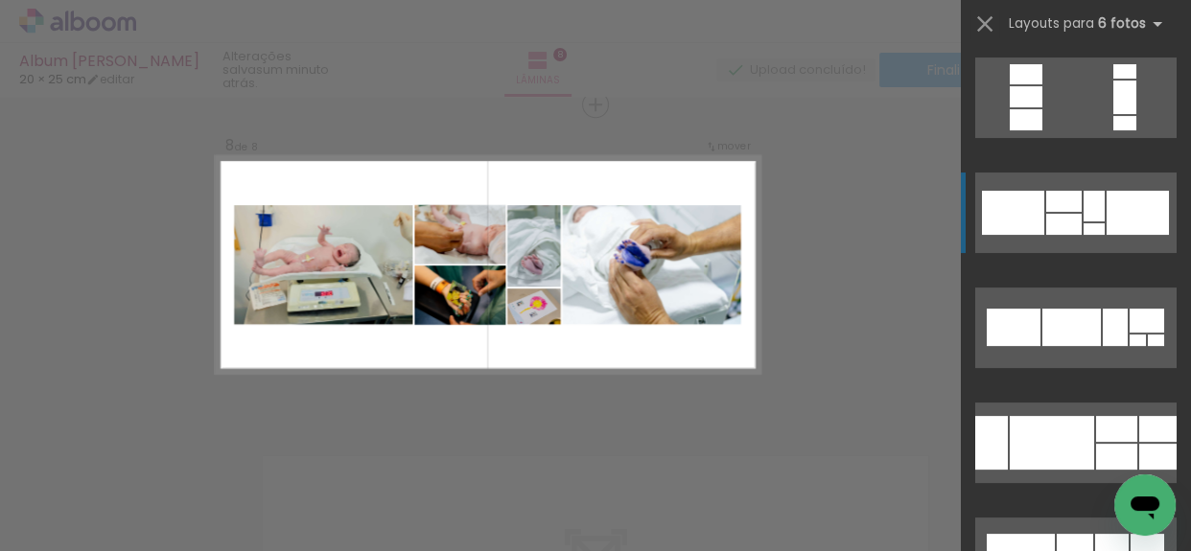
scroll to position [348, 0]
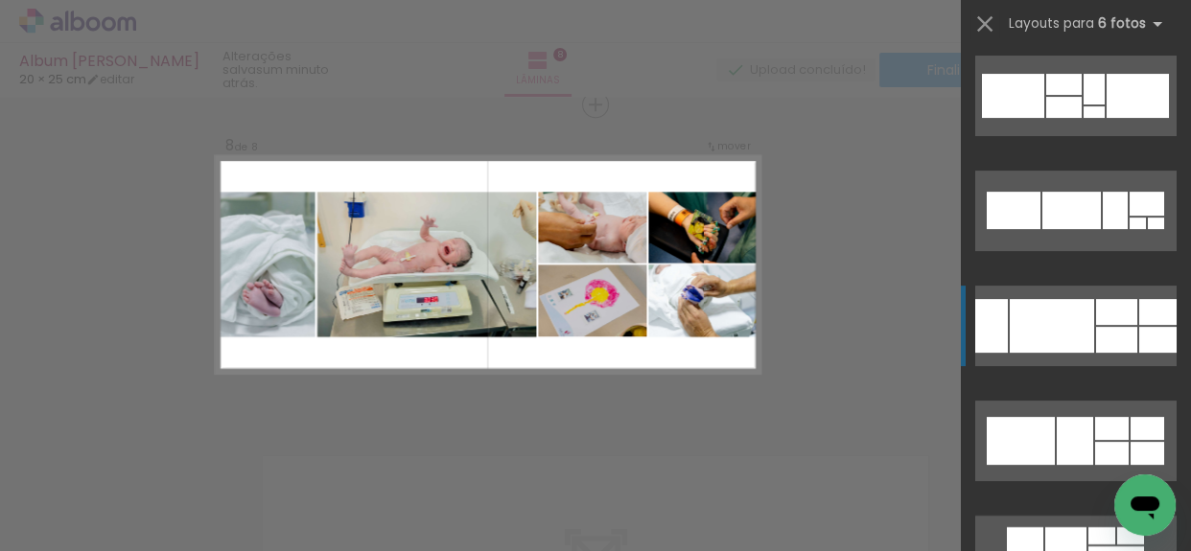
click at [1072, 322] on div at bounding box center [1052, 326] width 84 height 54
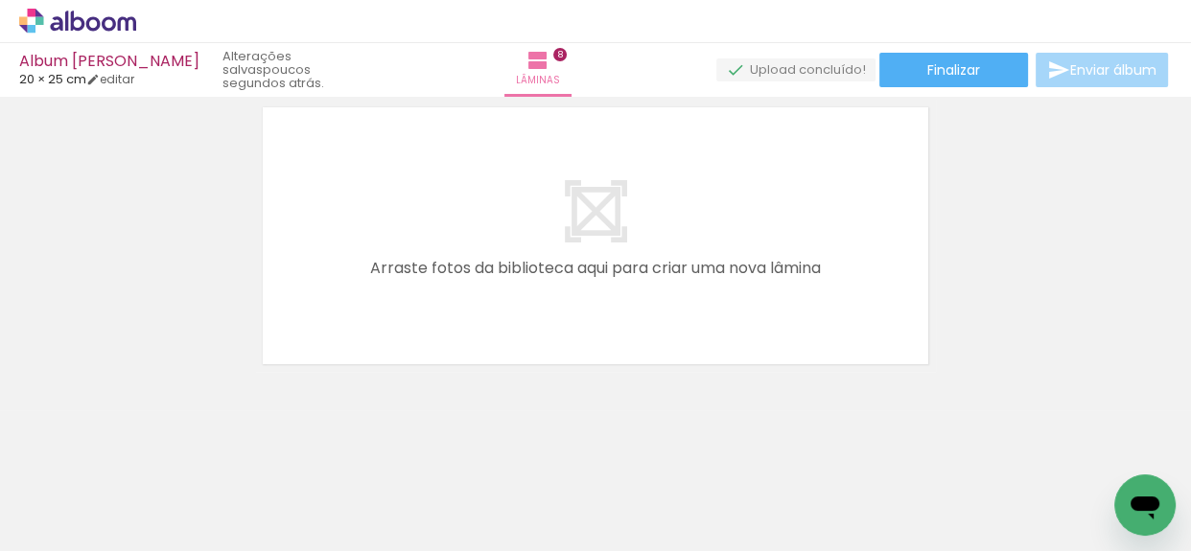
scroll to position [0, 1175]
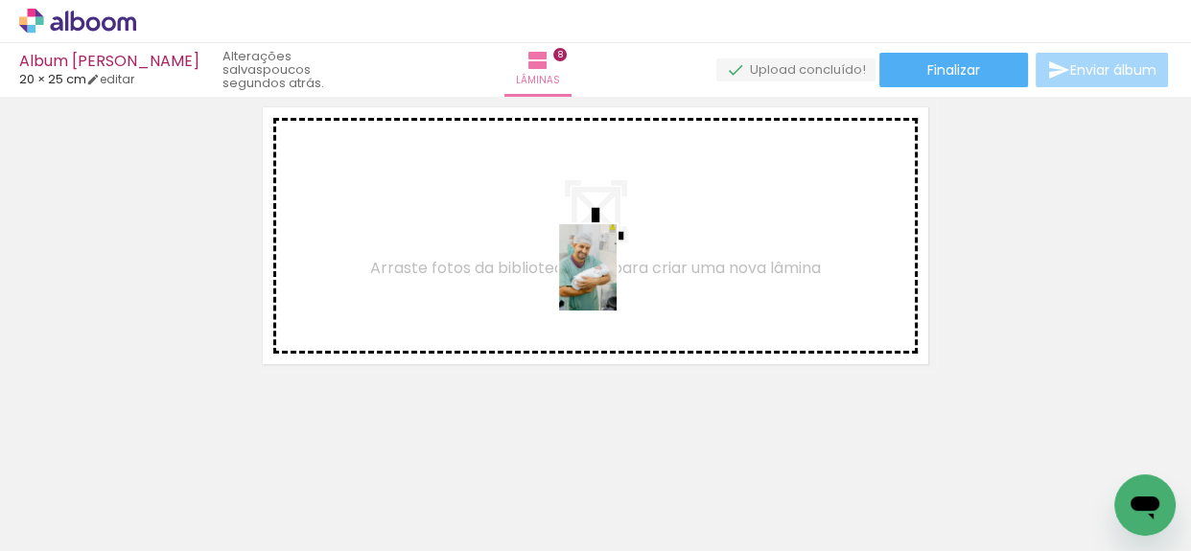
drag, startPoint x: 639, startPoint y: 484, endPoint x: 617, endPoint y: 280, distance: 205.4
click at [617, 280] on quentale-workspace at bounding box center [595, 275] width 1191 height 551
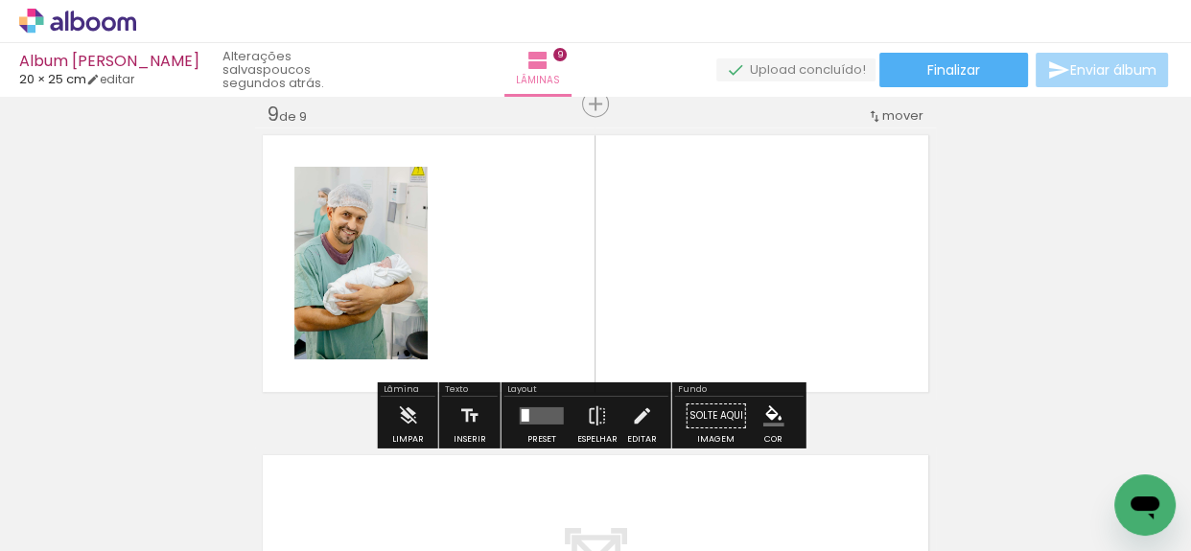
scroll to position [2586, 0]
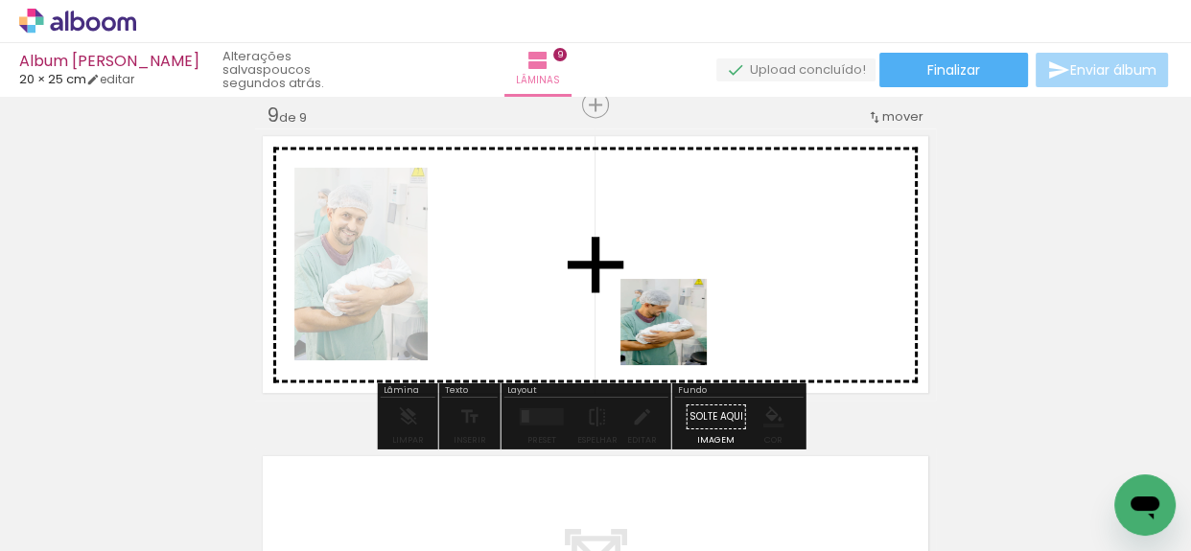
drag, startPoint x: 752, startPoint y: 500, endPoint x: 654, endPoint y: 289, distance: 232.5
click at [654, 289] on quentale-workspace at bounding box center [595, 275] width 1191 height 551
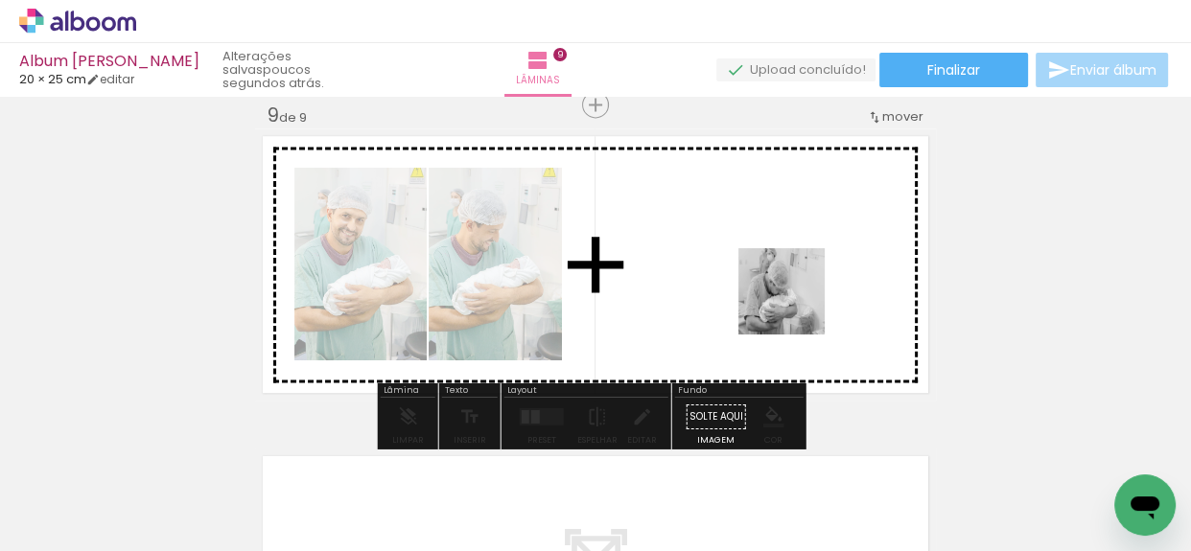
drag, startPoint x: 854, startPoint y: 502, endPoint x: 795, endPoint y: 300, distance: 210.9
click at [795, 300] on quentale-workspace at bounding box center [595, 275] width 1191 height 551
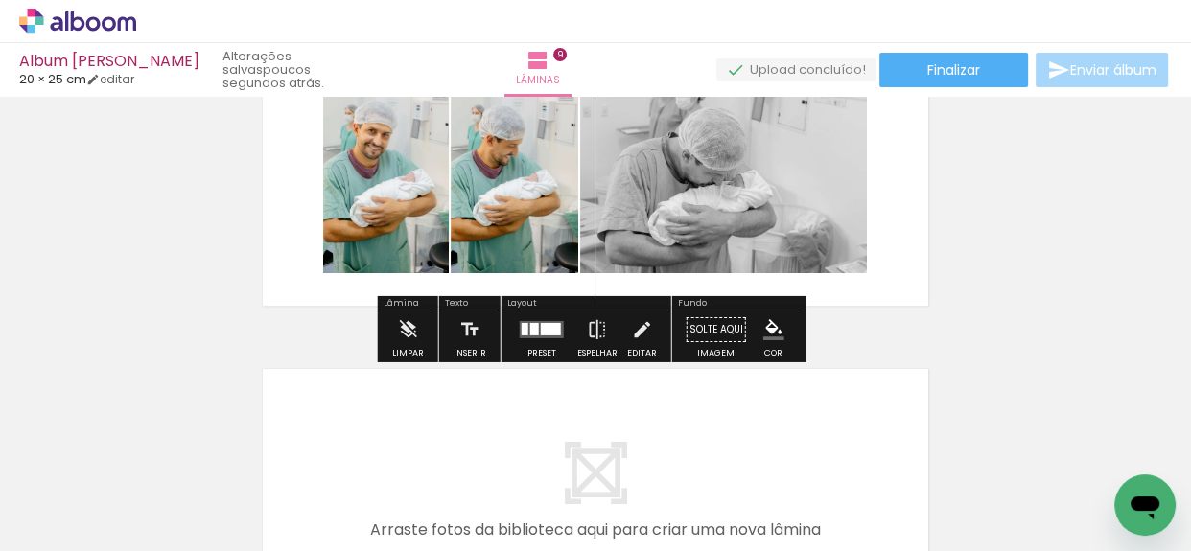
scroll to position [0, 1175]
click at [516, 334] on div at bounding box center [542, 329] width 52 height 38
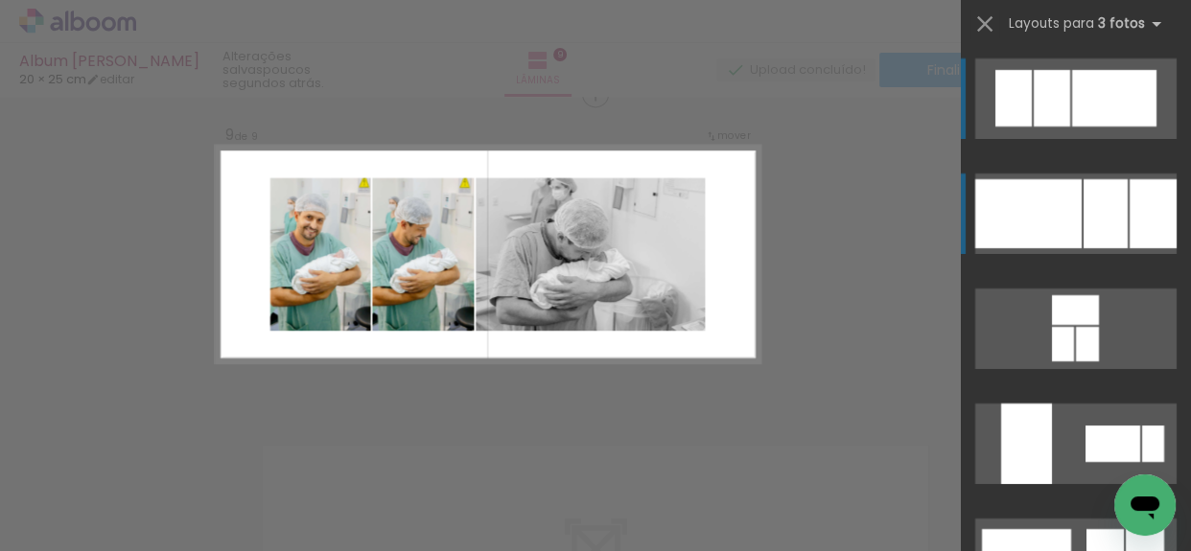
scroll to position [2586, 0]
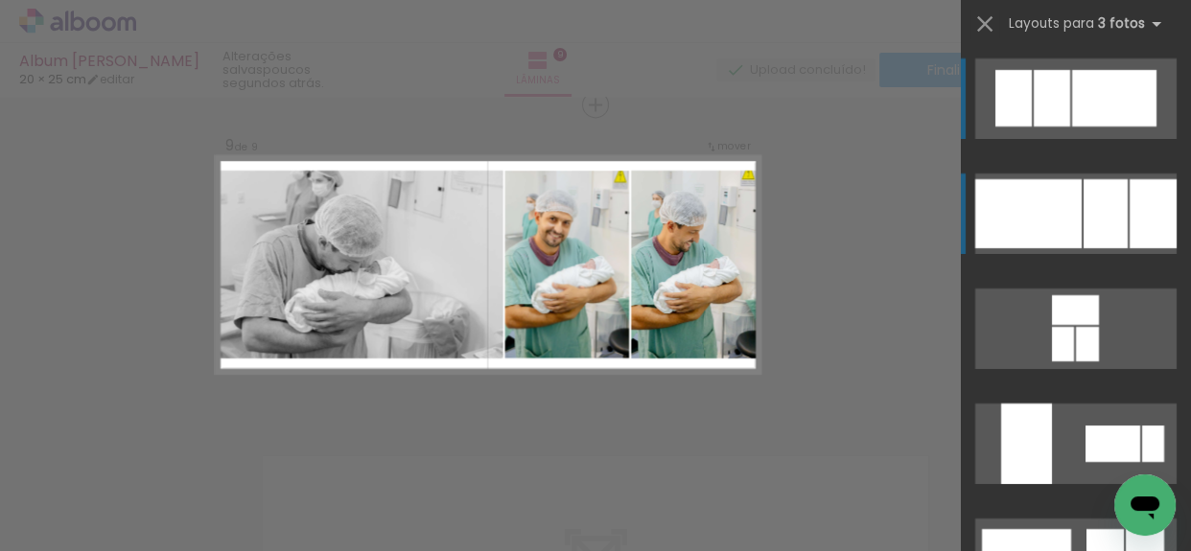
click at [1083, 231] on div at bounding box center [1105, 213] width 44 height 69
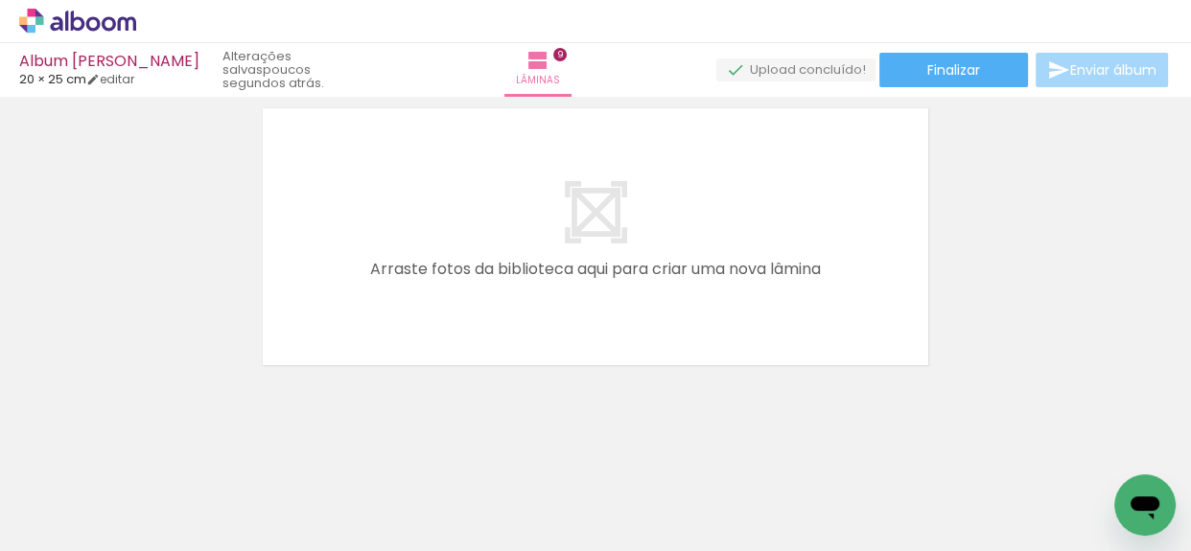
scroll to position [0, 1500]
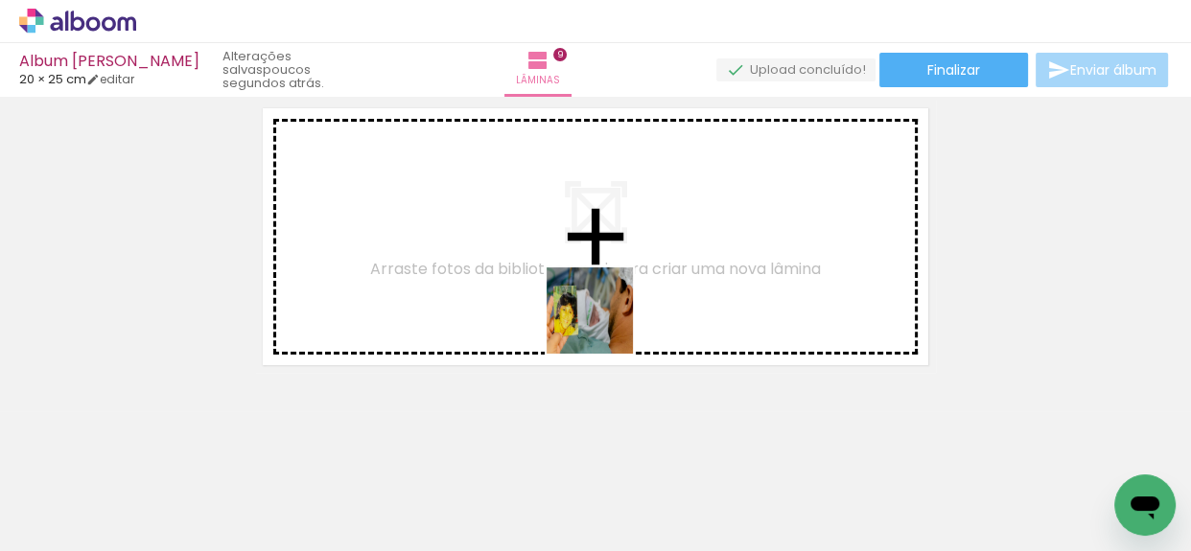
drag, startPoint x: 653, startPoint y: 507, endPoint x: 600, endPoint y: 314, distance: 199.8
click at [600, 314] on quentale-workspace at bounding box center [595, 275] width 1191 height 551
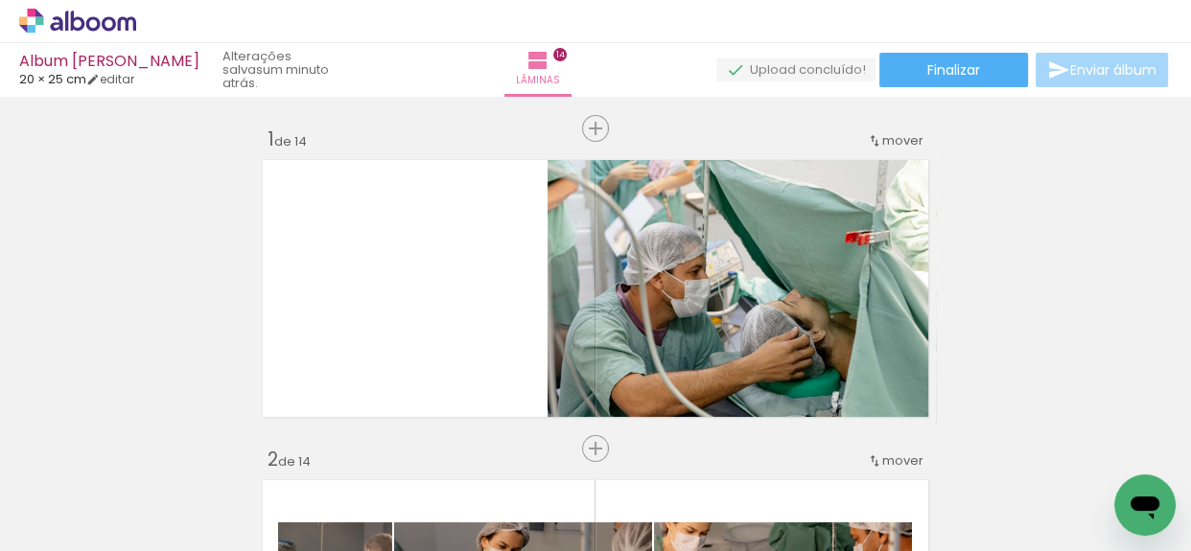
scroll to position [0, 336]
click at [918, 67] on paper-button "Finalizar" at bounding box center [953, 70] width 149 height 35
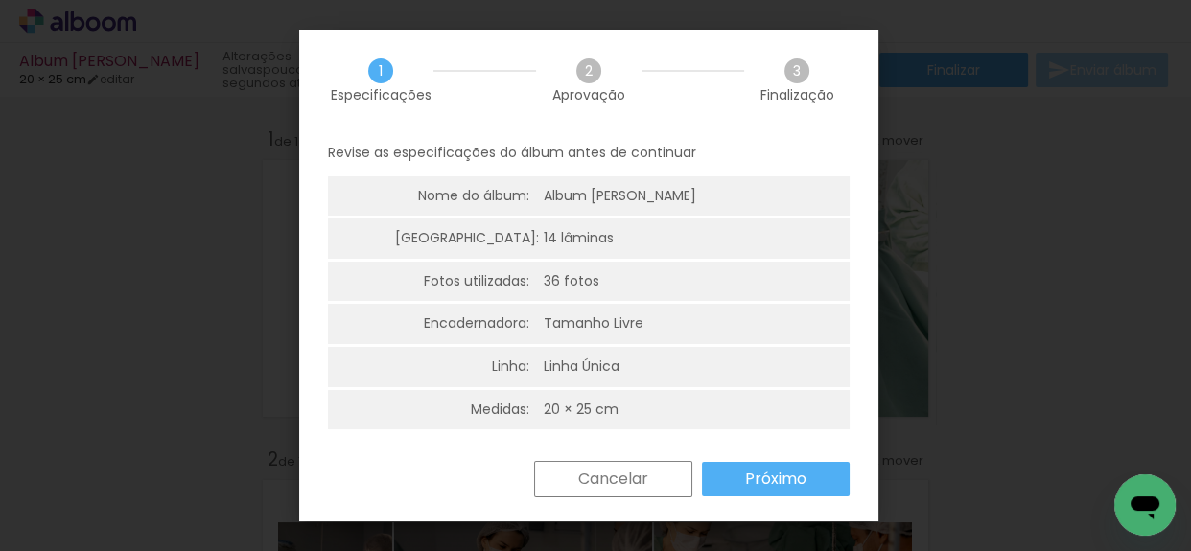
click at [0, 0] on slot "Próximo" at bounding box center [0, 0] width 0 height 0
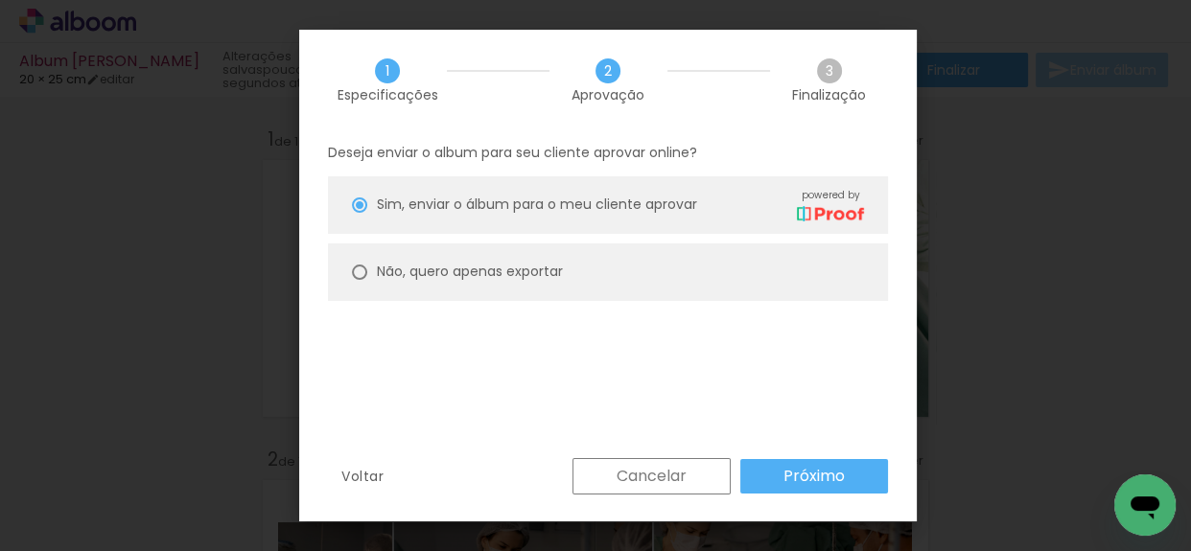
click at [961, 272] on iron-overlay-backdrop at bounding box center [595, 275] width 1191 height 551
